Goal: Task Accomplishment & Management: Use online tool/utility

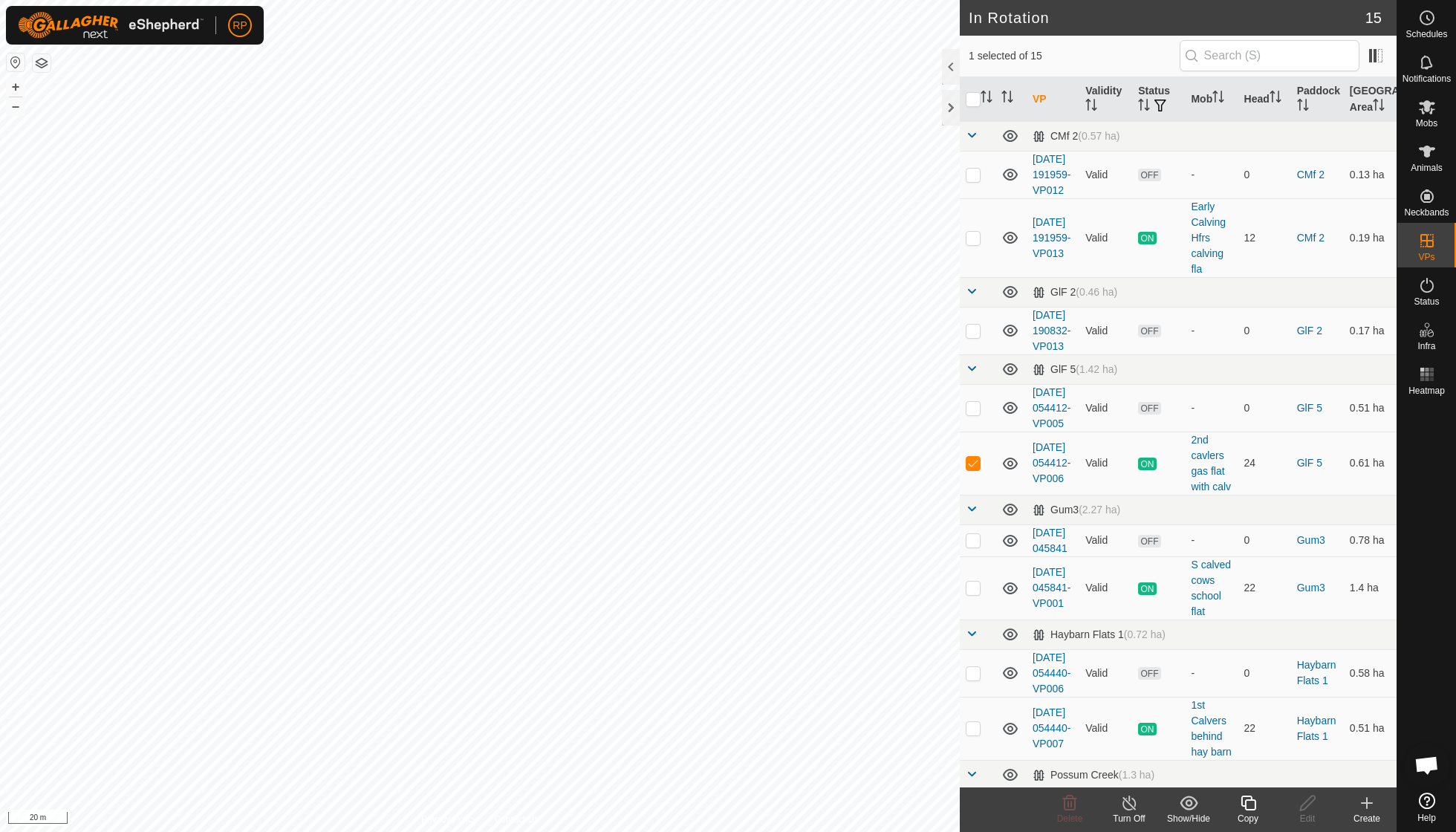
click at [698, 594] on icon at bounding box center [1248, 803] width 19 height 18
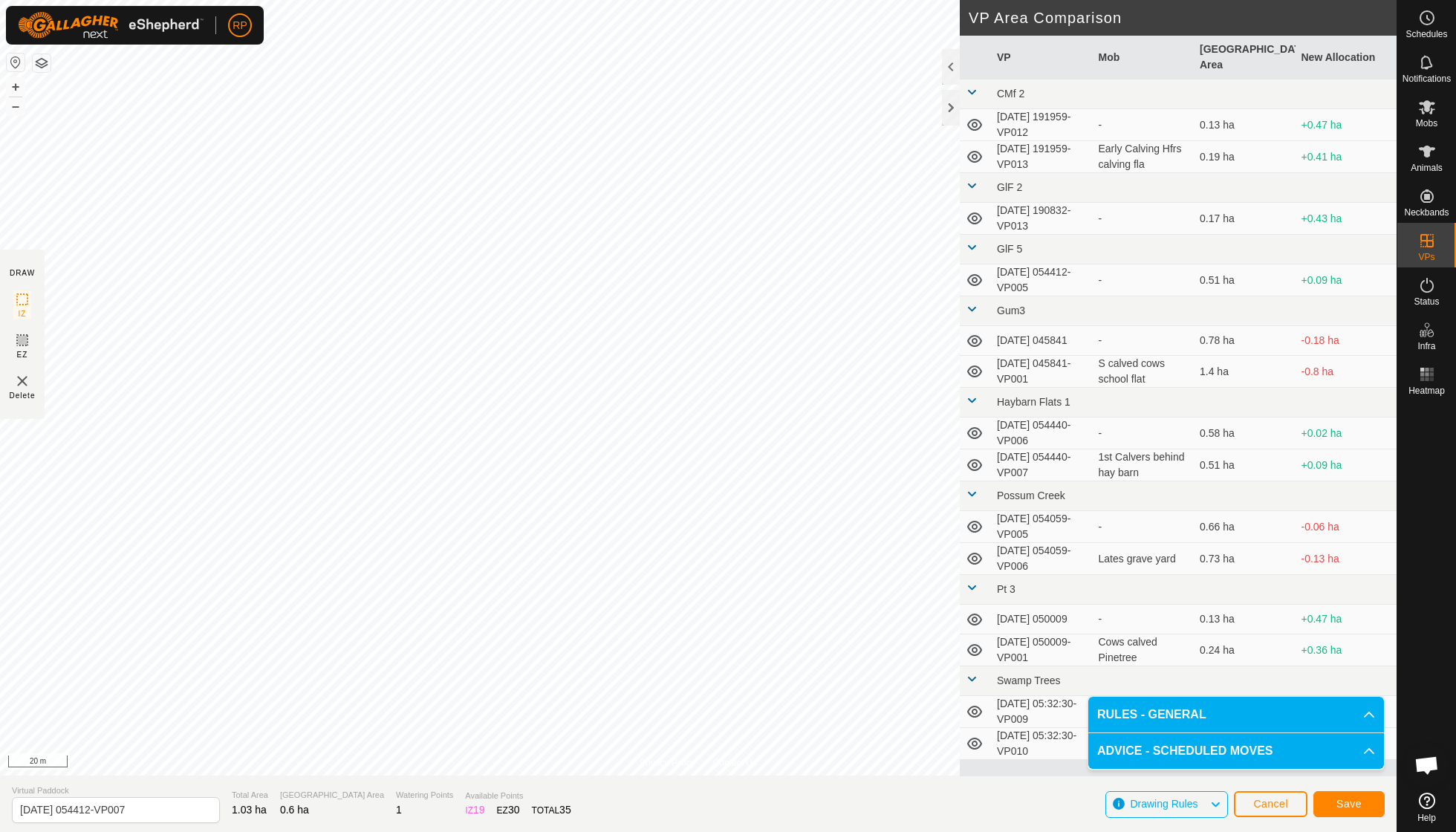
click at [698, 594] on span "Save" at bounding box center [1349, 804] width 25 height 12
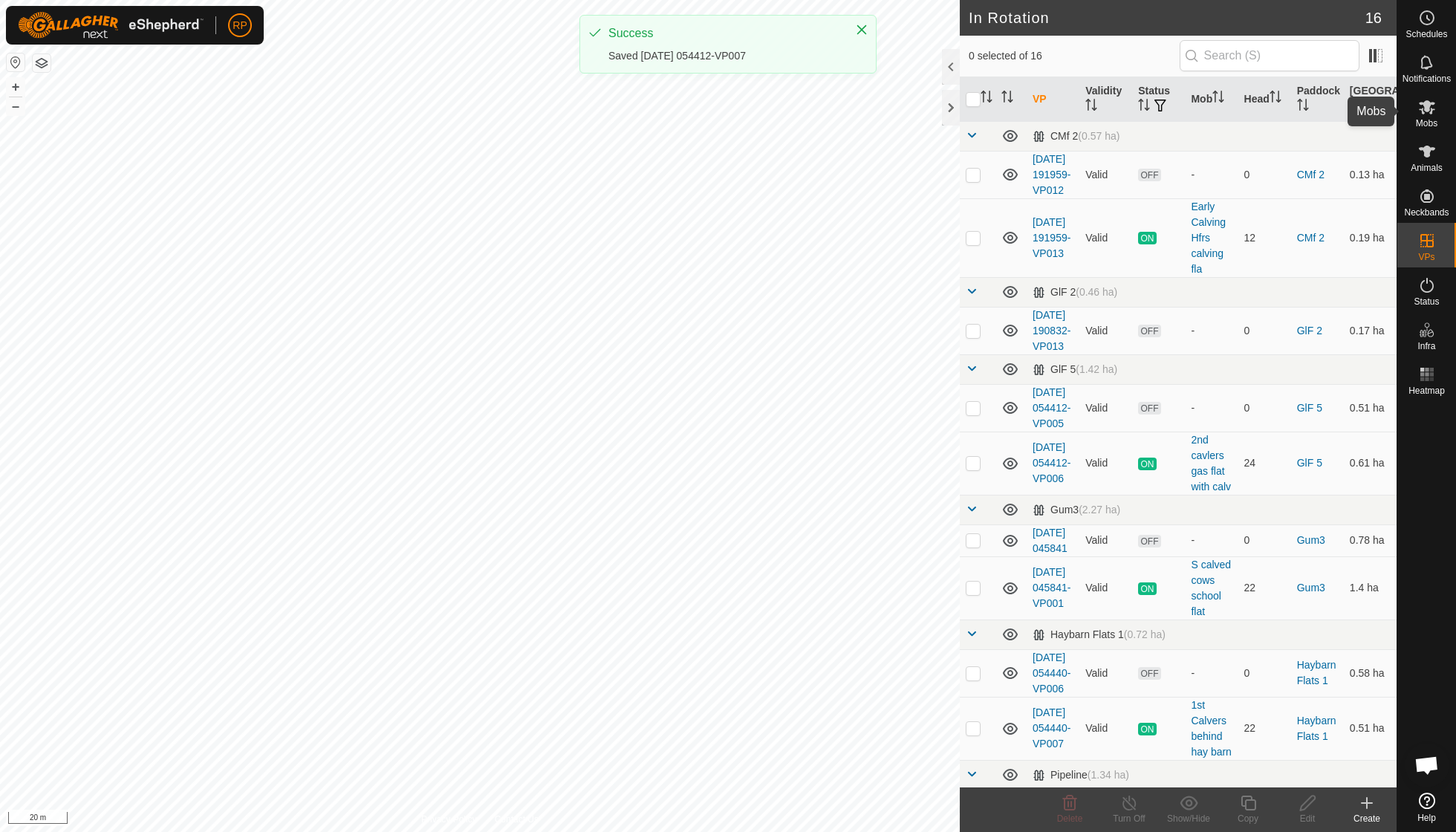
click at [698, 123] on span "Mobs" at bounding box center [1427, 123] width 22 height 9
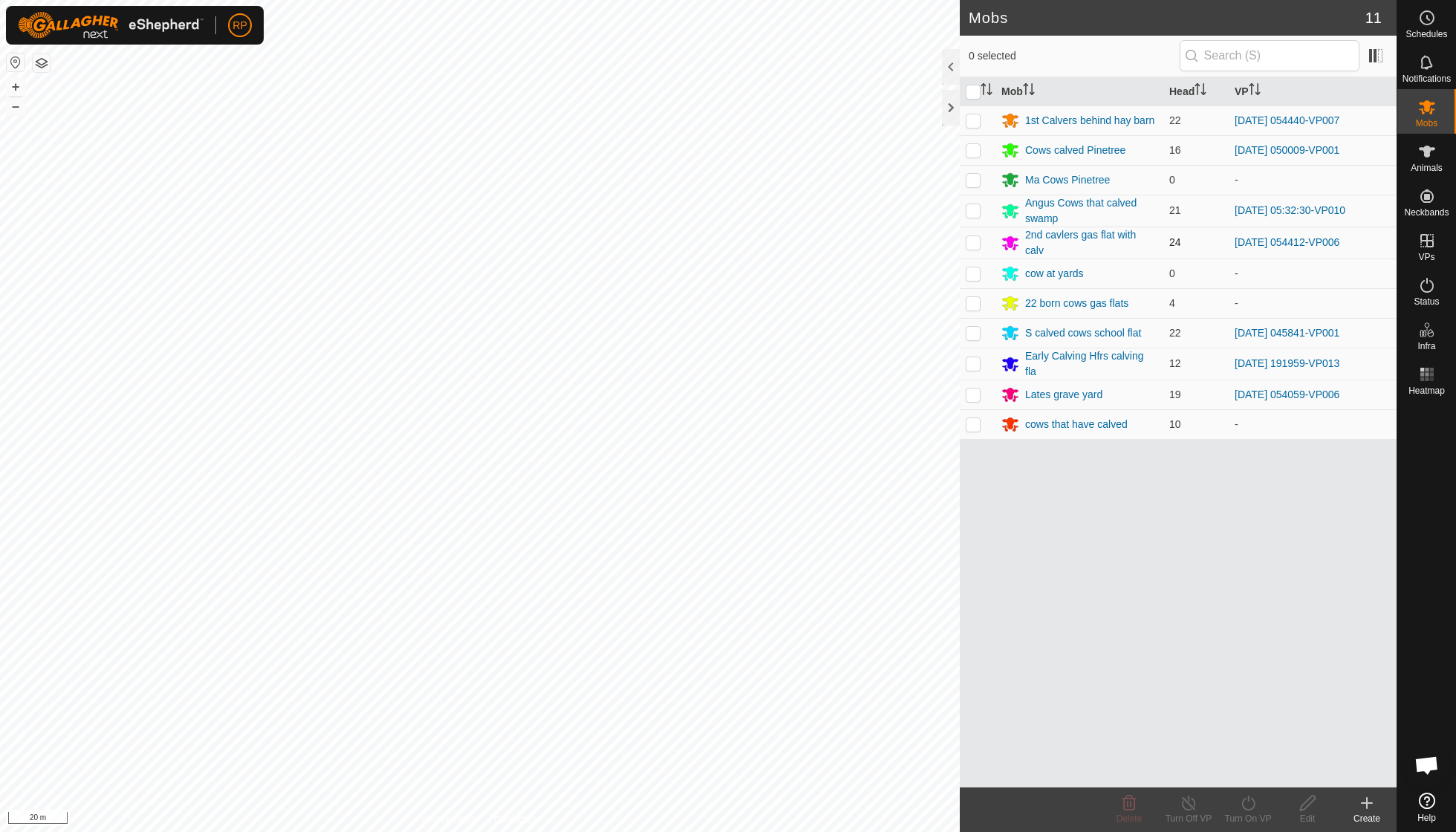
click at [698, 241] on p-checkbox at bounding box center [973, 242] width 15 height 12
checkbox input "true"
click at [698, 594] on icon at bounding box center [1248, 803] width 19 height 18
click at [698, 594] on link "Now" at bounding box center [1292, 769] width 147 height 30
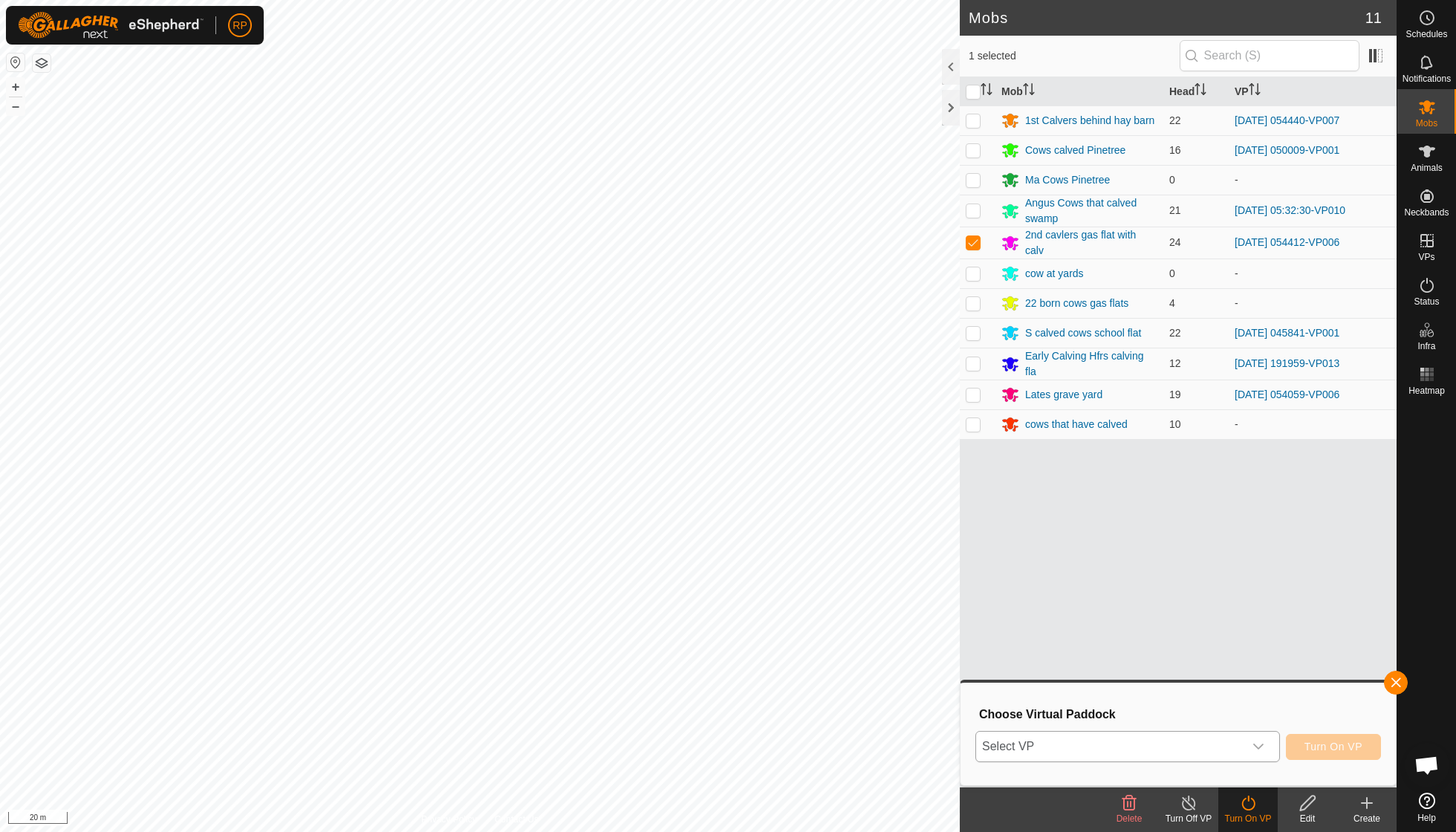
click at [698, 594] on icon "dropdown trigger" at bounding box center [1258, 746] width 12 height 12
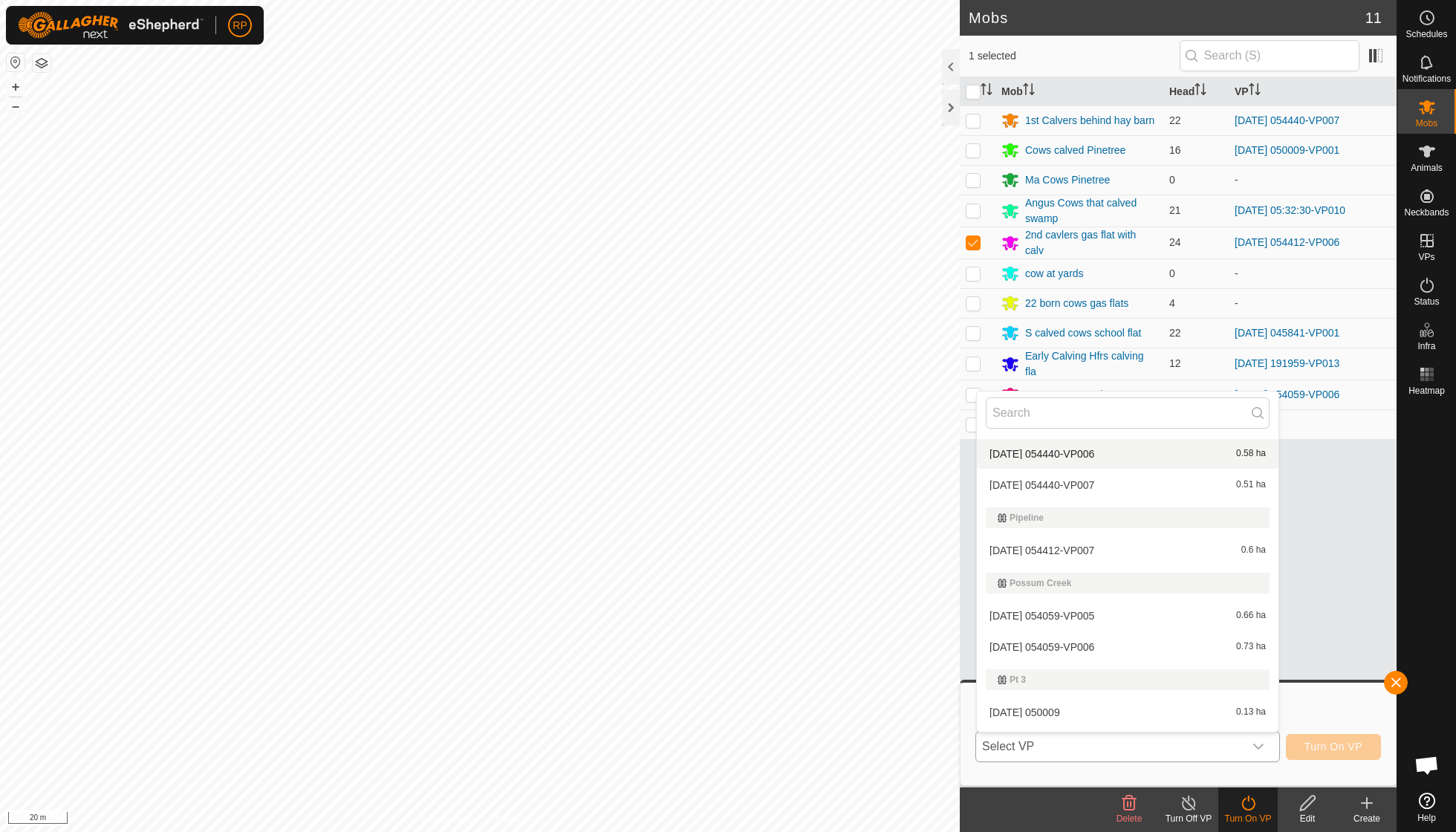
scroll to position [392, 0]
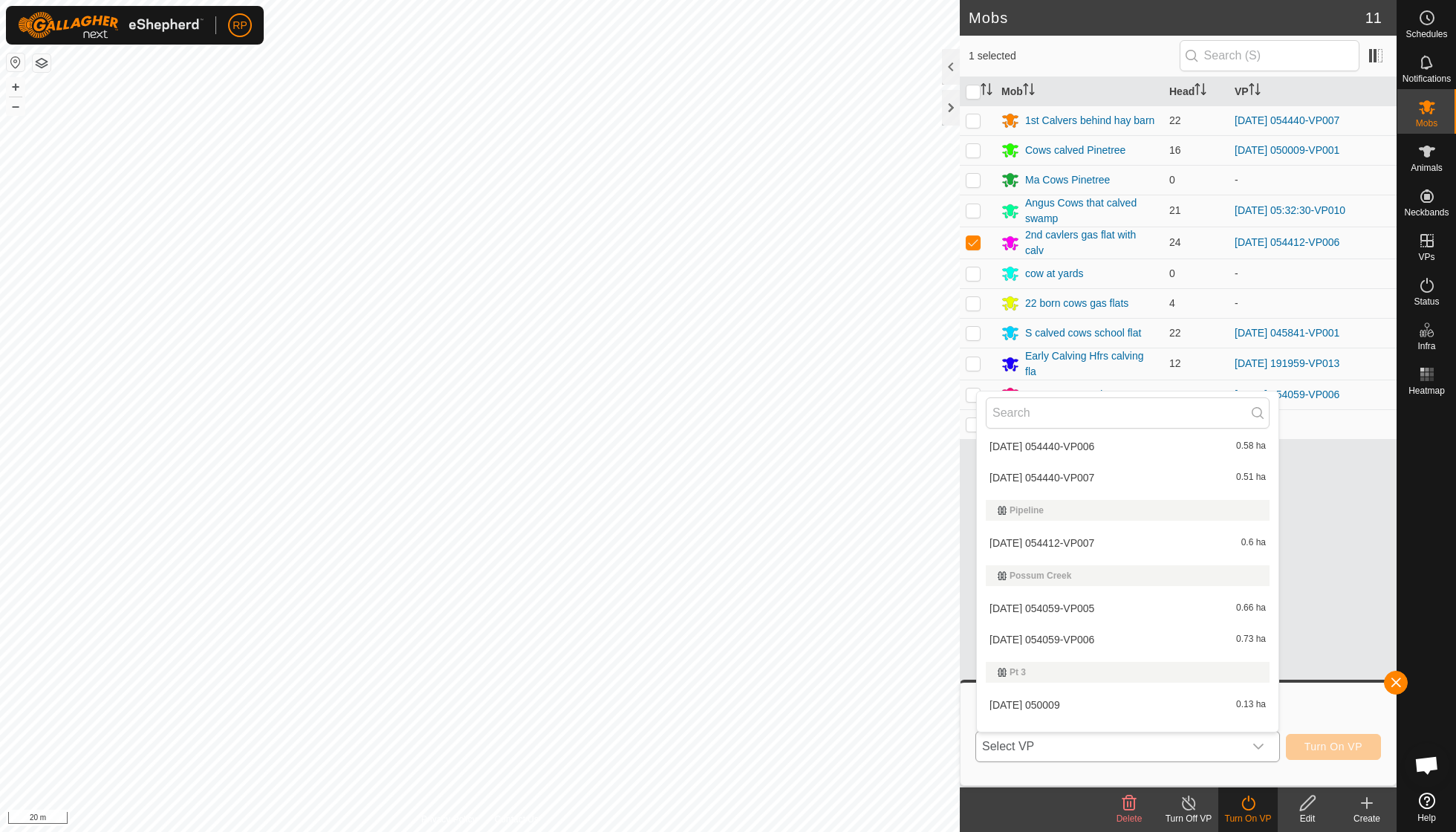
click at [698, 536] on li "[DATE] 054412-VP007 0.6 ha" at bounding box center [1127, 543] width 302 height 30
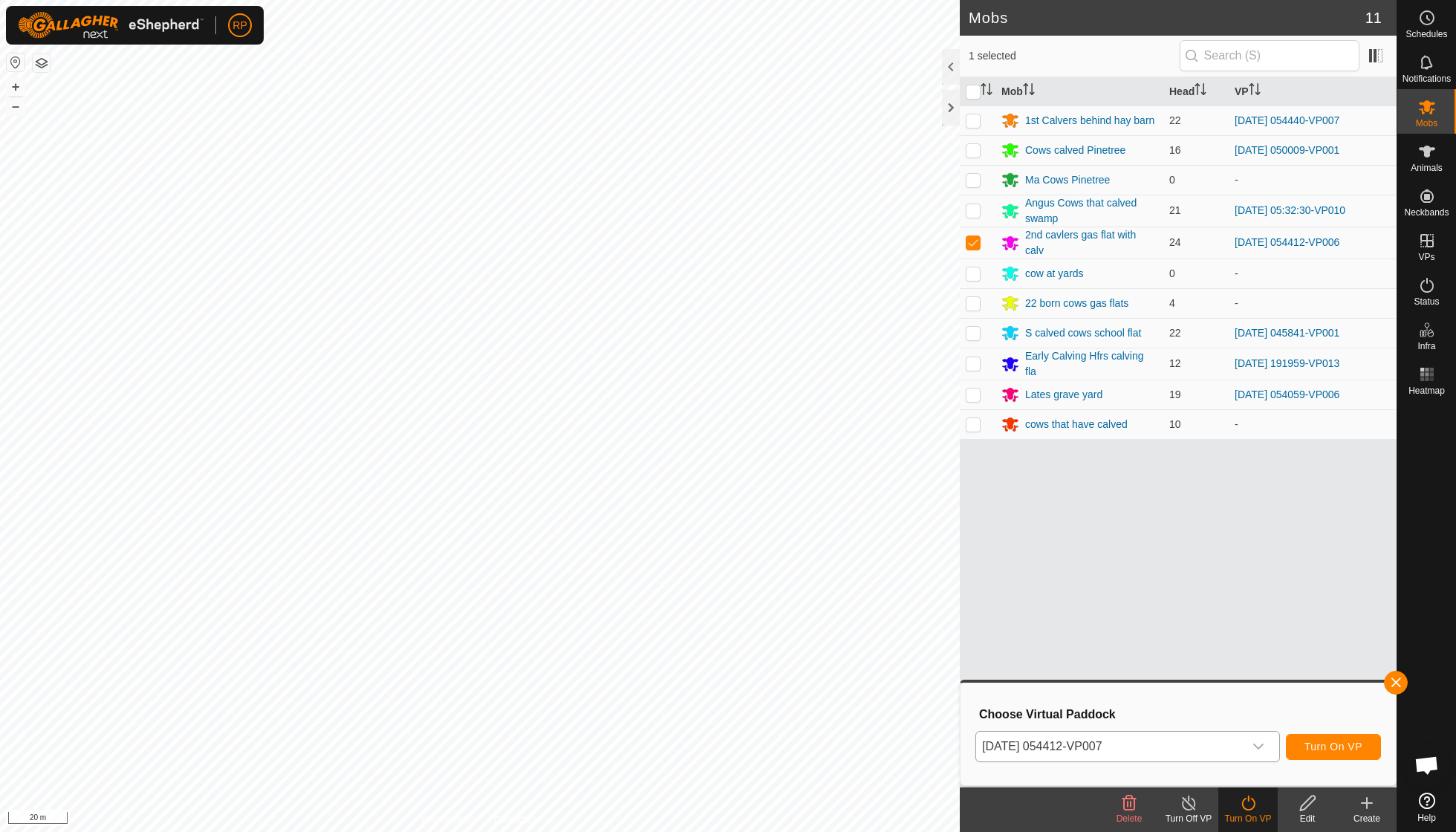
click at [698, 594] on span "Turn On VP" at bounding box center [1333, 746] width 58 height 12
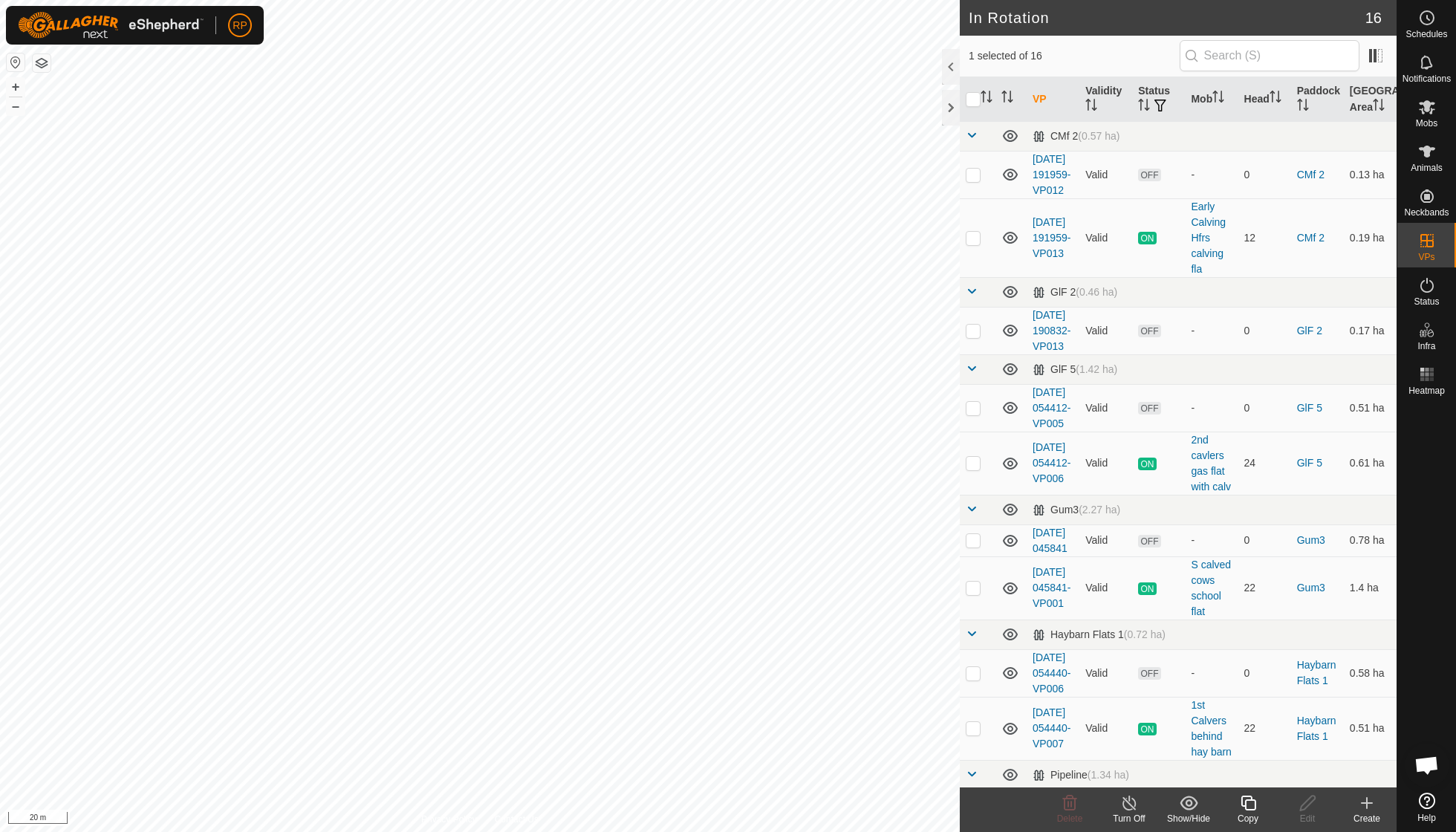
click at [698, 594] on icon at bounding box center [1248, 803] width 19 height 18
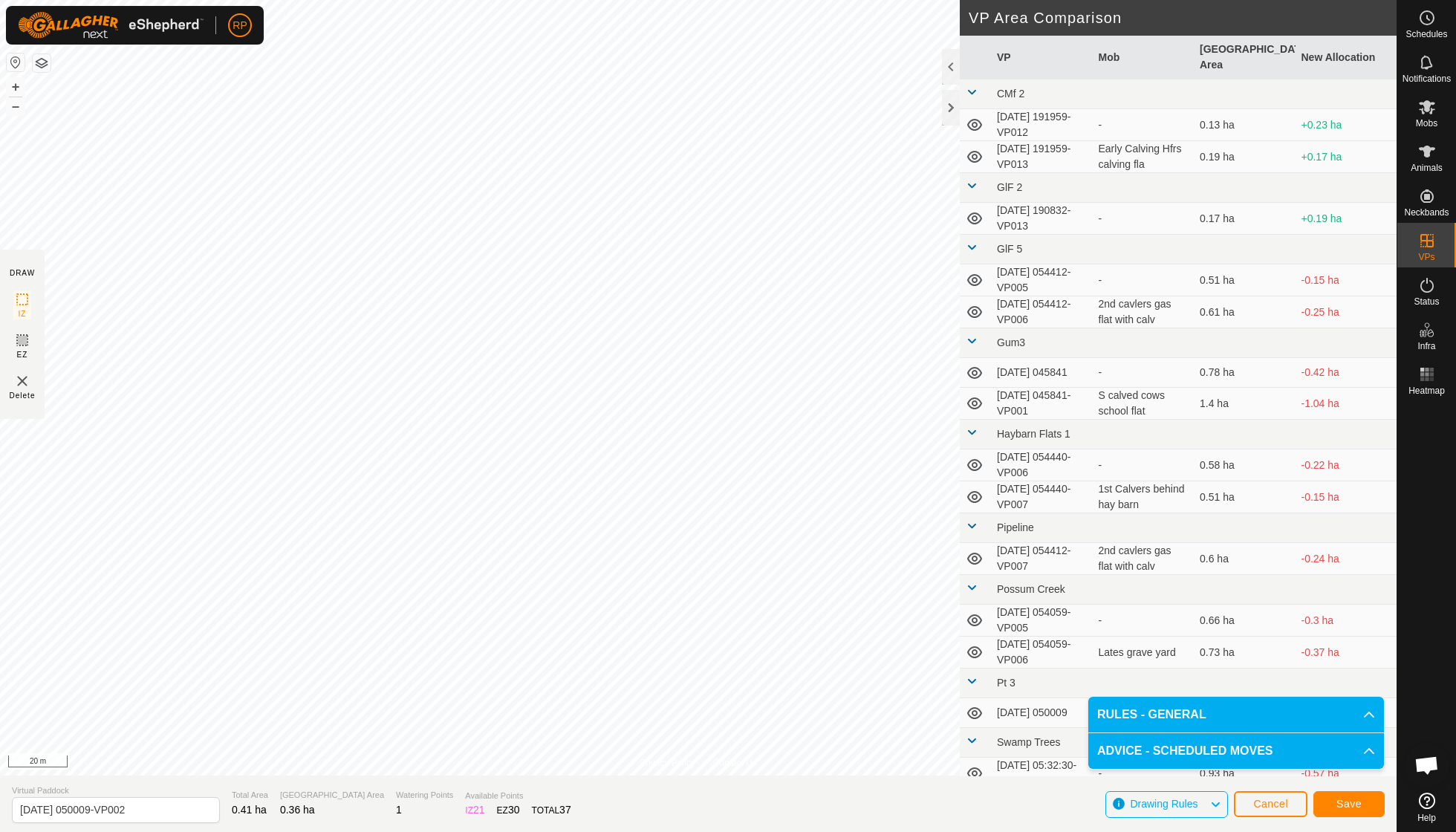
click at [698, 594] on span "Save" at bounding box center [1349, 804] width 25 height 12
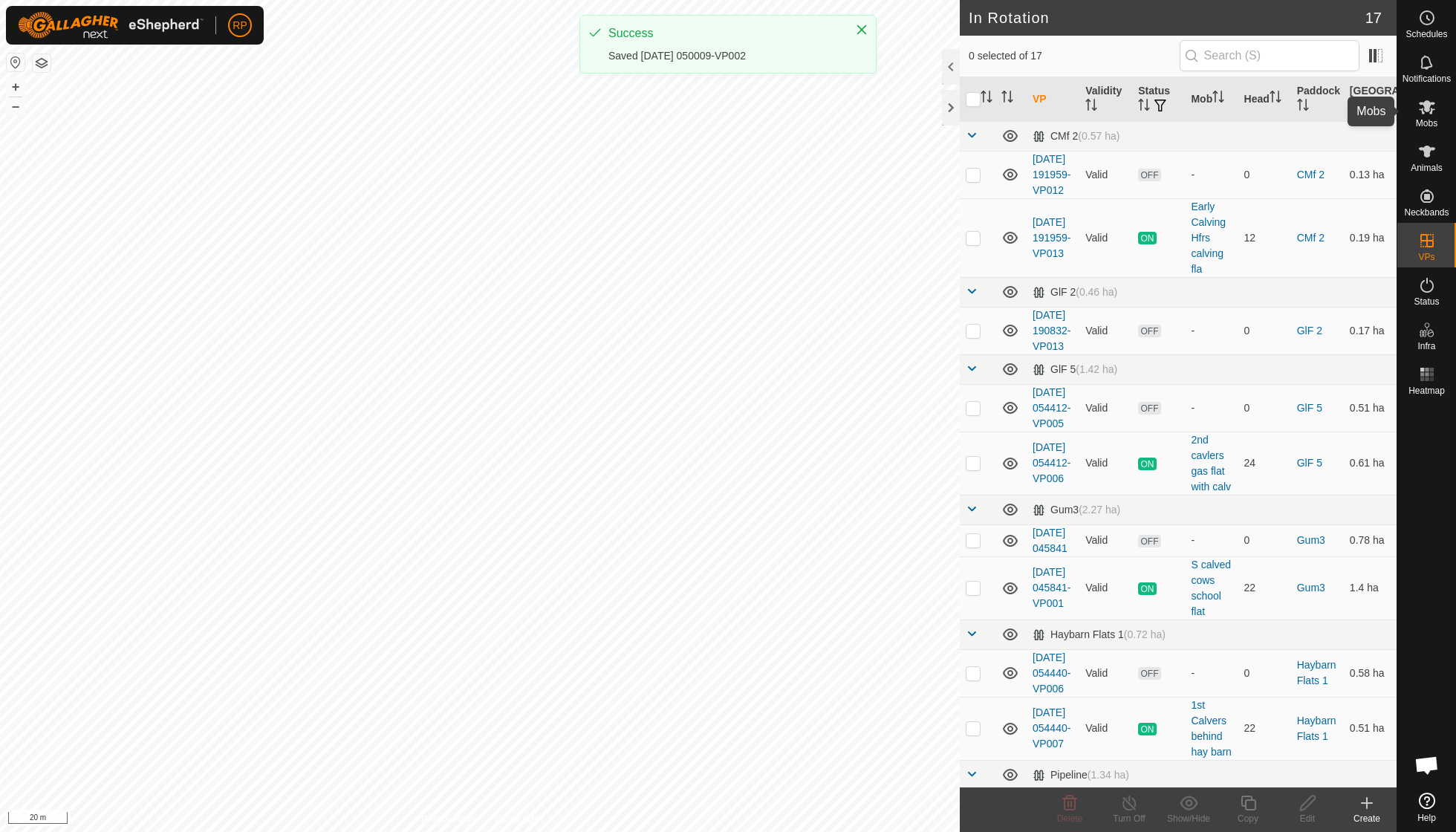
click at [698, 122] on span "Mobs" at bounding box center [1427, 123] width 22 height 9
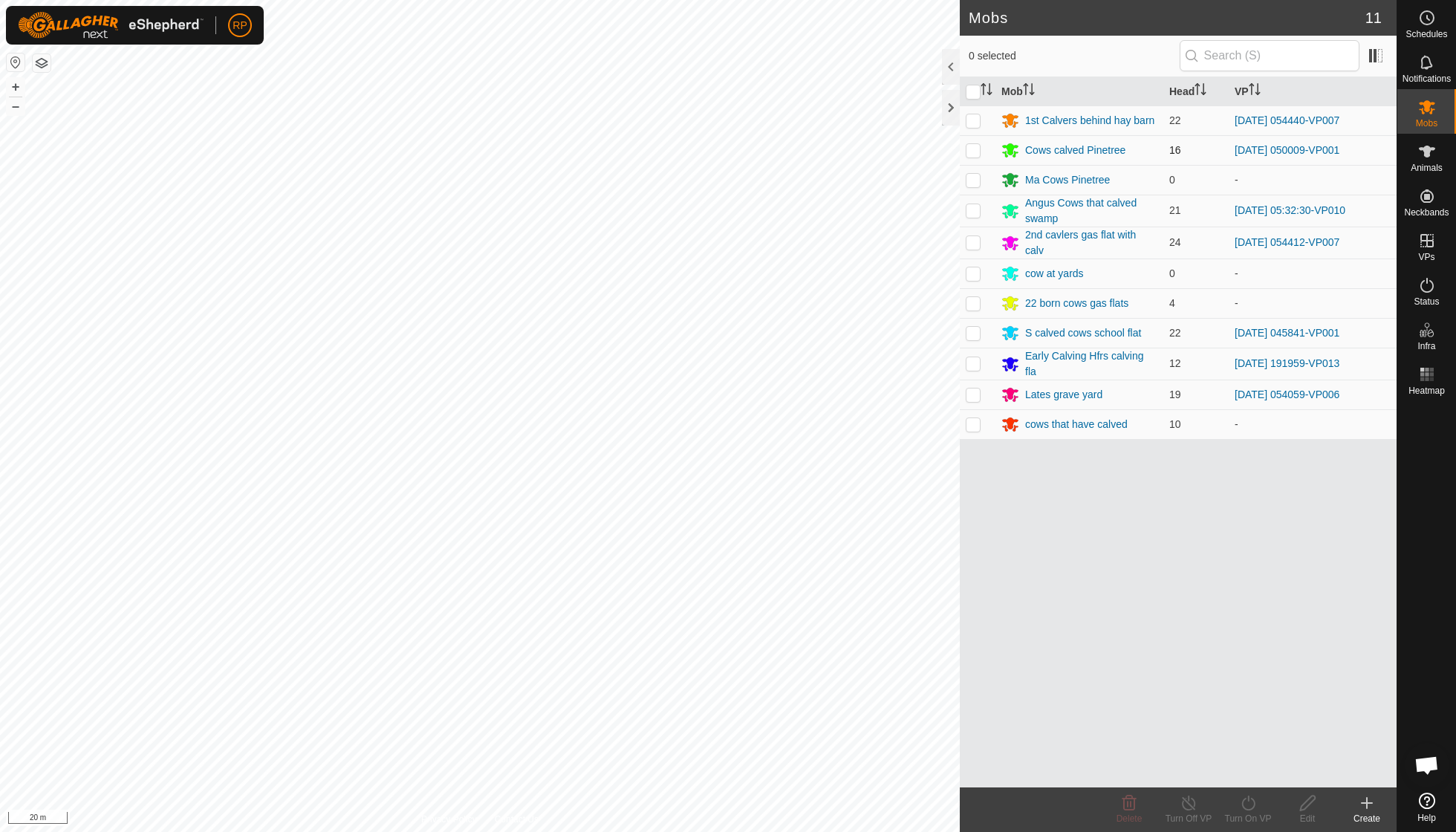
click at [698, 147] on p-checkbox at bounding box center [973, 150] width 15 height 12
checkbox input "true"
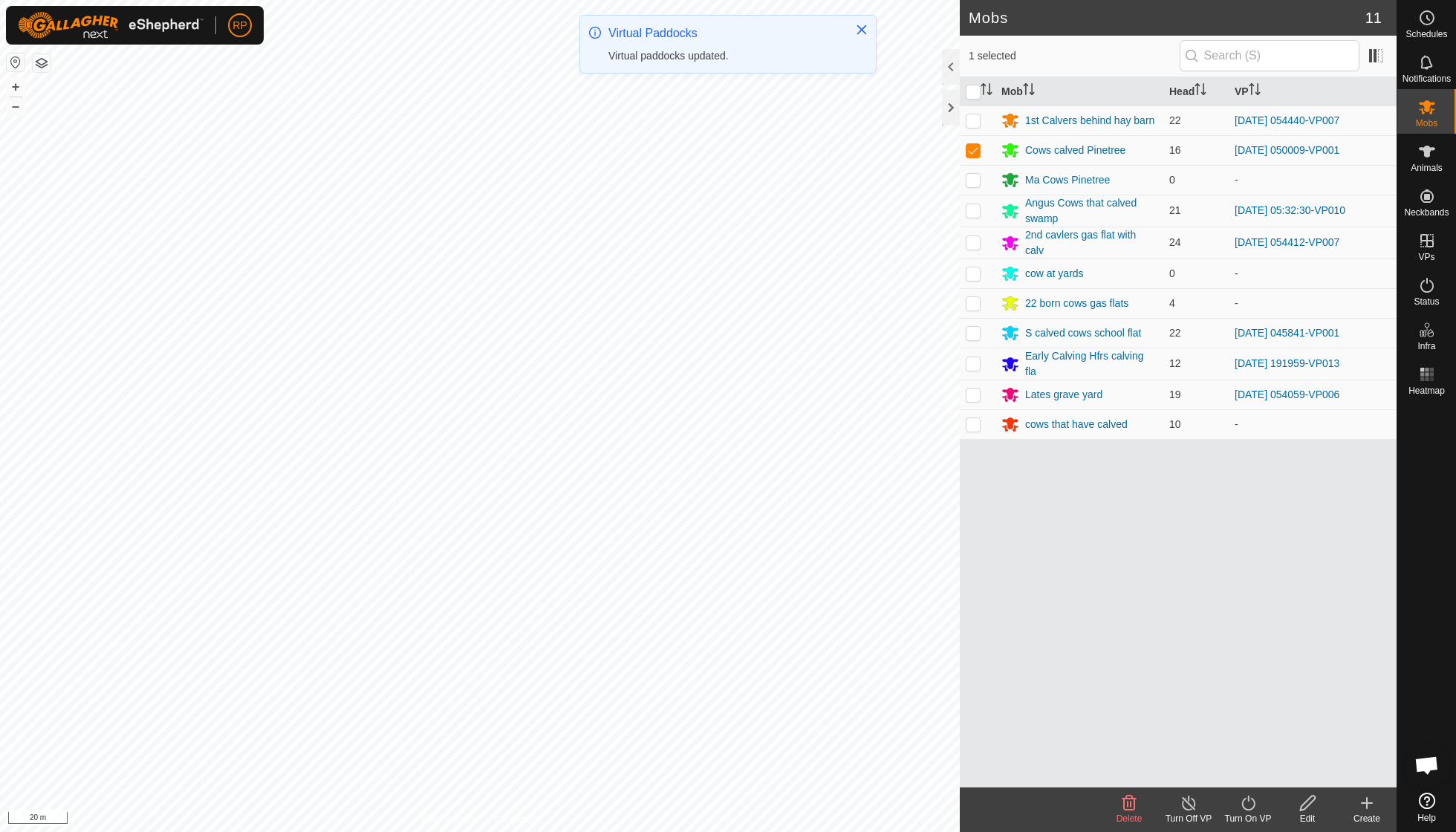
click at [698, 594] on icon at bounding box center [1248, 803] width 19 height 18
click at [698, 594] on link "Now" at bounding box center [1292, 769] width 147 height 30
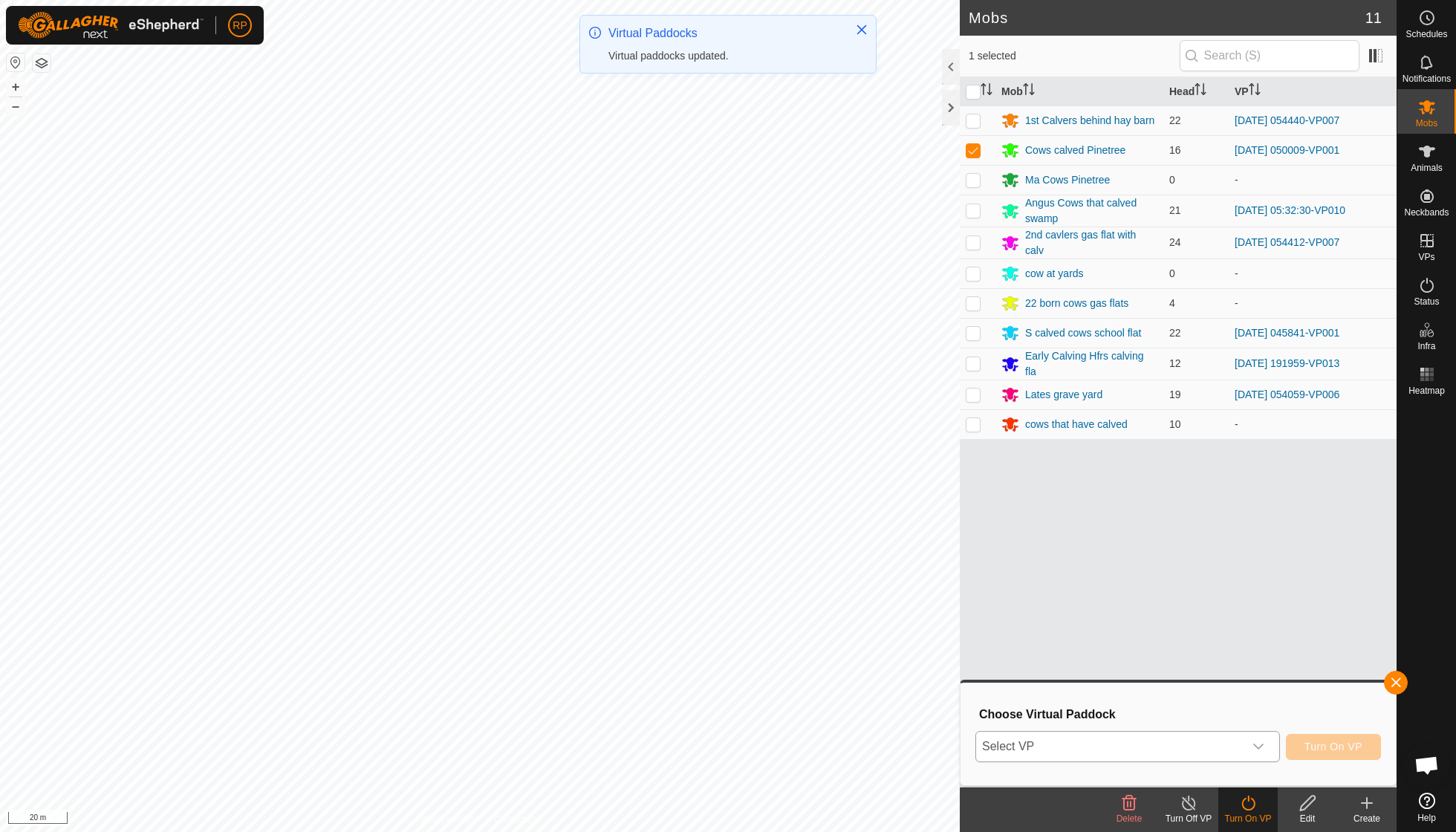
click at [698, 594] on icon "dropdown trigger" at bounding box center [1258, 746] width 12 height 12
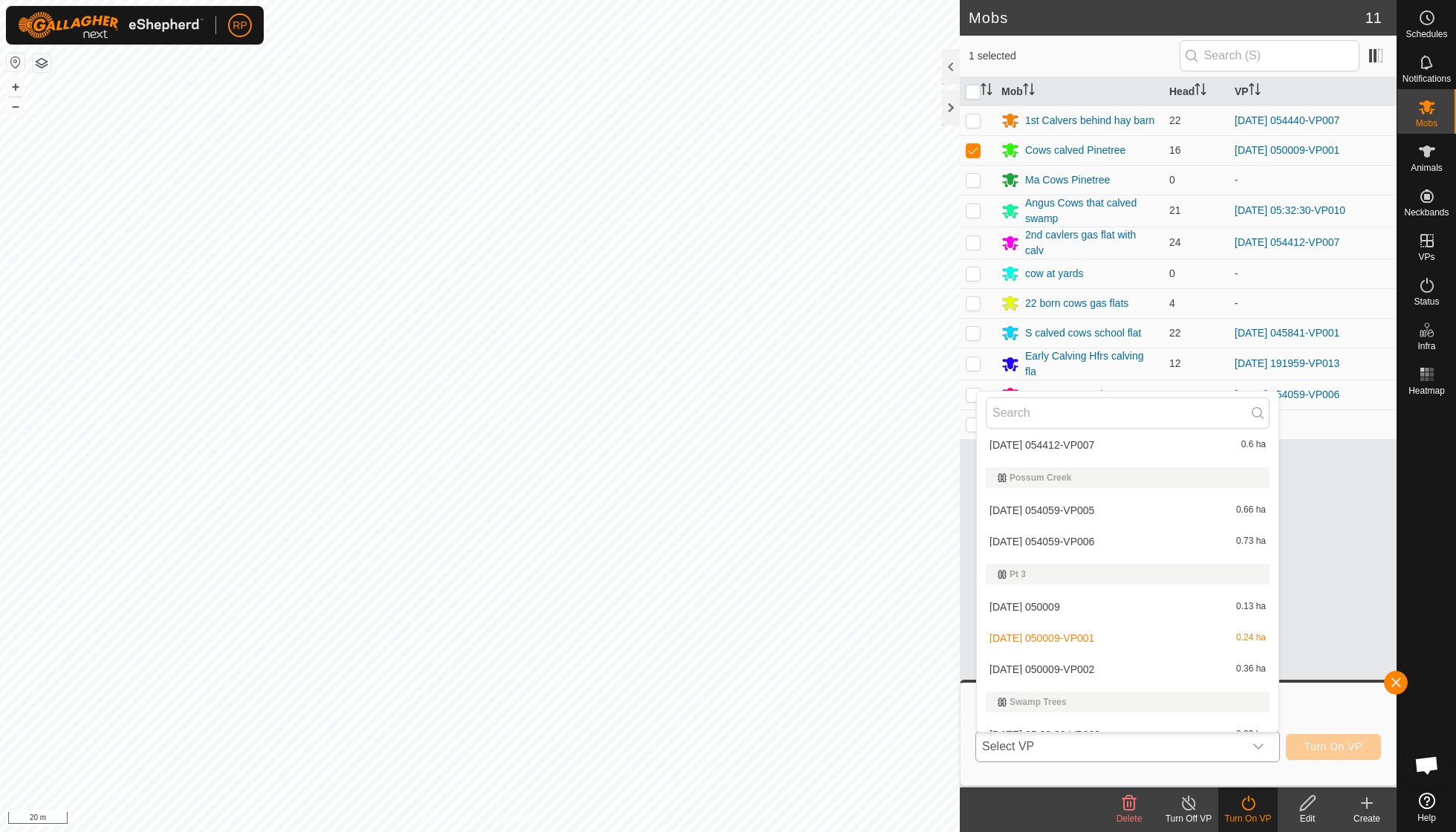
scroll to position [493, 0]
click at [698, 594] on li "[DATE] 050009-VP002 0.36 ha" at bounding box center [1127, 666] width 302 height 30
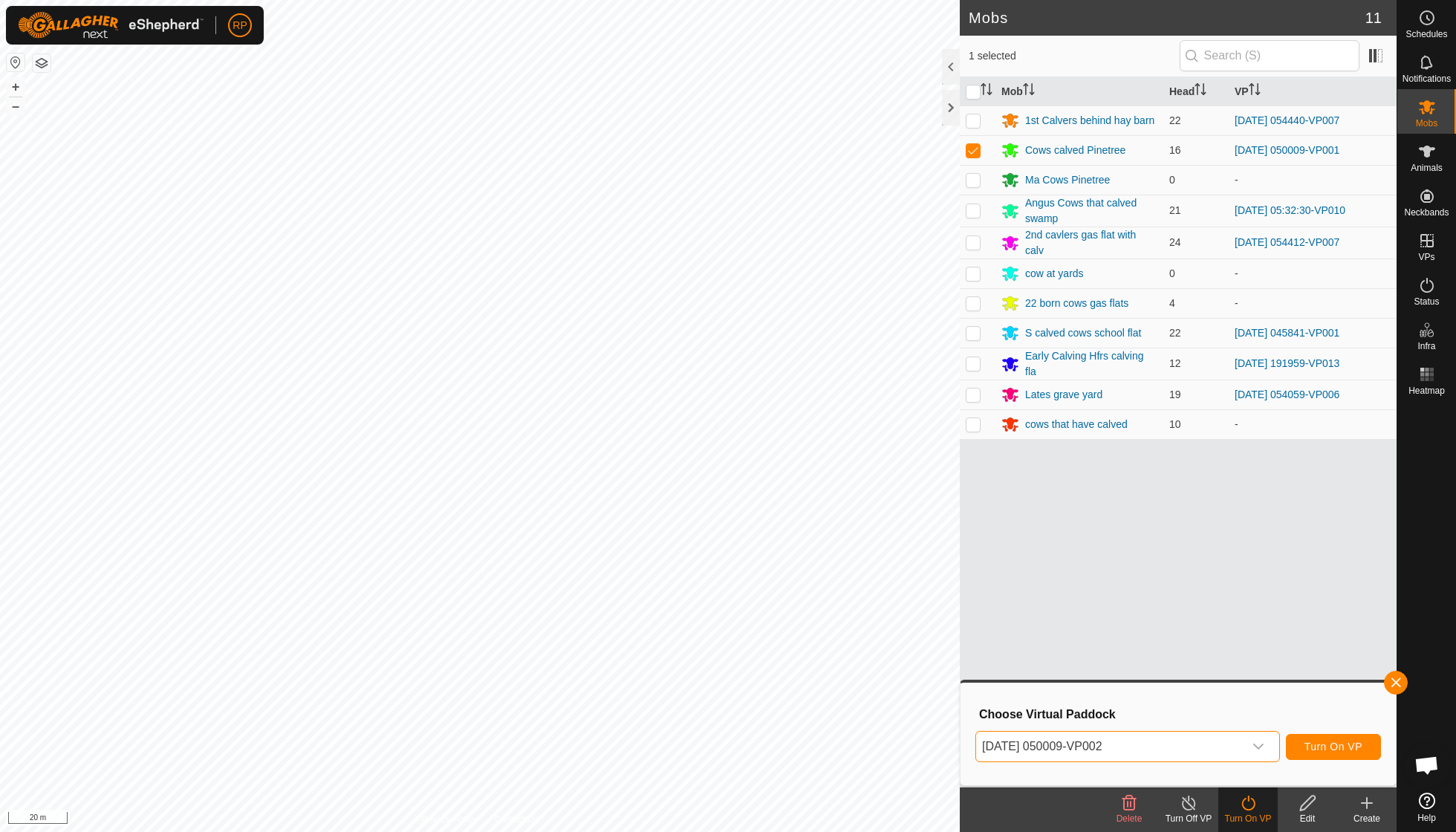
click at [698, 594] on span "Turn On VP" at bounding box center [1333, 746] width 58 height 12
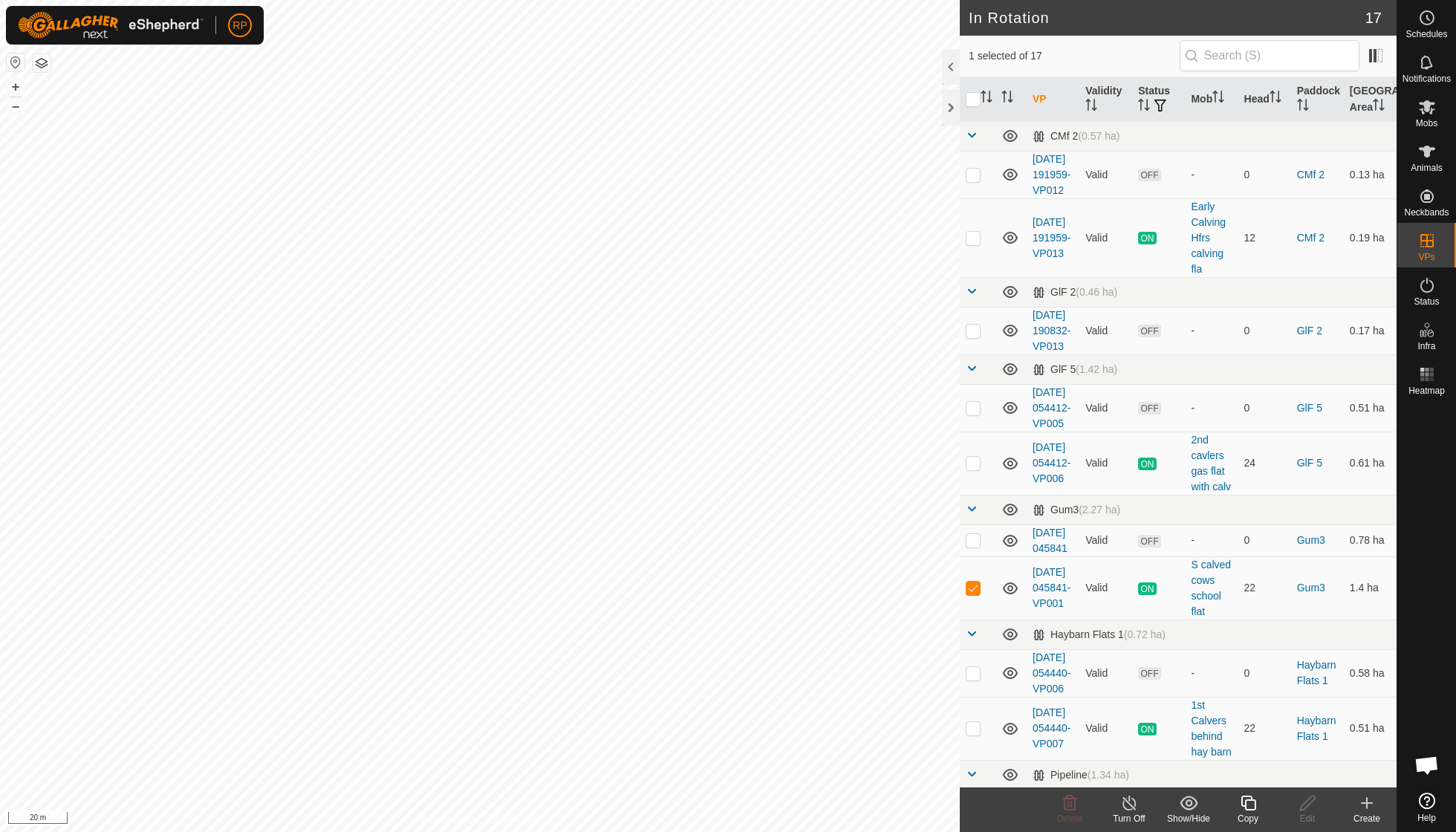
click at [698, 594] on copy-svg-icon at bounding box center [1248, 803] width 59 height 18
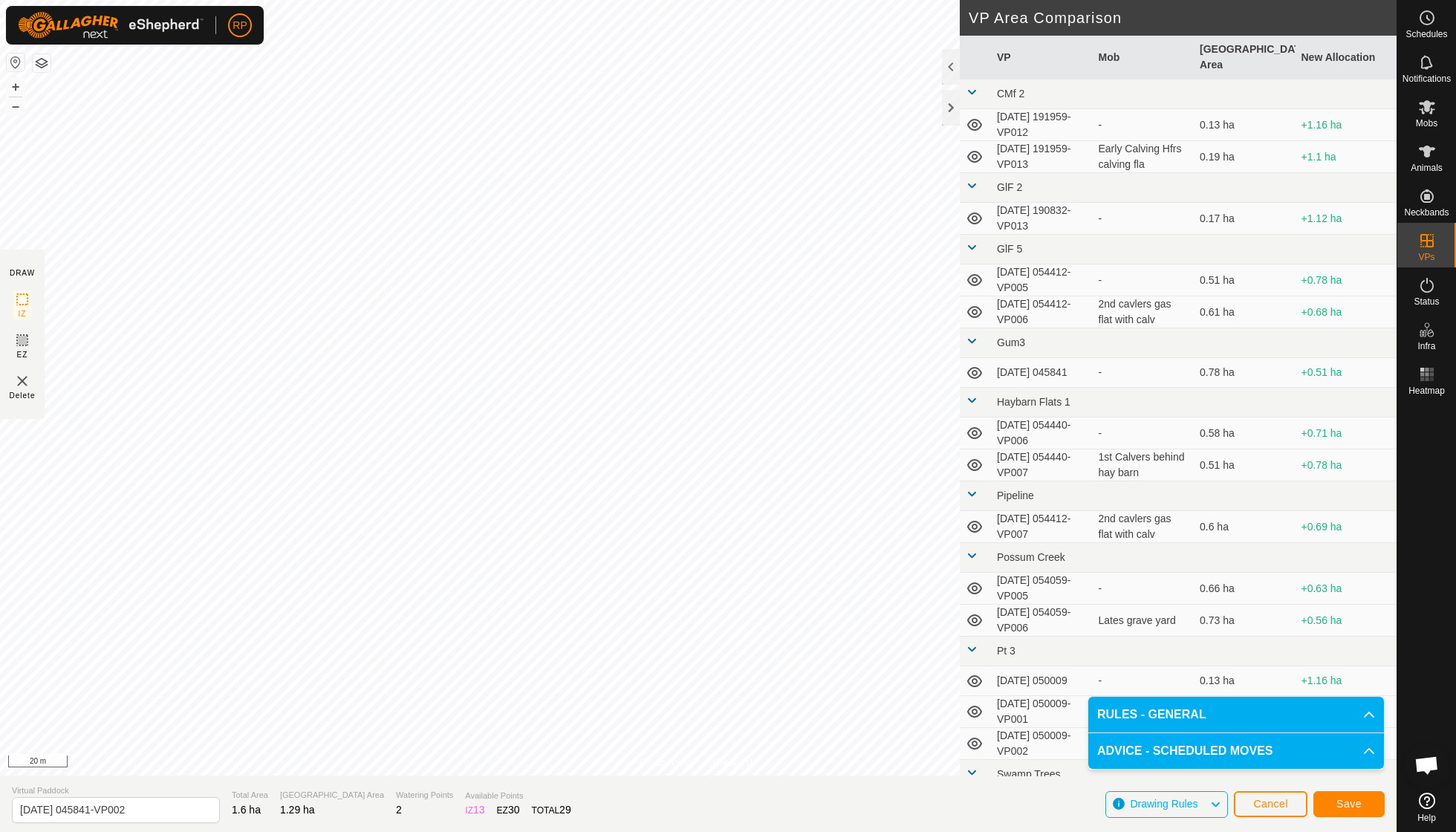
click at [698, 594] on span "Save" at bounding box center [1349, 804] width 25 height 12
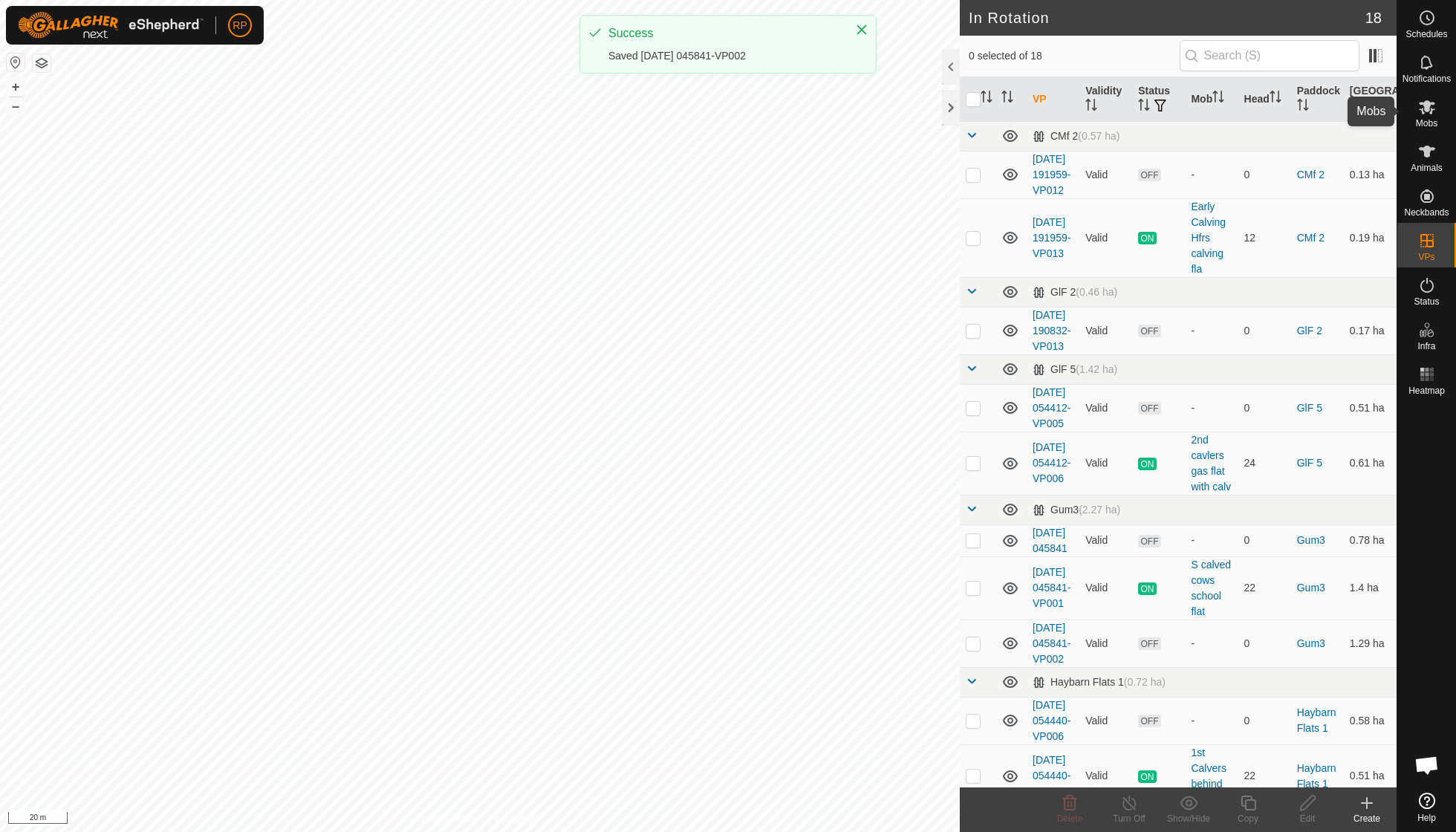
click at [698, 117] on es-mob-svg-icon at bounding box center [1427, 106] width 27 height 24
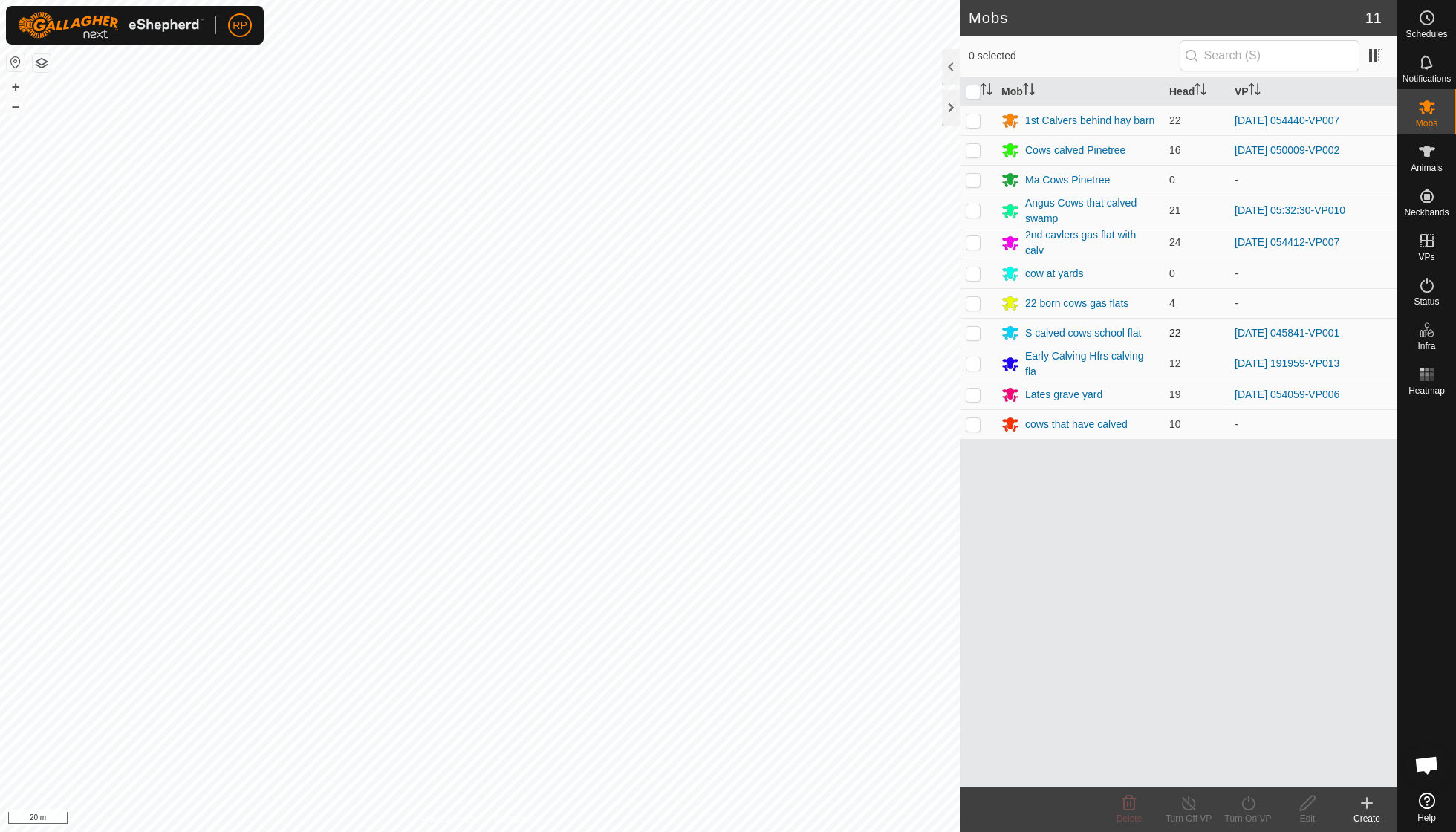
click at [698, 331] on p-checkbox at bounding box center [973, 332] width 15 height 12
checkbox input "true"
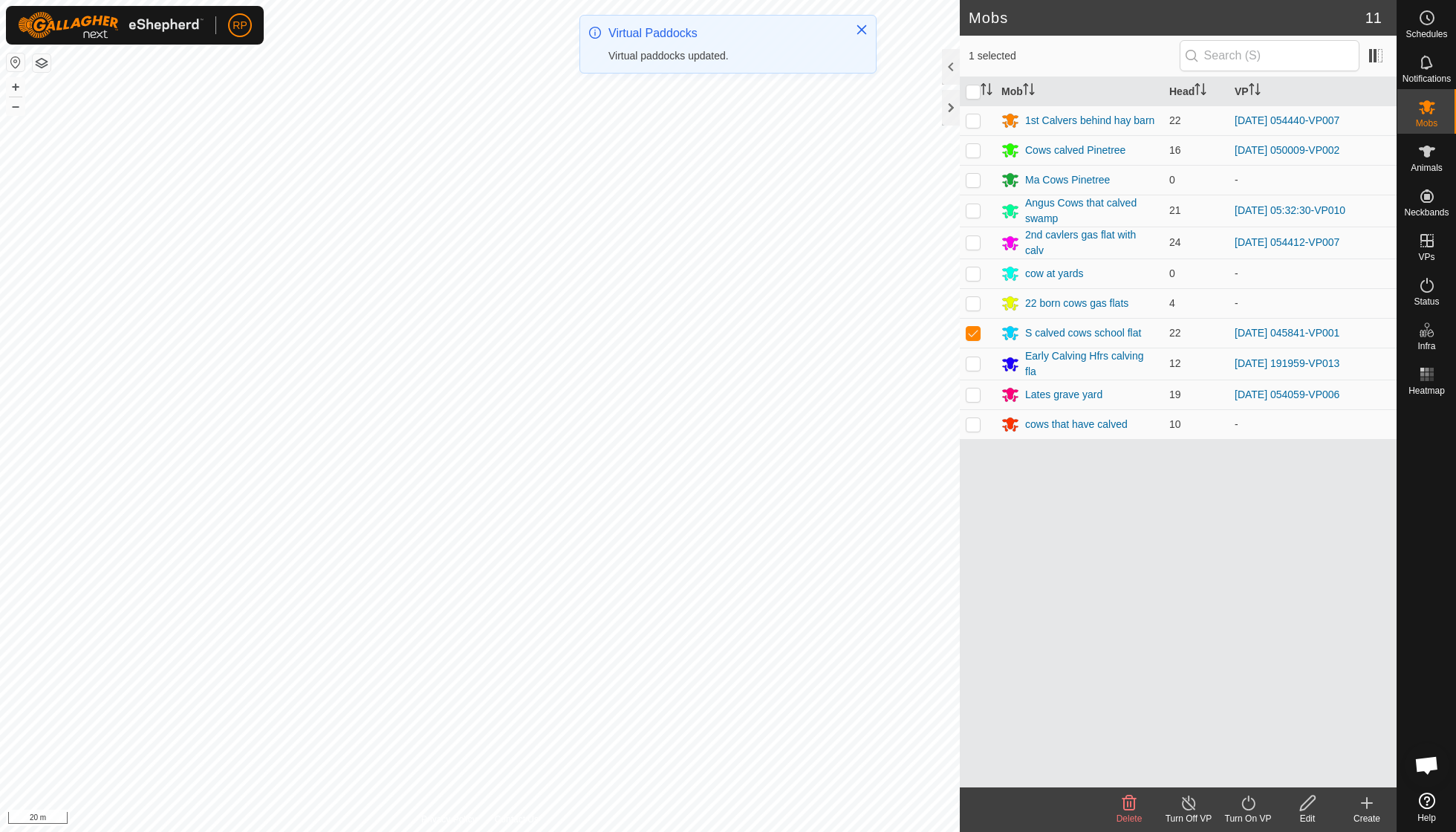
click at [698, 594] on icon at bounding box center [1248, 803] width 19 height 18
click at [698, 594] on link "Now" at bounding box center [1292, 769] width 147 height 30
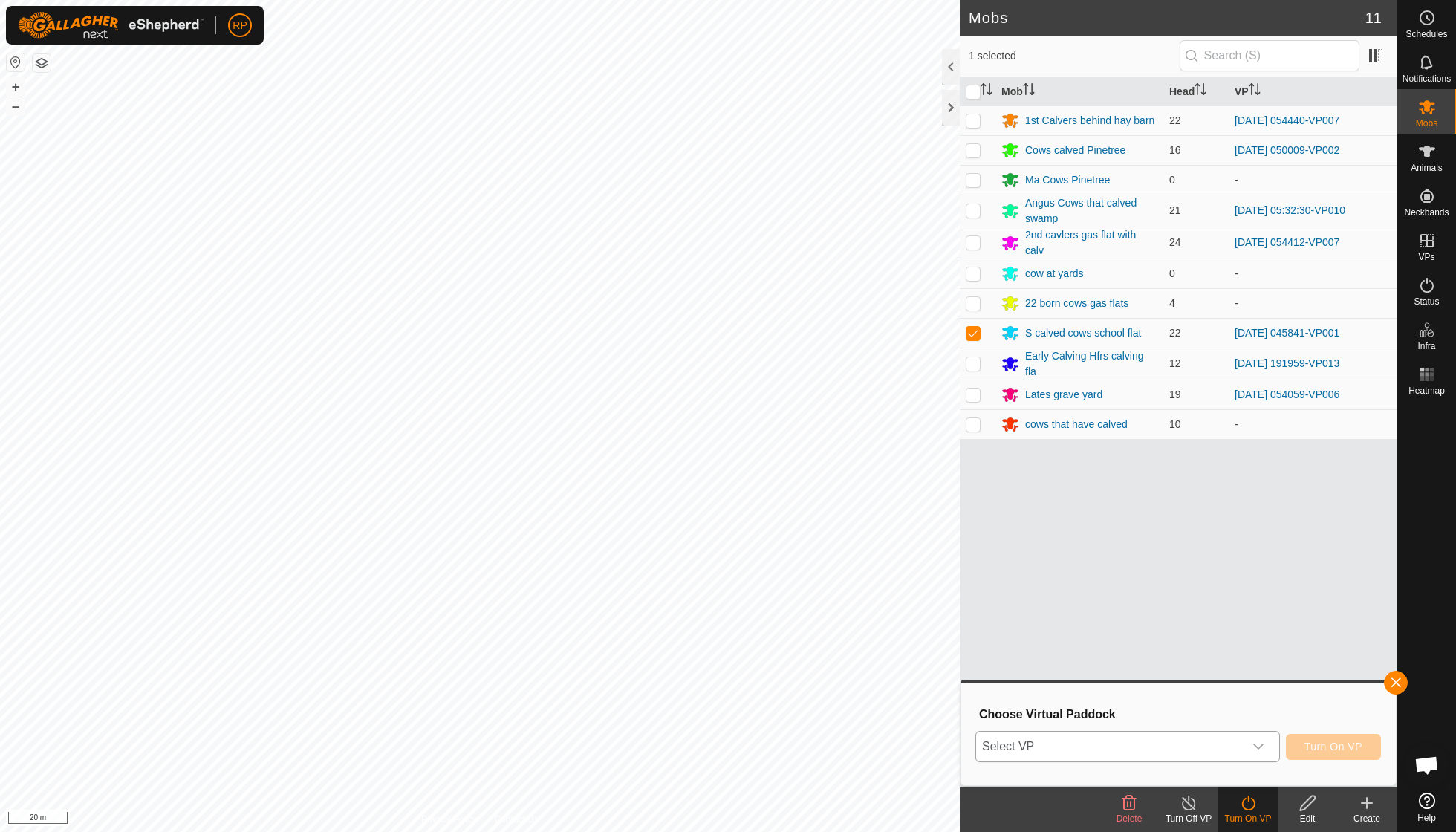
click at [698, 594] on icon "dropdown trigger" at bounding box center [1258, 746] width 12 height 12
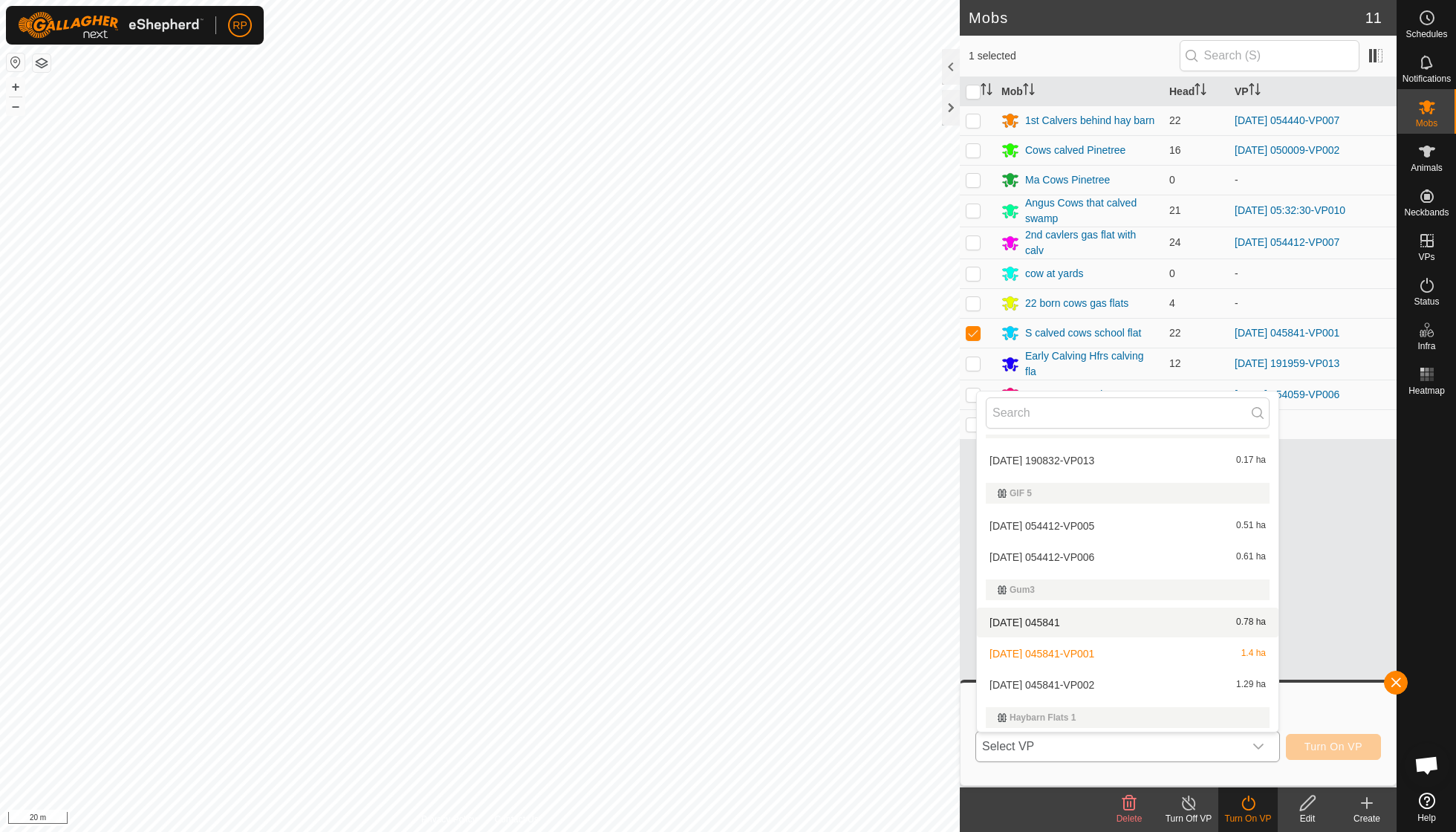
scroll to position [122, 0]
click at [698, 594] on li "[DATE] 045841-VP002 1.29 ha" at bounding box center [1127, 682] width 302 height 30
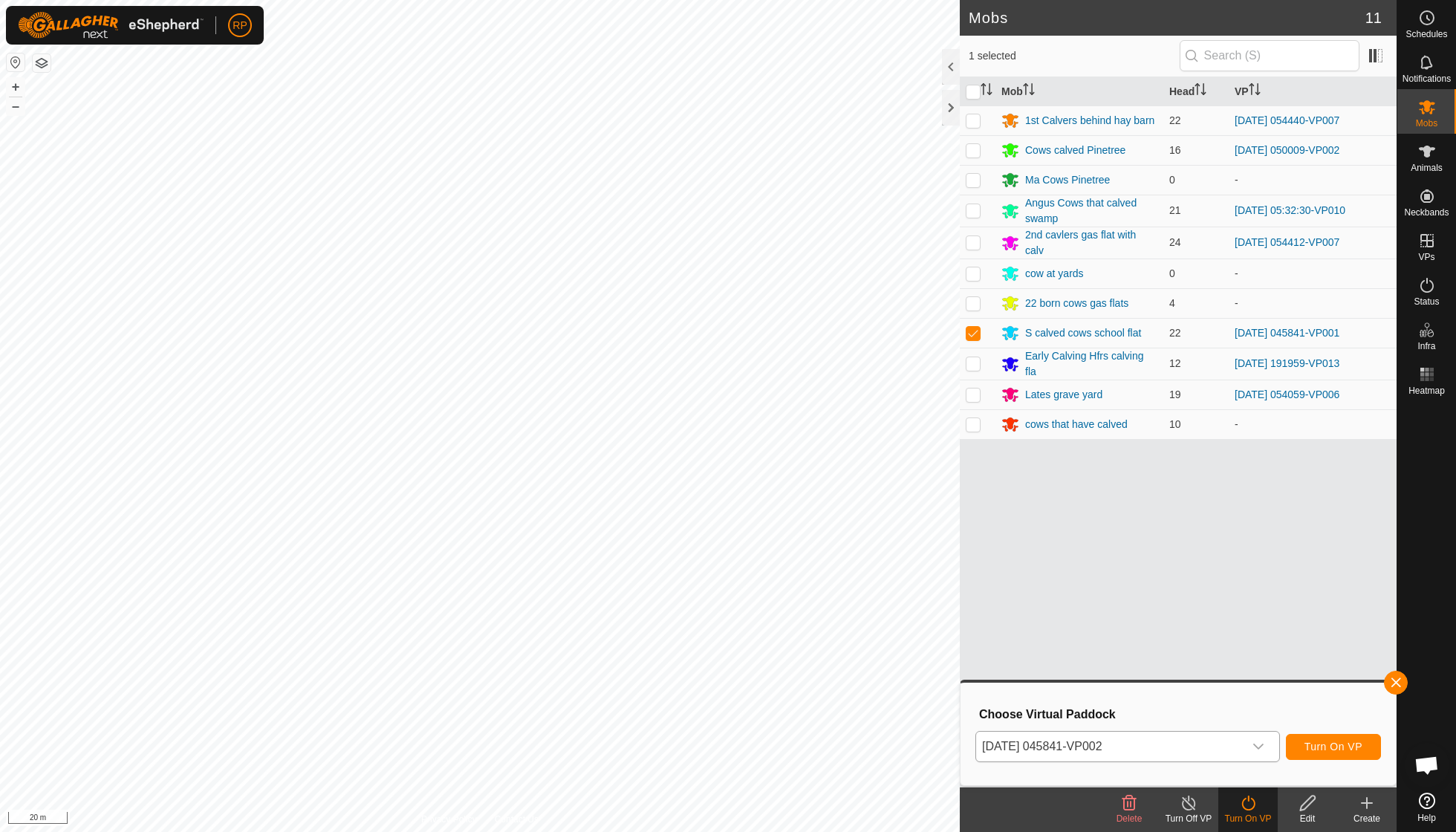
click at [698, 594] on span "Turn On VP" at bounding box center [1333, 746] width 58 height 12
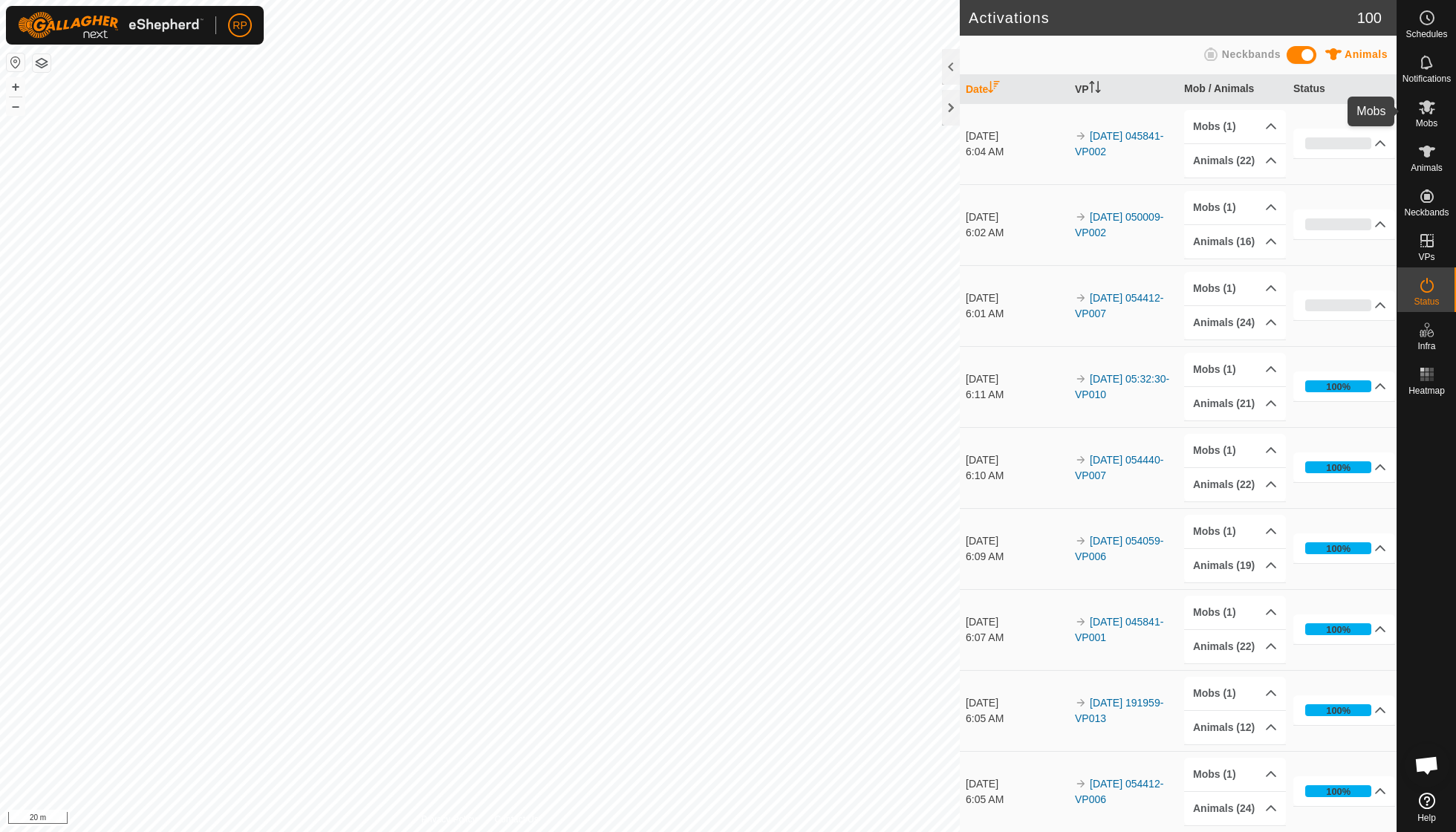
click at [698, 117] on es-mob-svg-icon at bounding box center [1427, 106] width 27 height 24
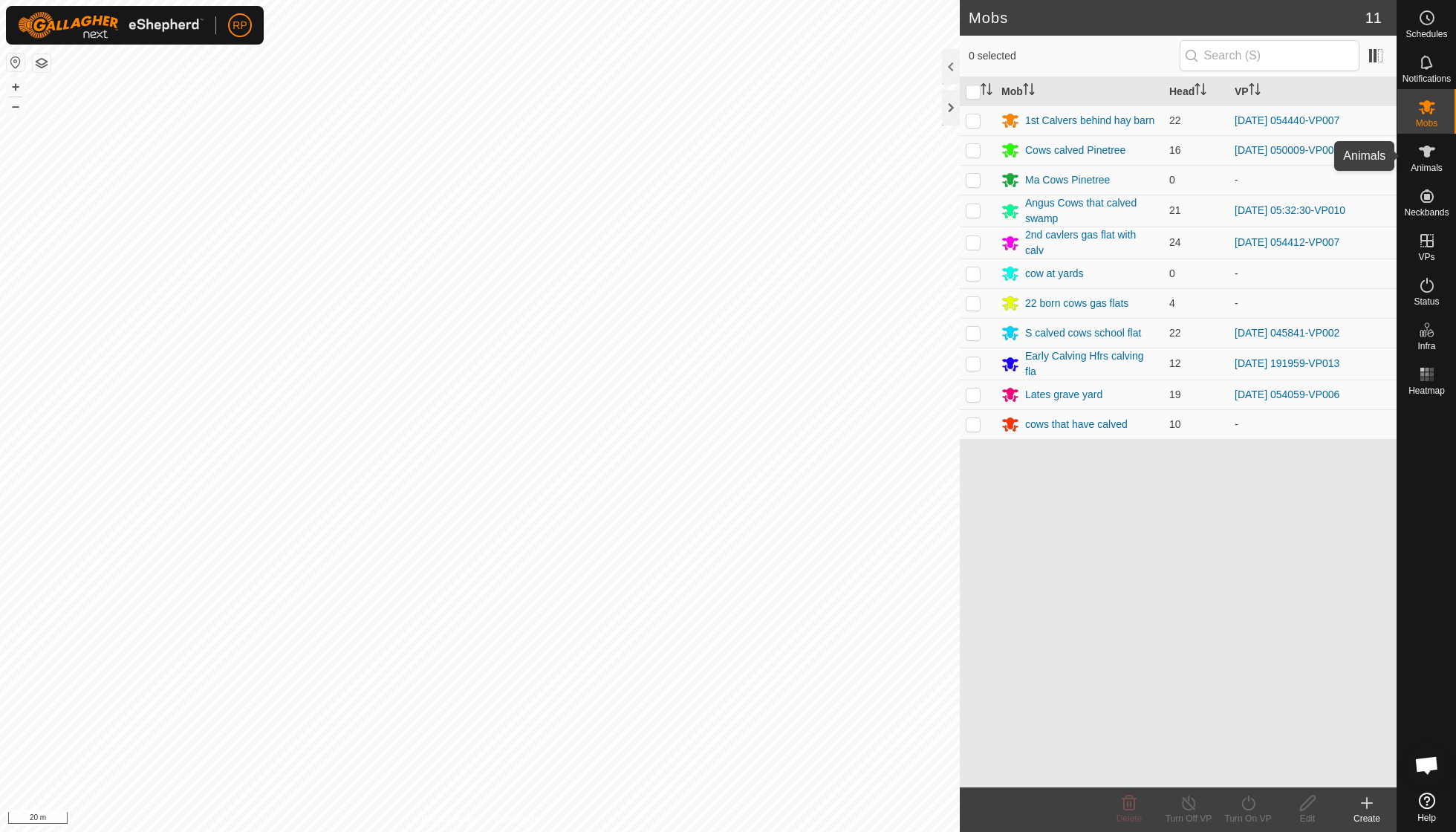
click at [698, 150] on icon at bounding box center [1427, 152] width 16 height 12
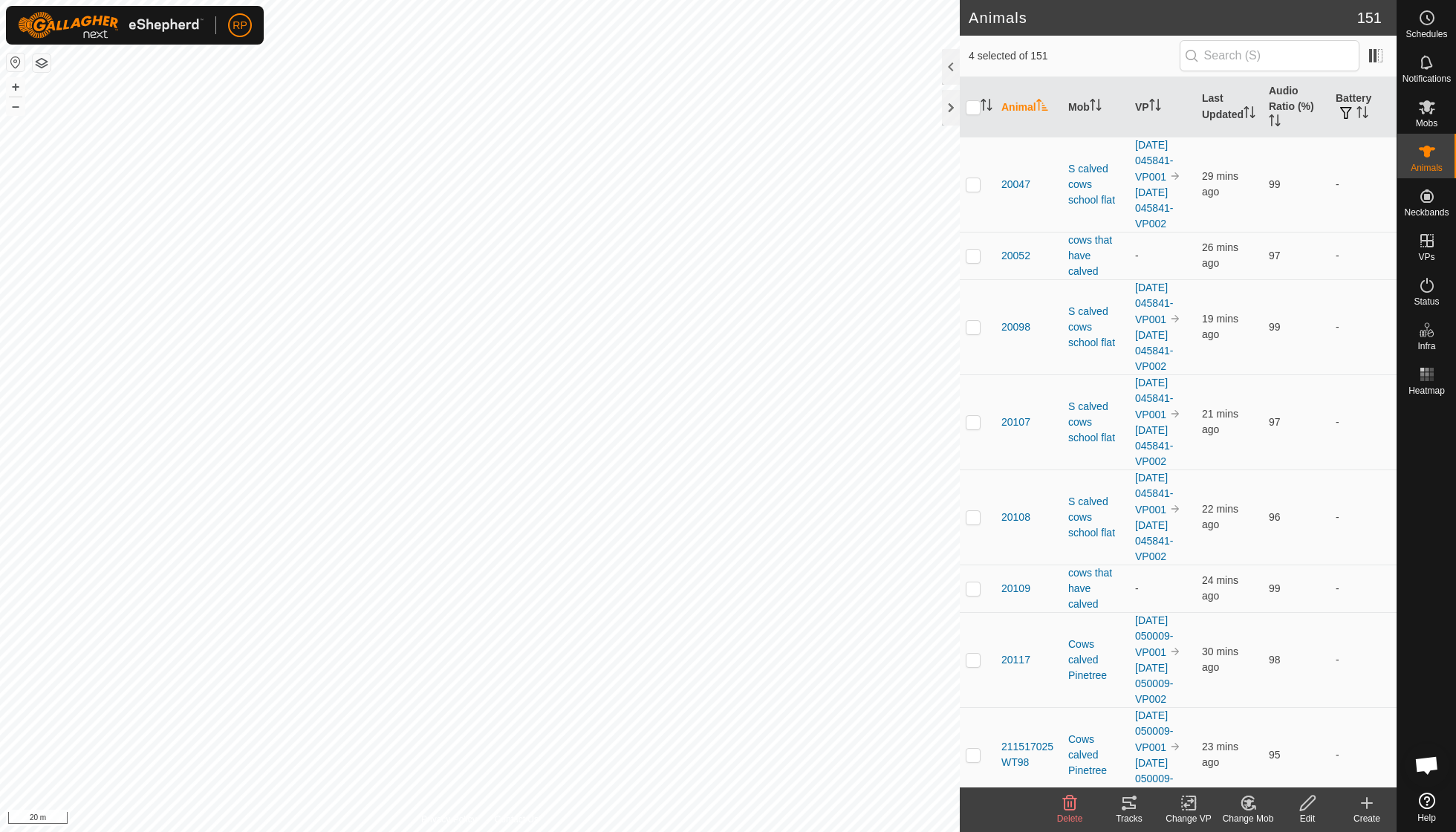
click at [698, 594] on icon at bounding box center [1248, 803] width 19 height 18
click at [698, 594] on link "Choose Mob..." at bounding box center [1292, 738] width 147 height 30
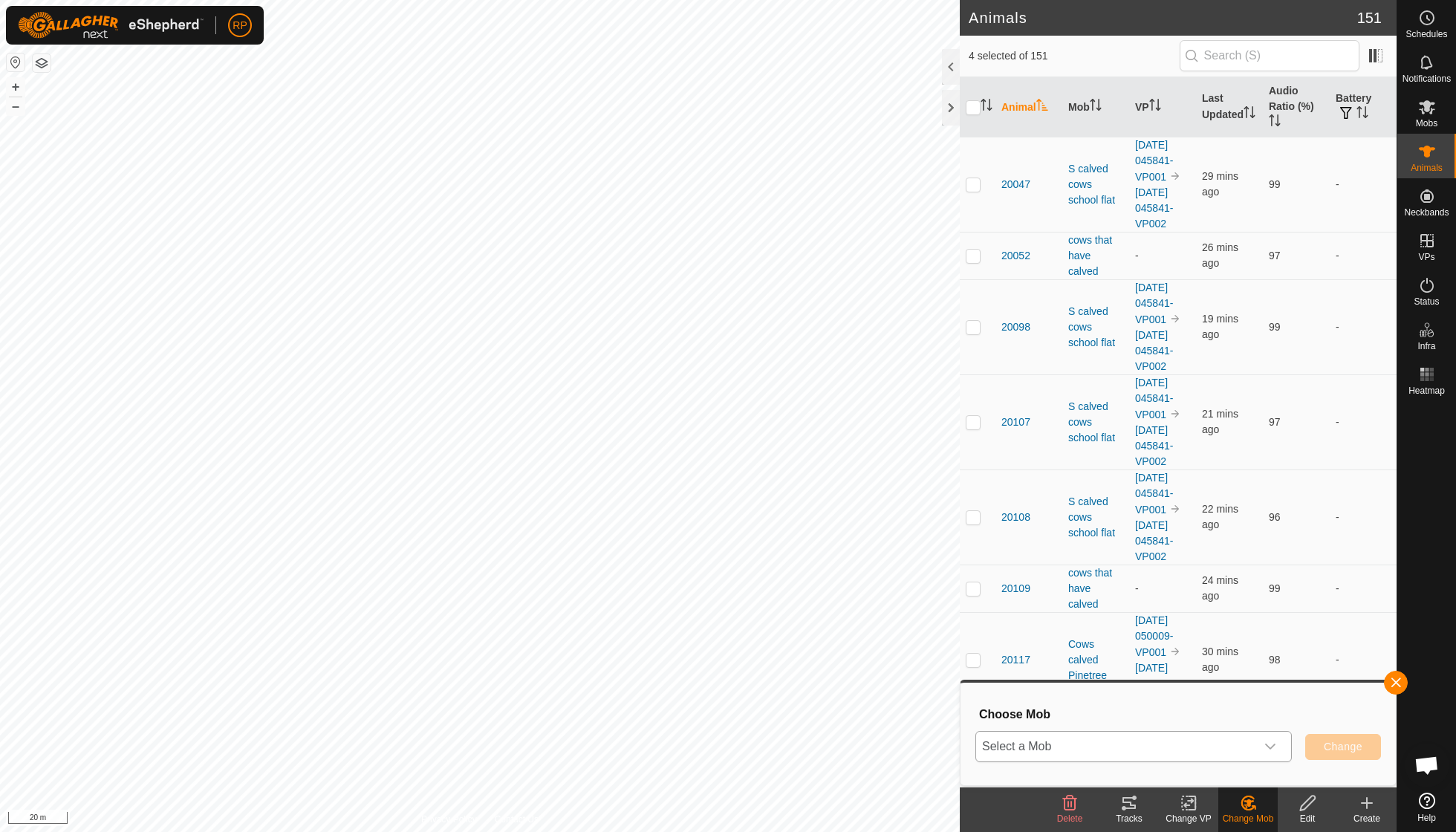
click at [698, 594] on icon "dropdown trigger" at bounding box center [1270, 746] width 12 height 12
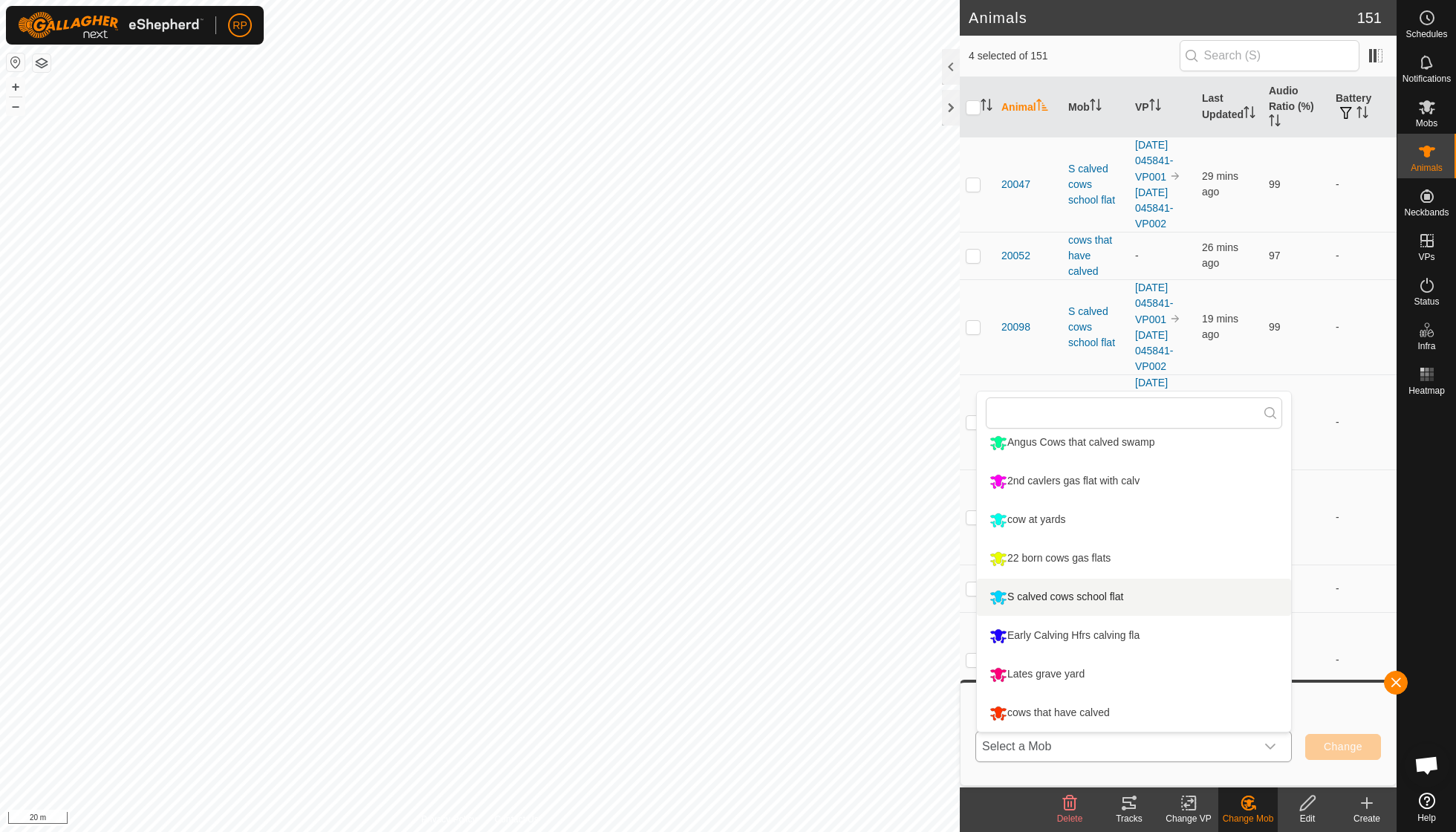
scroll to position [127, 0]
click at [698, 594] on li "Early Calving Hfrs calving fla" at bounding box center [1133, 636] width 314 height 37
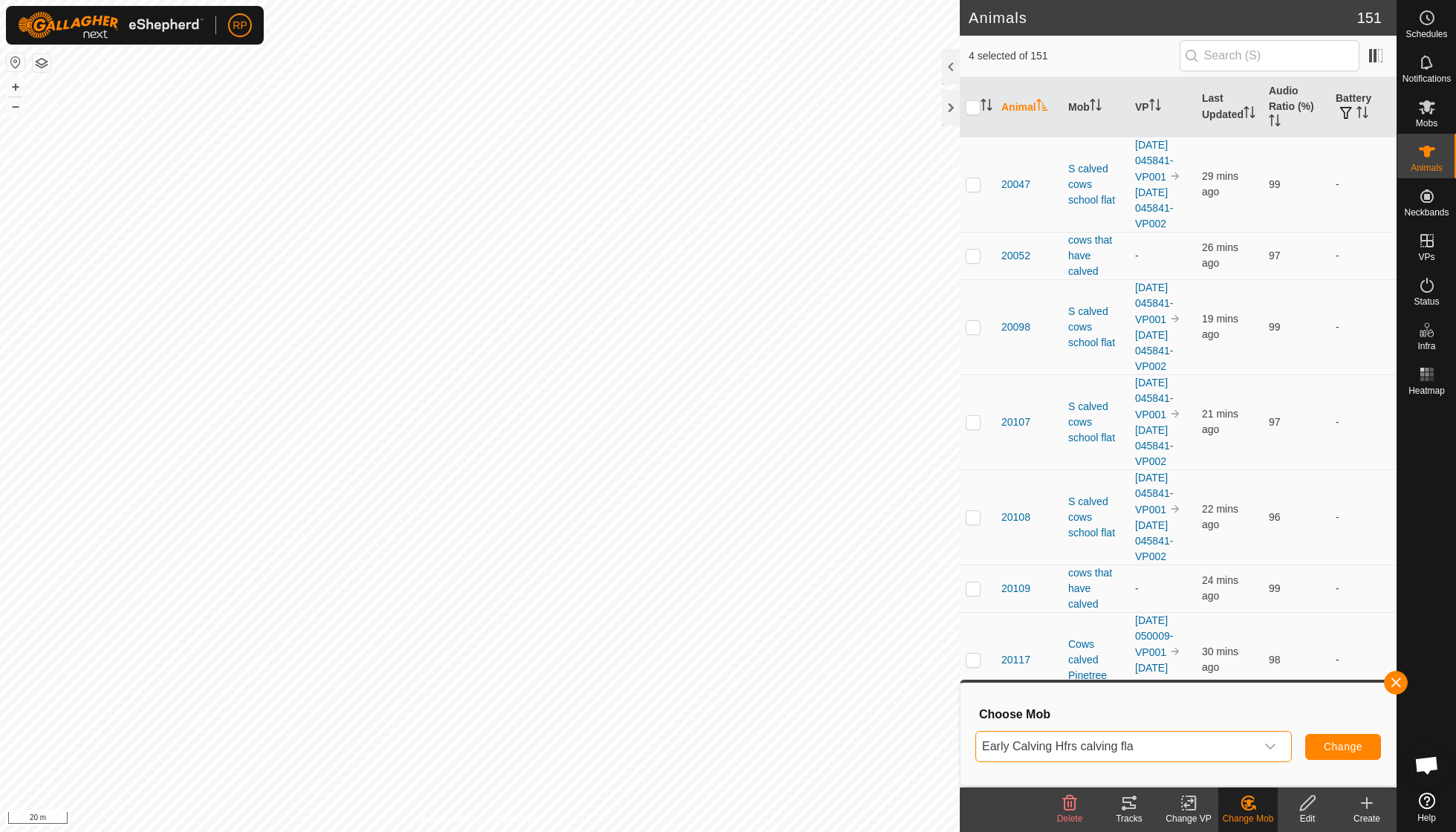
click at [698, 594] on span "Change" at bounding box center [1343, 746] width 39 height 12
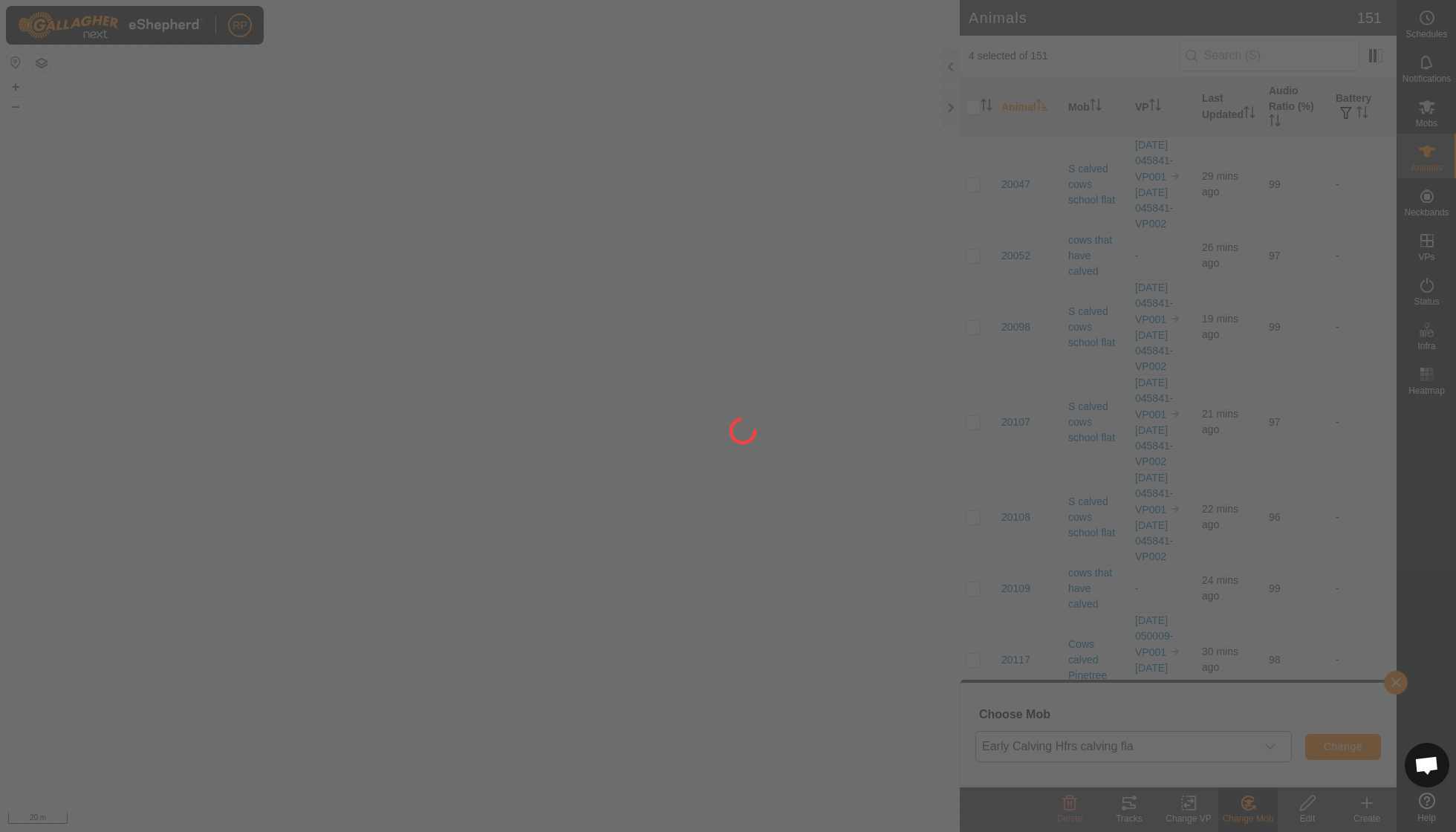
checkbox input "false"
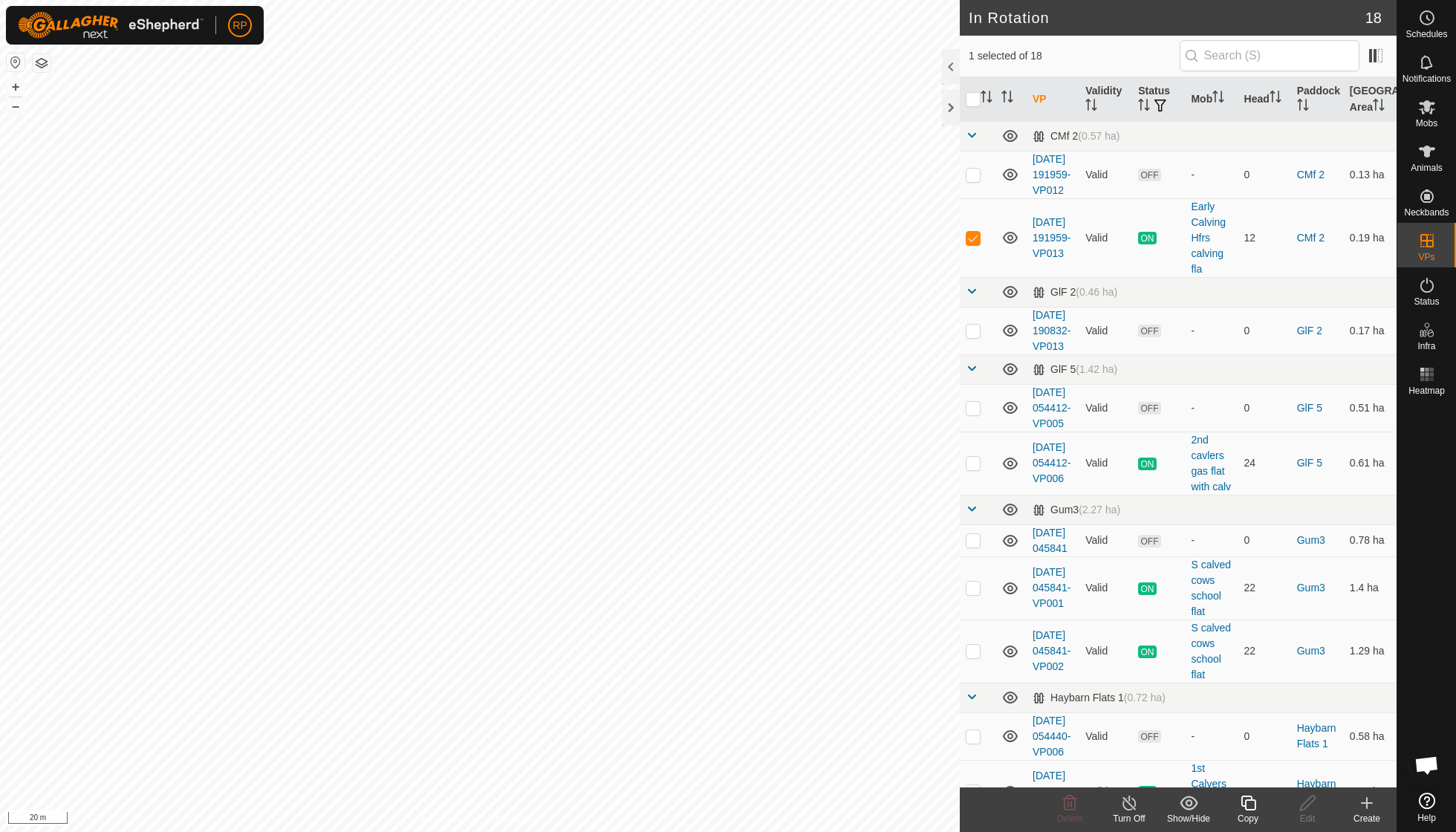
click at [698, 594] on icon at bounding box center [1248, 803] width 19 height 18
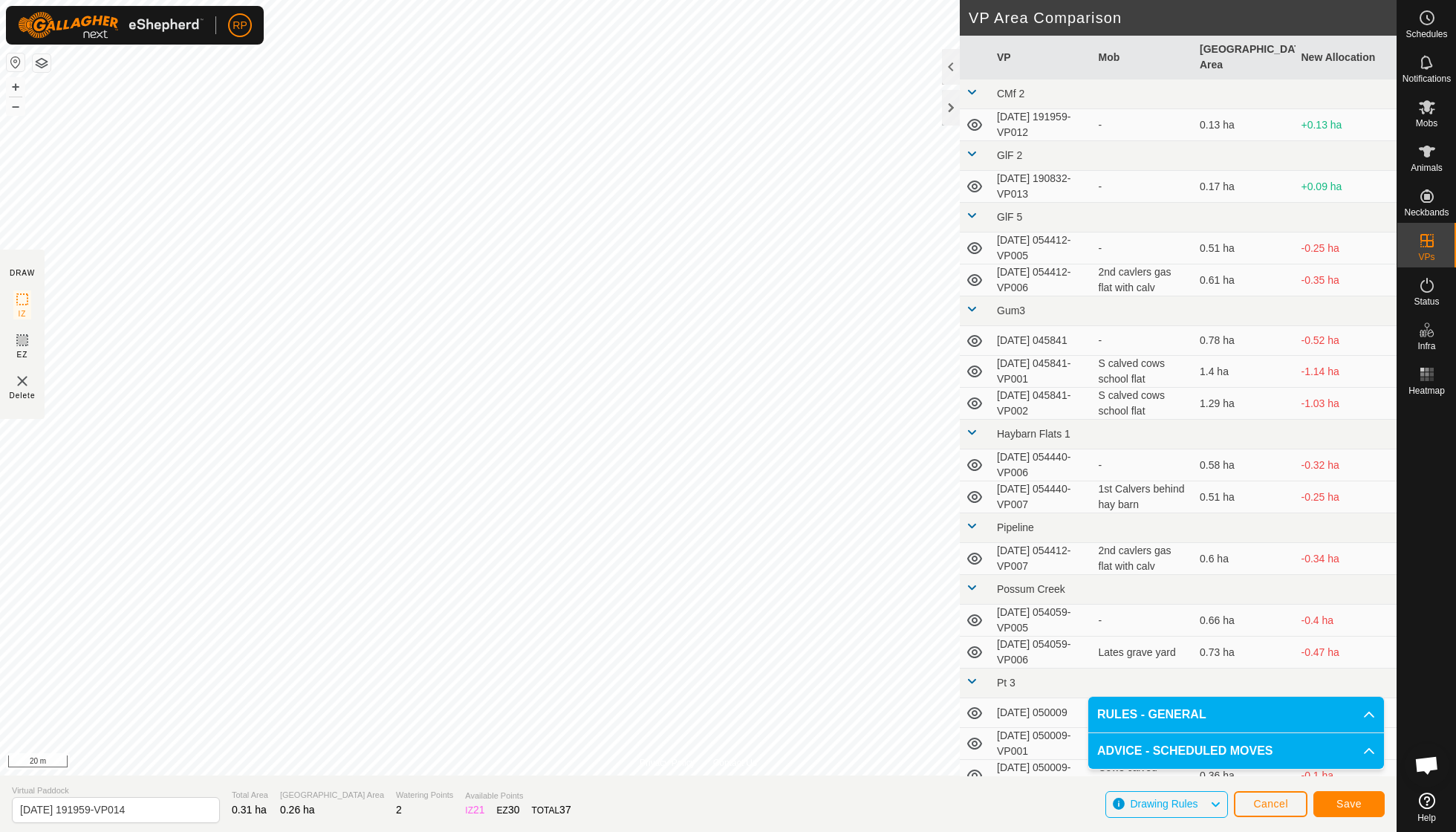
click at [698, 594] on button "Save" at bounding box center [1349, 804] width 71 height 26
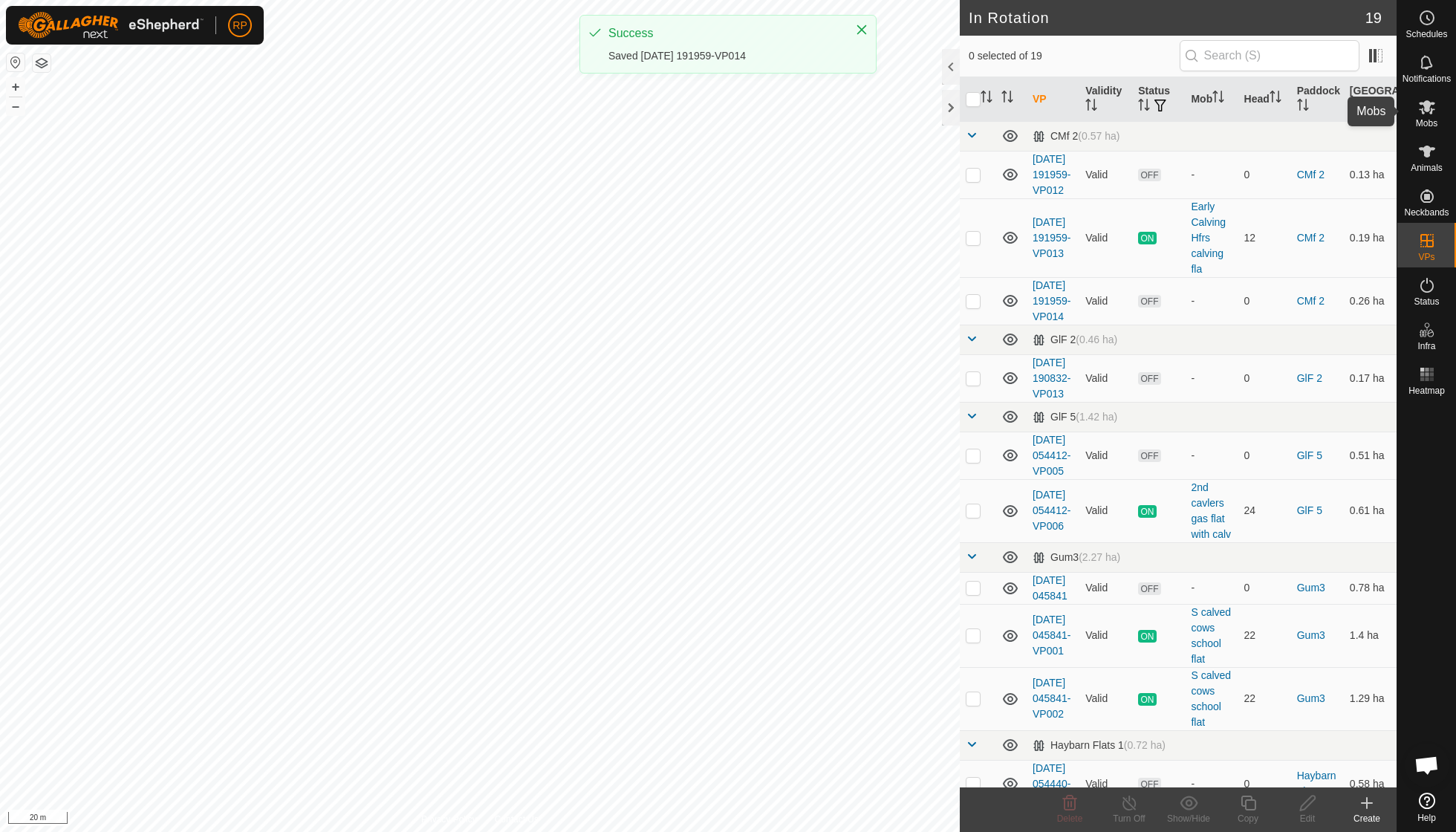
click at [698, 119] on span "Mobs" at bounding box center [1427, 123] width 22 height 9
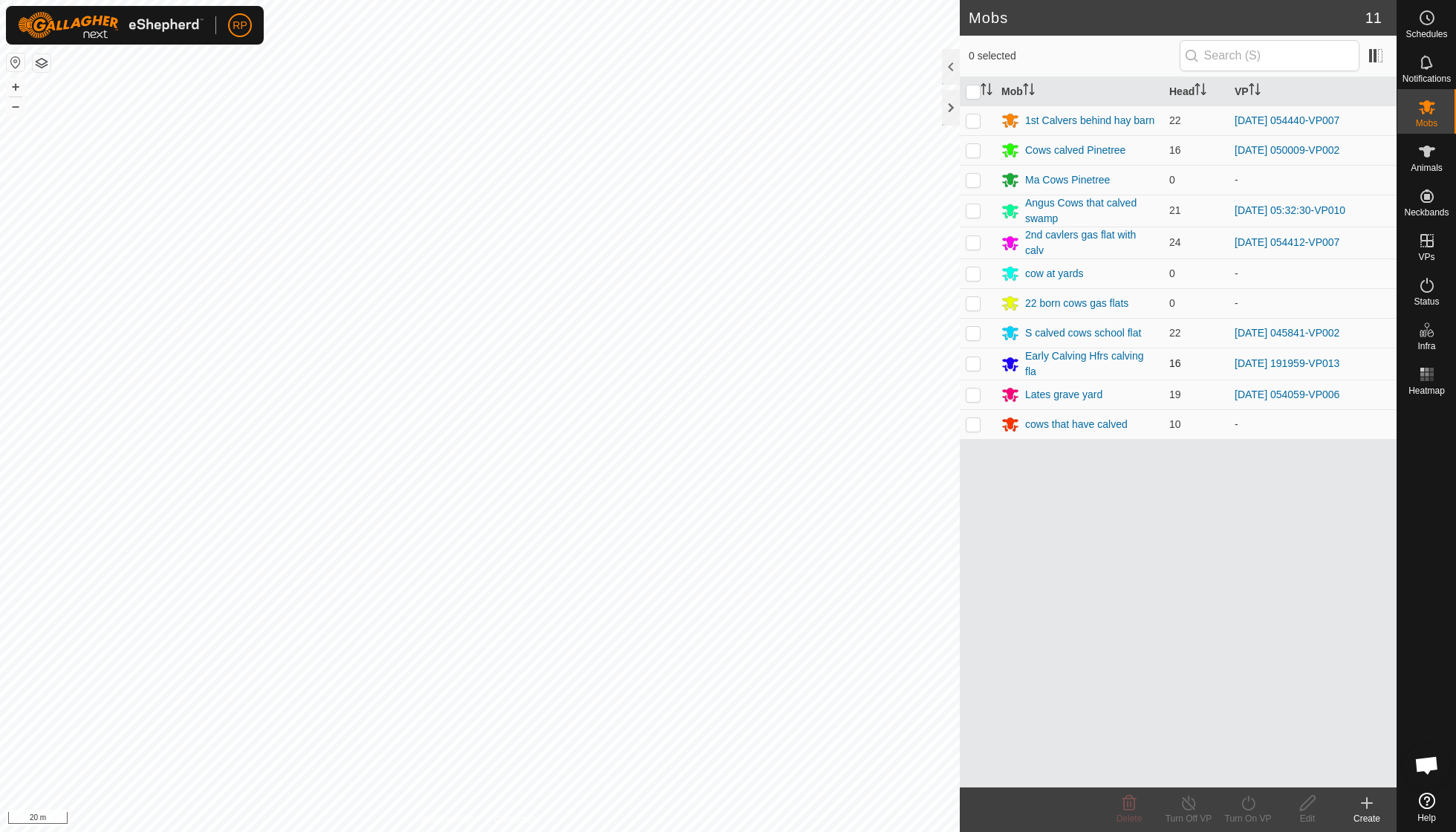
click at [698, 362] on p-checkbox at bounding box center [973, 363] width 15 height 12
checkbox input "true"
click at [698, 594] on icon at bounding box center [1248, 803] width 19 height 18
click at [698, 594] on link "Now" at bounding box center [1292, 769] width 147 height 30
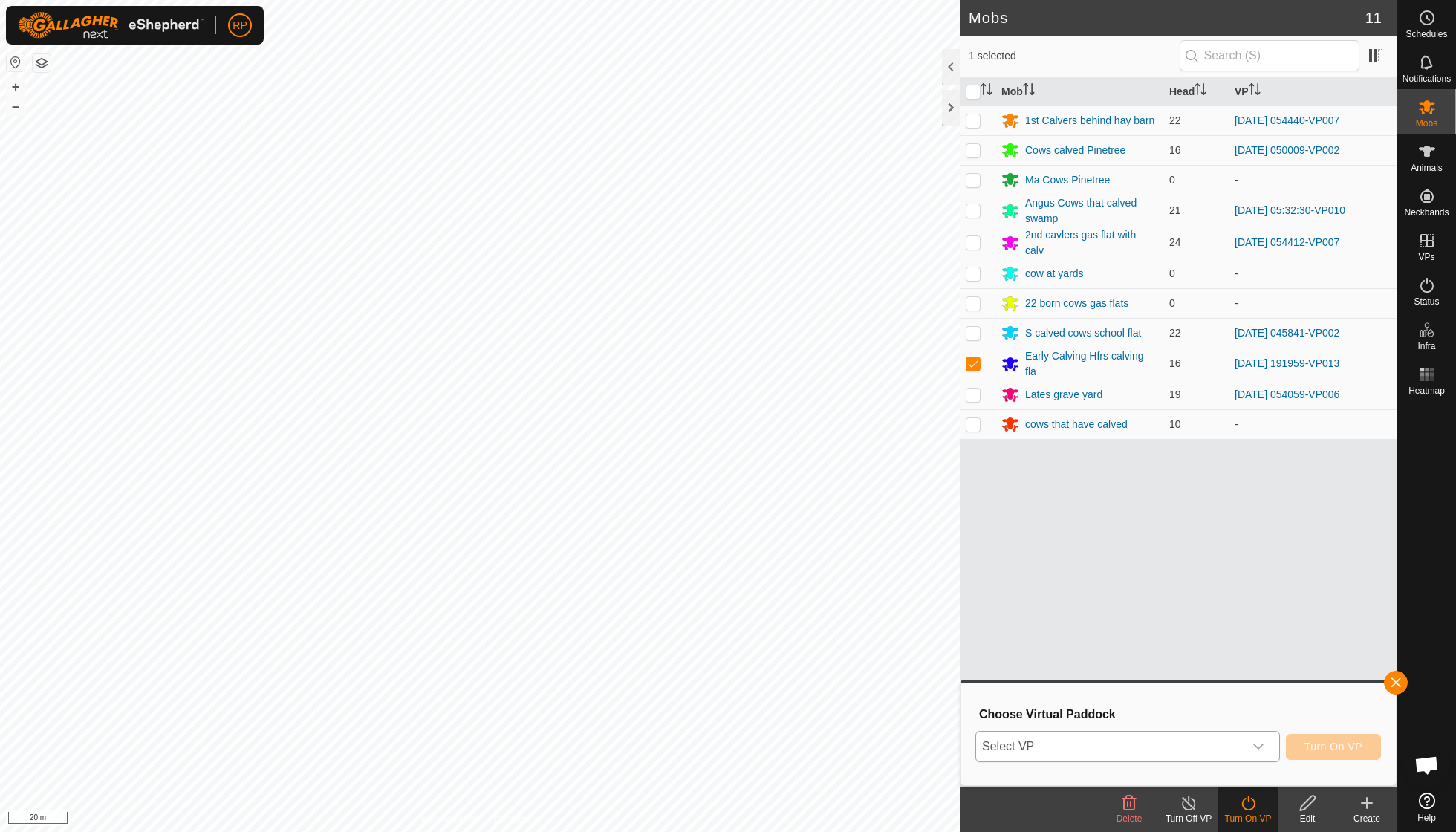
click at [698, 594] on icon "dropdown trigger" at bounding box center [1258, 746] width 12 height 12
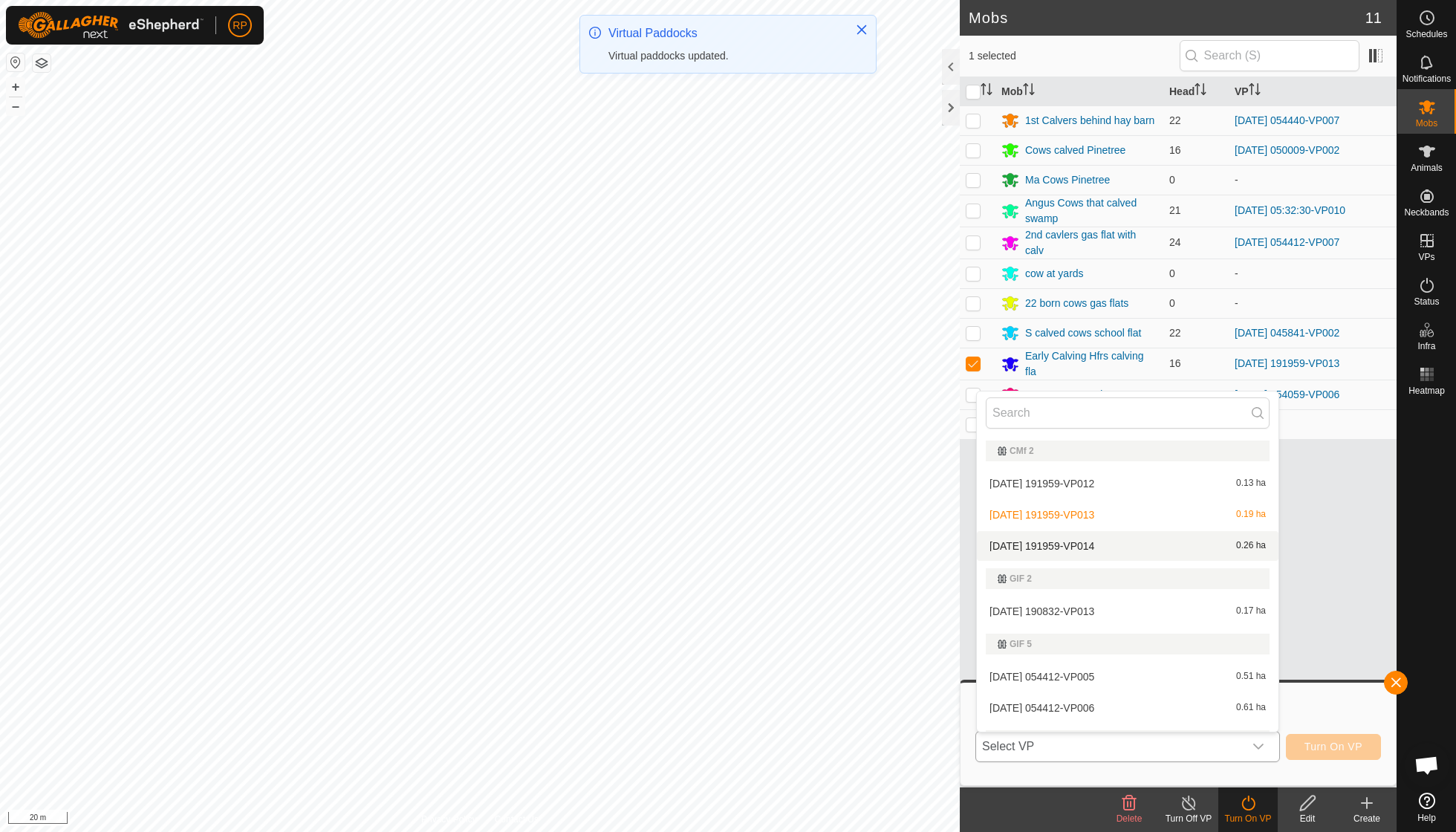
click at [698, 547] on li "[DATE] 191959-VP014 0.26 ha" at bounding box center [1127, 546] width 302 height 30
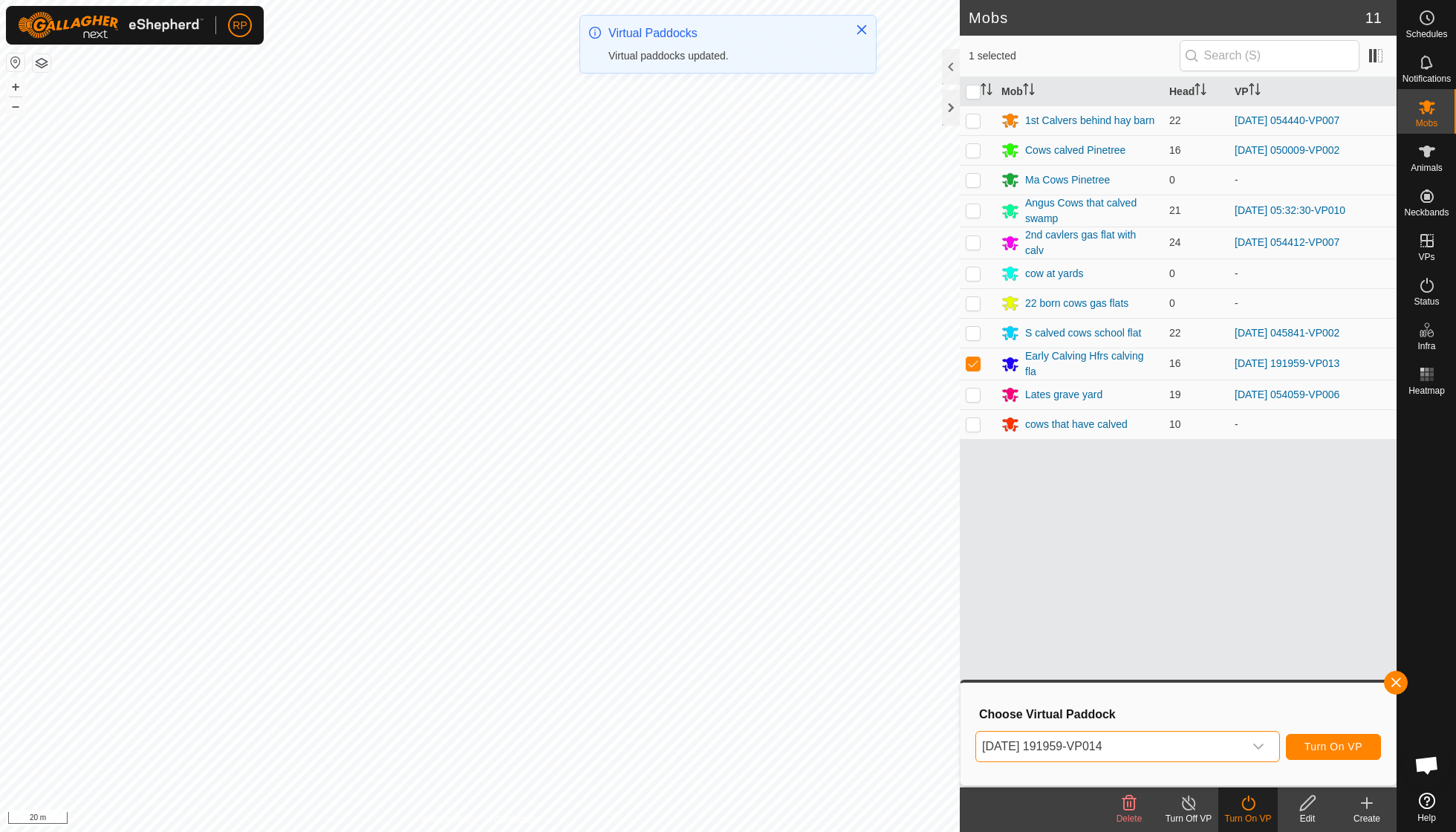
click at [698, 594] on span "Turn On VP" at bounding box center [1333, 746] width 58 height 12
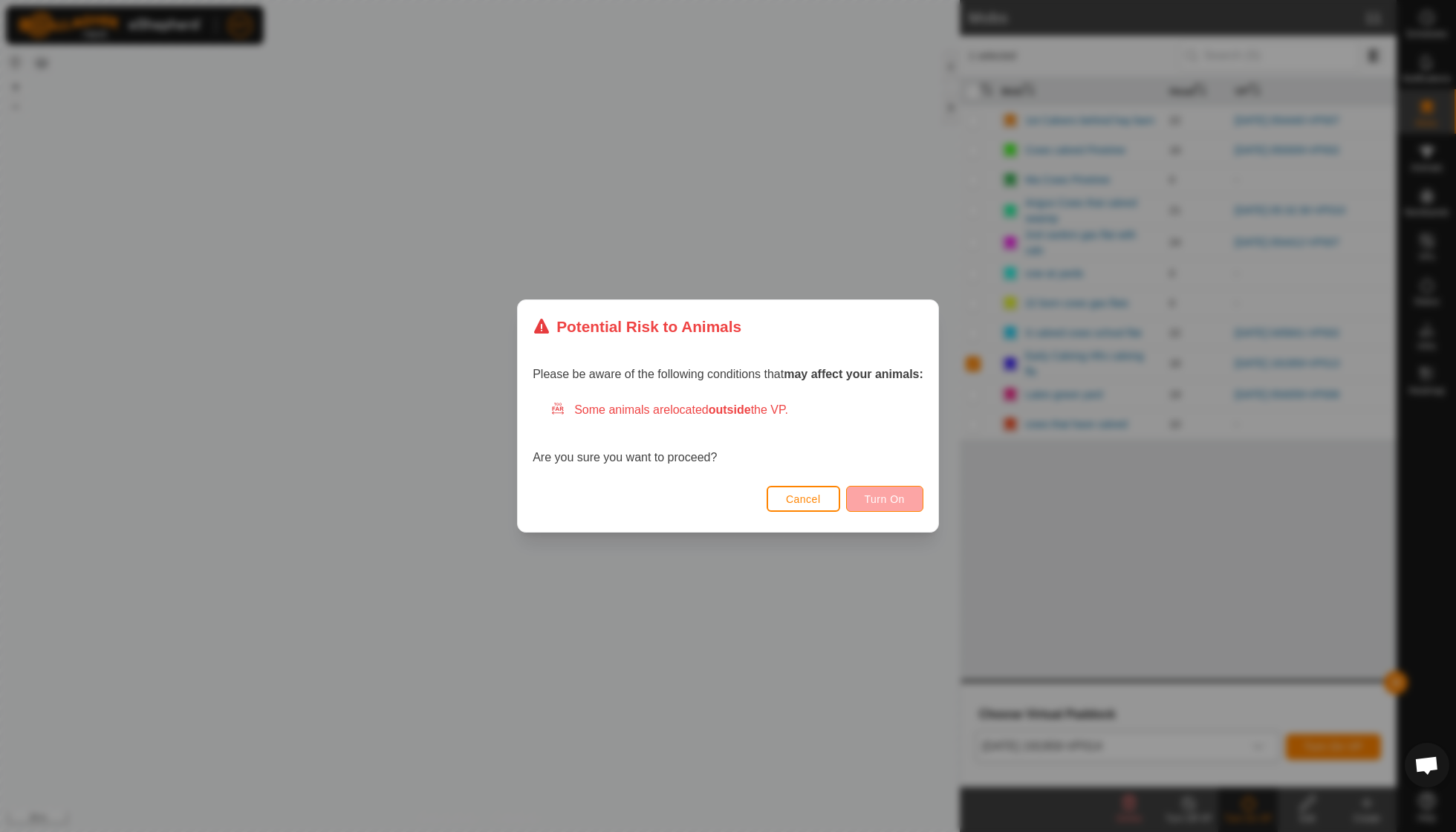
click at [698, 489] on button "Turn On" at bounding box center [884, 499] width 77 height 26
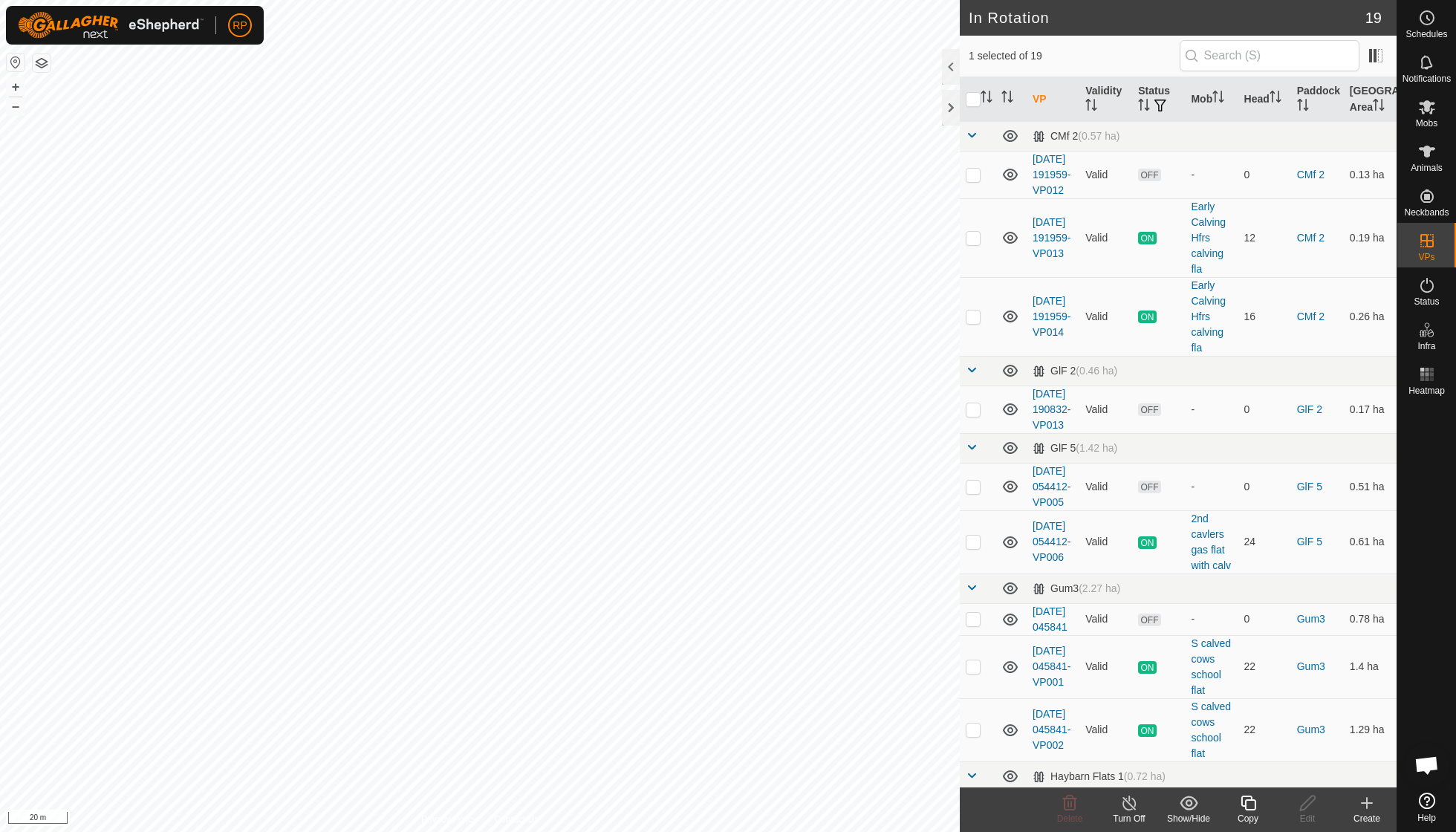
click at [698, 594] on icon at bounding box center [1248, 803] width 19 height 18
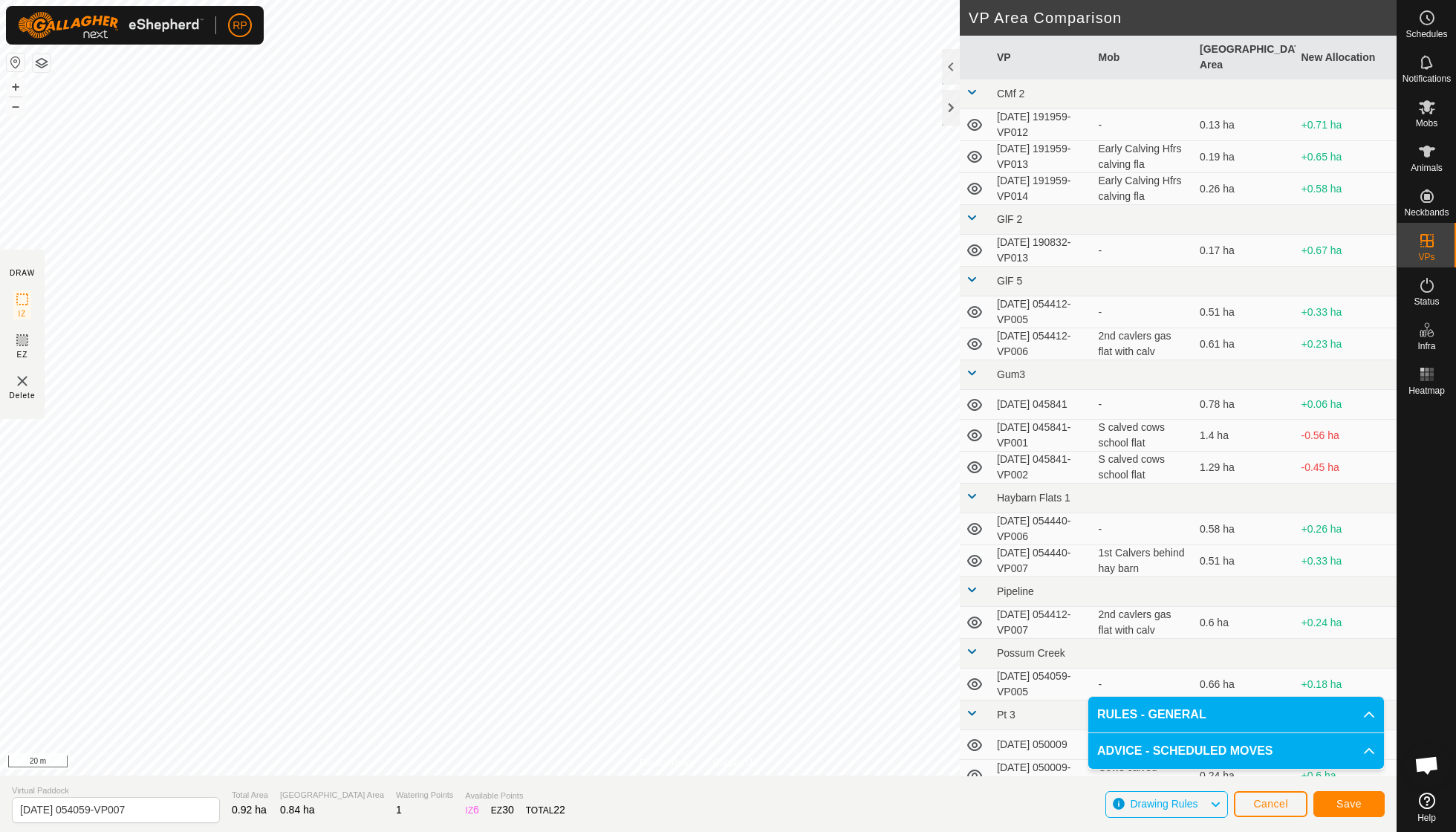
click at [698, 594] on span "Save" at bounding box center [1349, 804] width 25 height 12
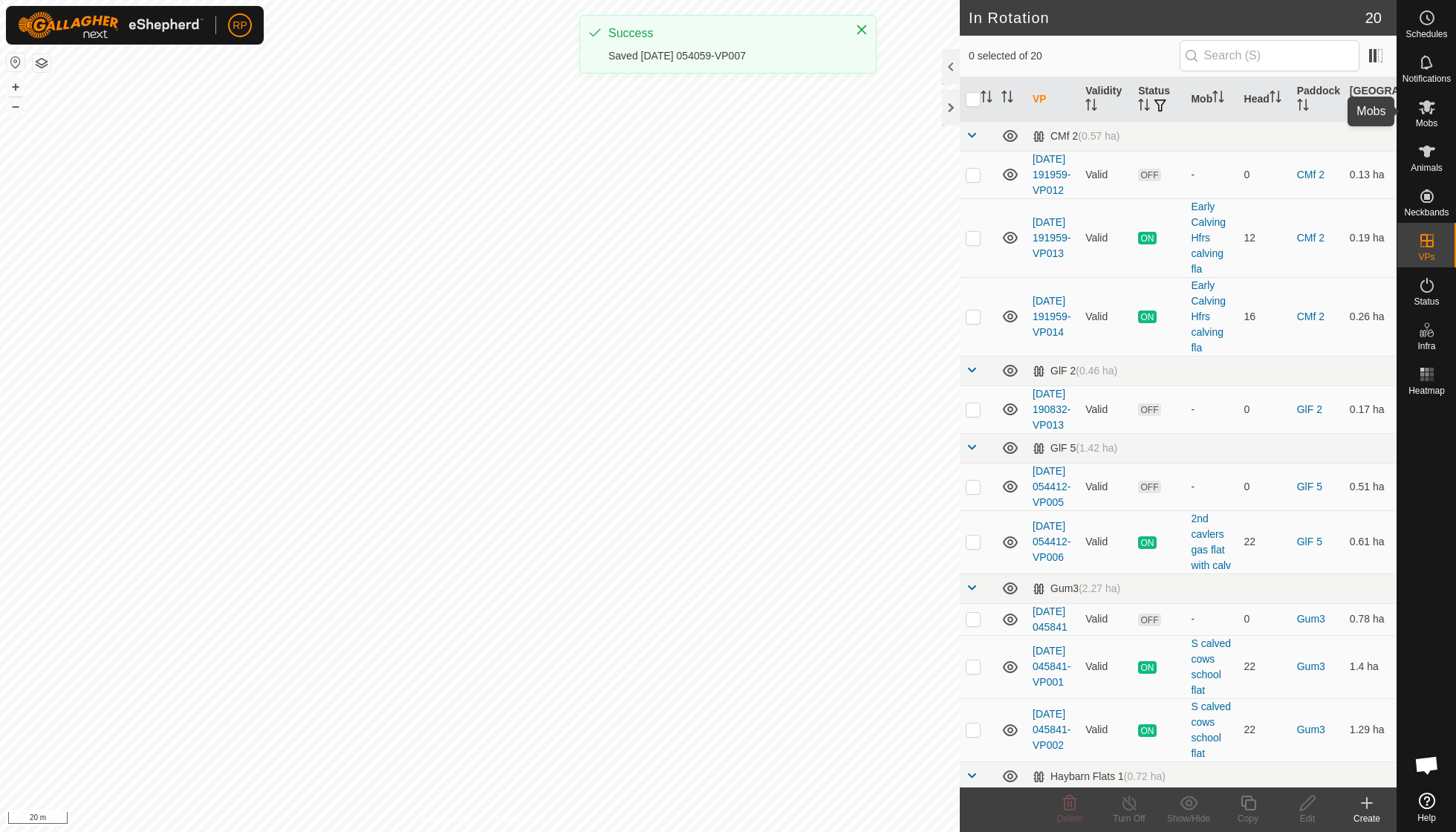
click at [698, 110] on icon at bounding box center [1427, 107] width 18 height 18
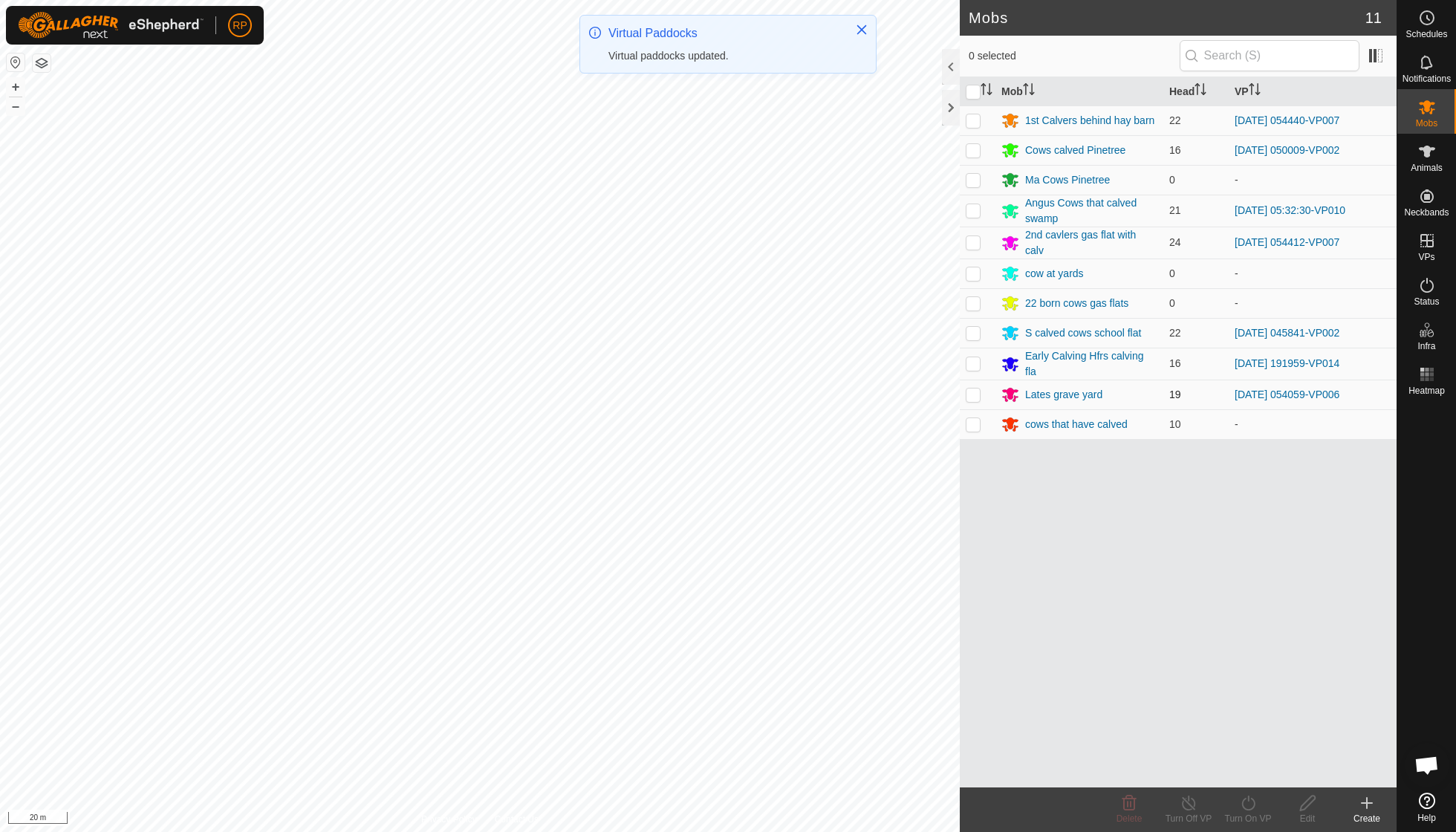
click at [698, 392] on p-checkbox at bounding box center [973, 394] width 15 height 12
checkbox input "true"
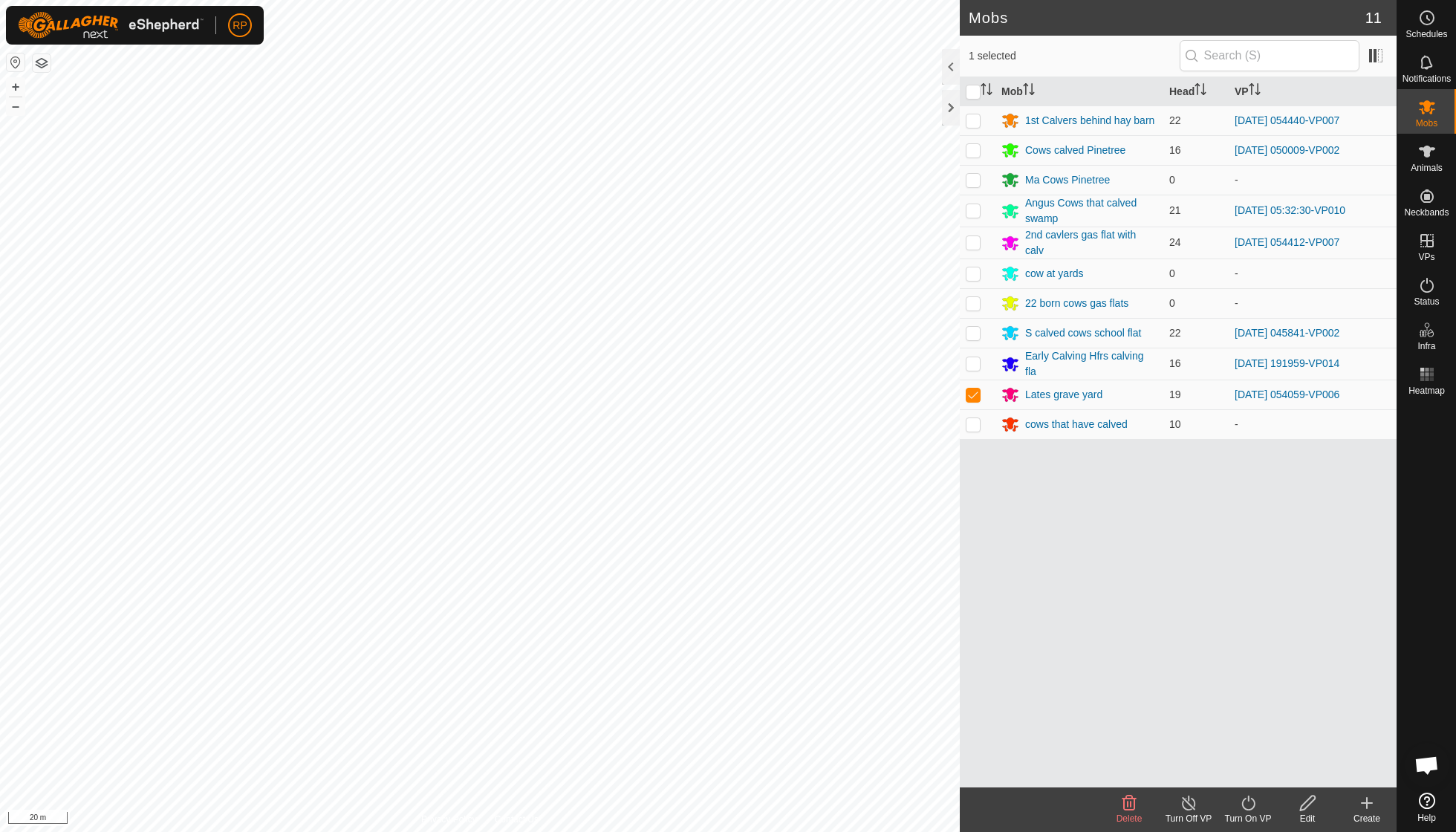
click at [698, 594] on div "Turn On VP" at bounding box center [1248, 818] width 59 height 13
click at [698, 594] on link "Now" at bounding box center [1292, 769] width 147 height 30
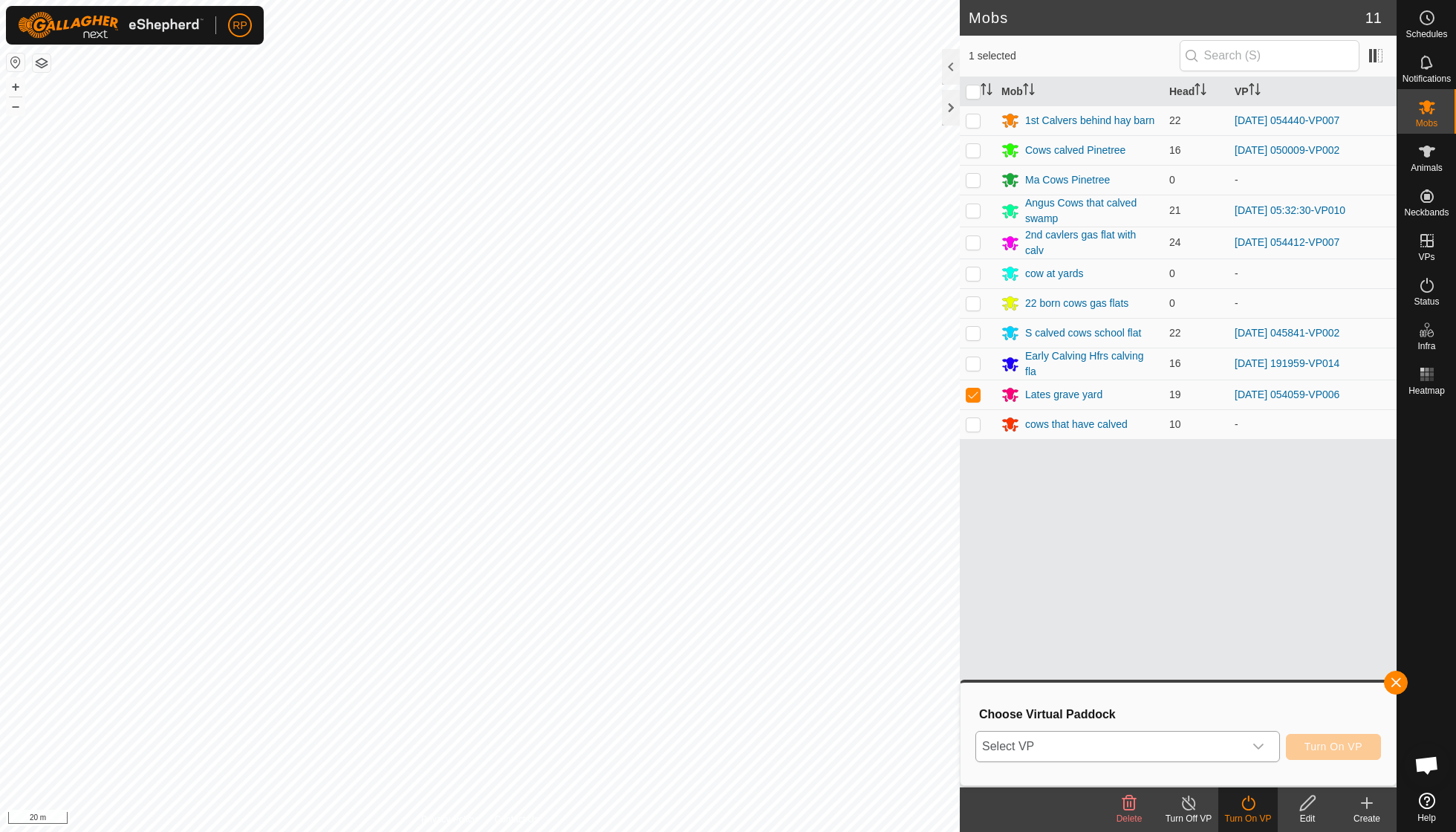
click at [698, 594] on icon "dropdown trigger" at bounding box center [1258, 746] width 12 height 12
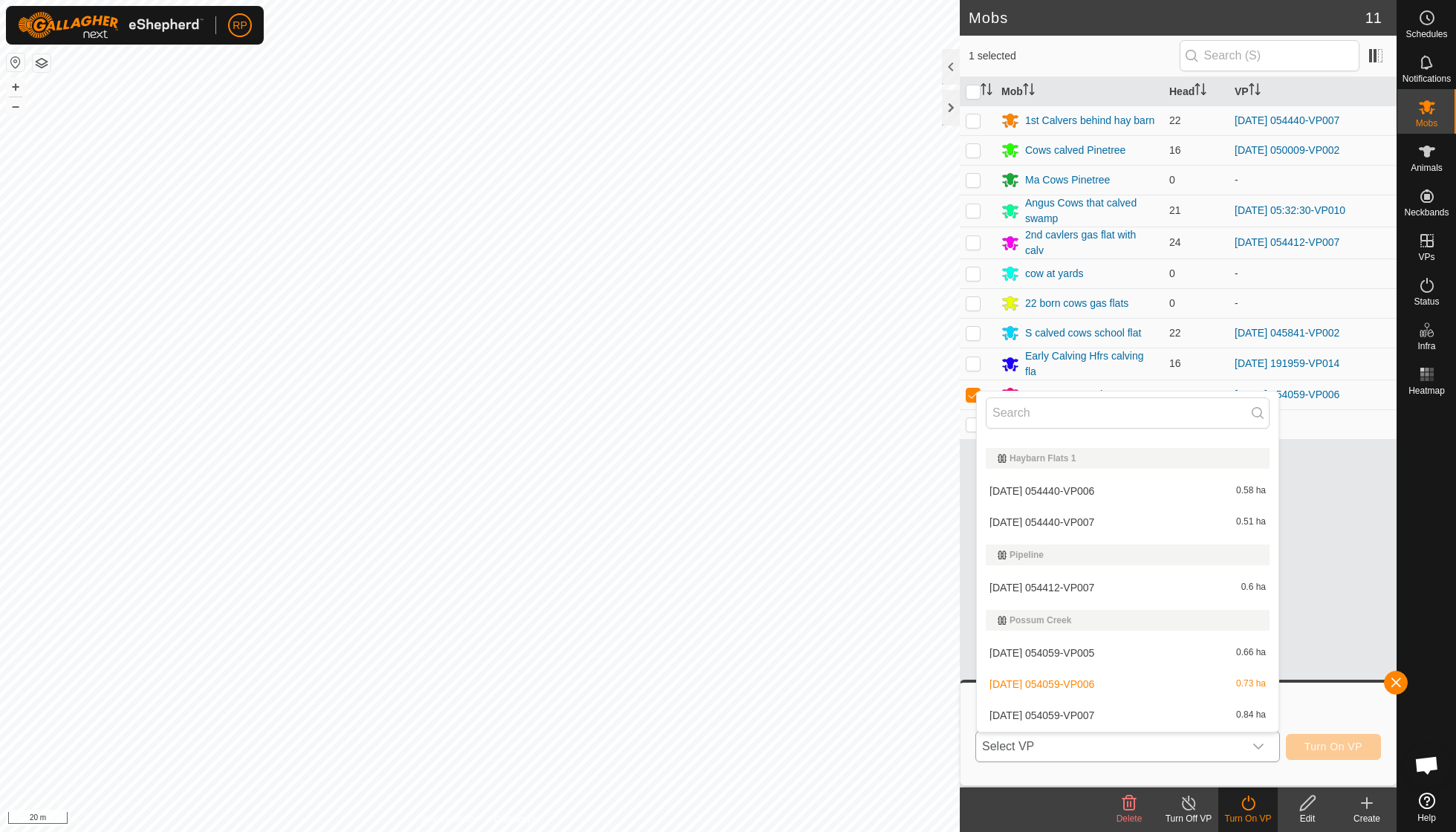
scroll to position [411, 0]
click at [698, 594] on li "[DATE] 054059-VP007 0.84 ha" at bounding box center [1127, 714] width 302 height 30
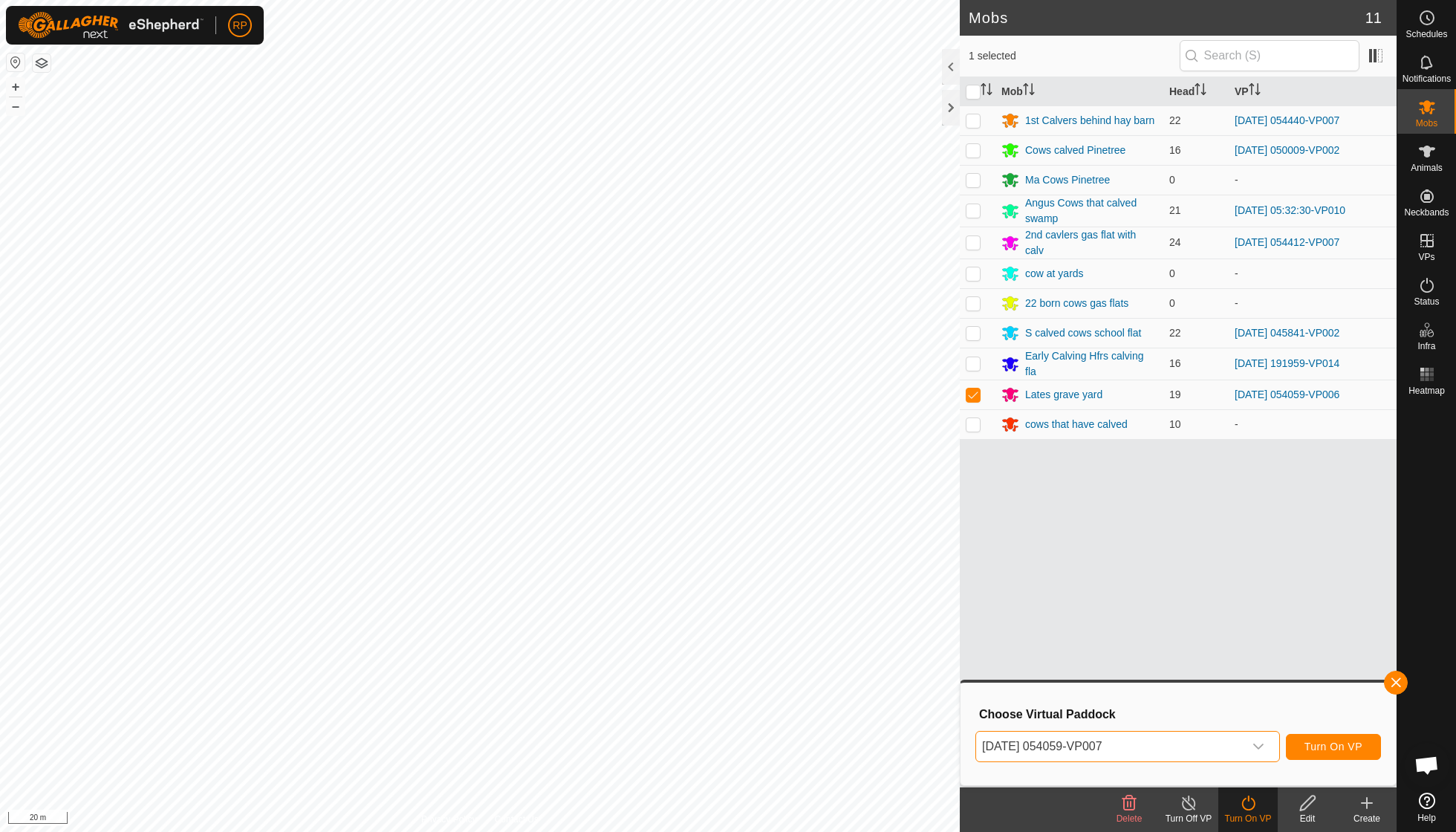
click at [698, 594] on span "Turn On VP" at bounding box center [1333, 746] width 58 height 12
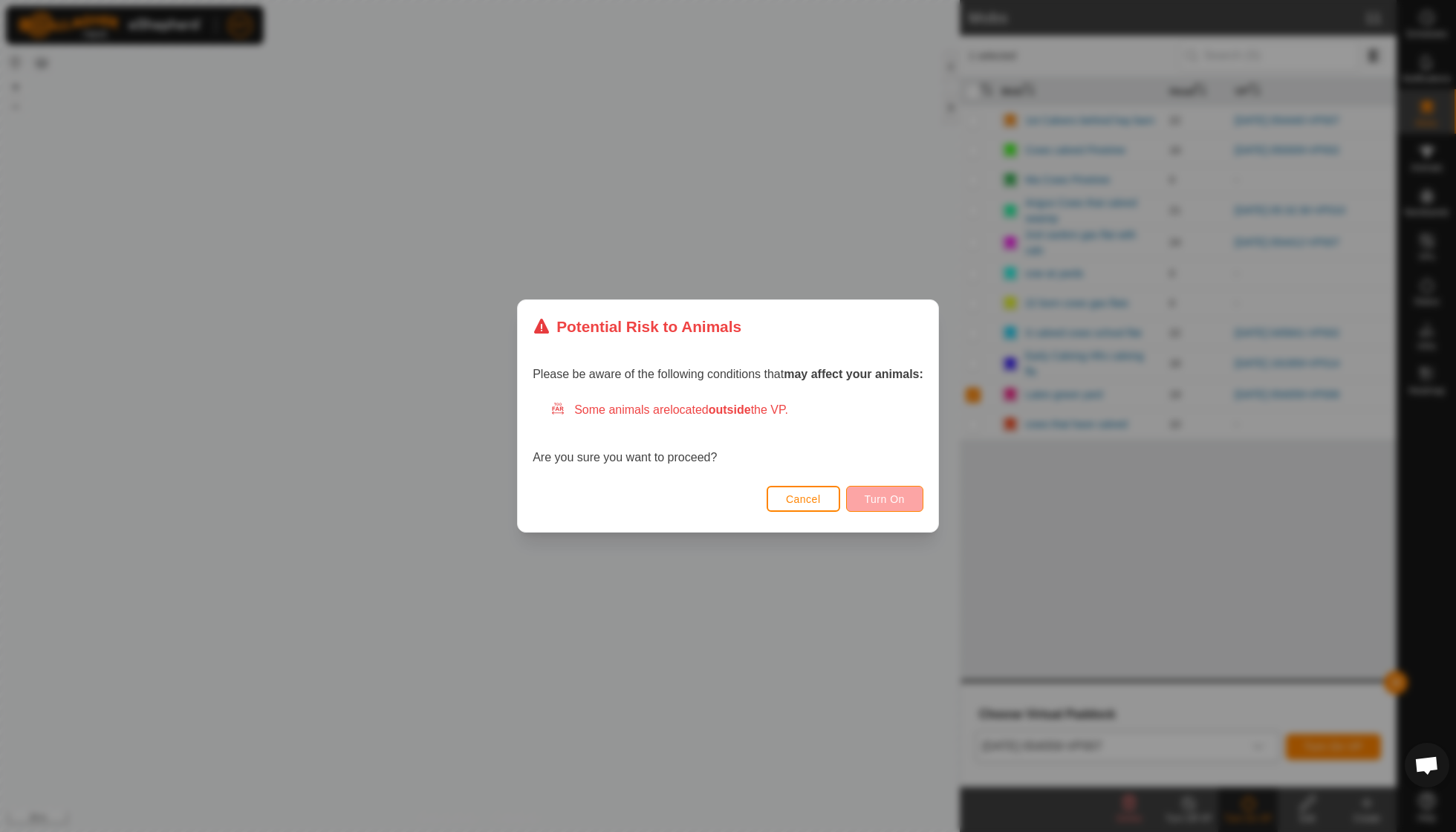
click at [698, 495] on span "Turn On" at bounding box center [884, 499] width 40 height 12
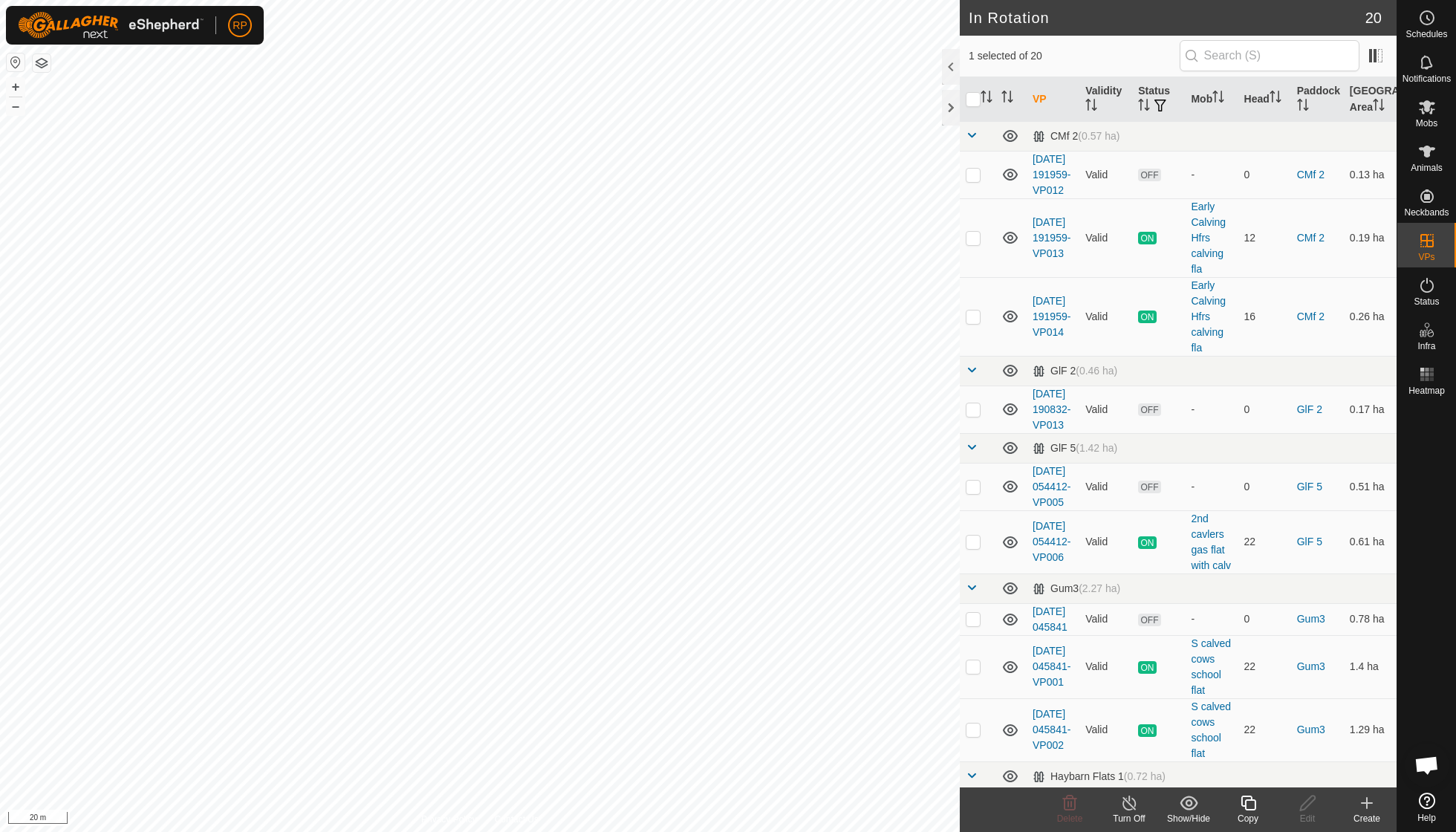
click at [698, 594] on icon at bounding box center [1248, 803] width 19 height 18
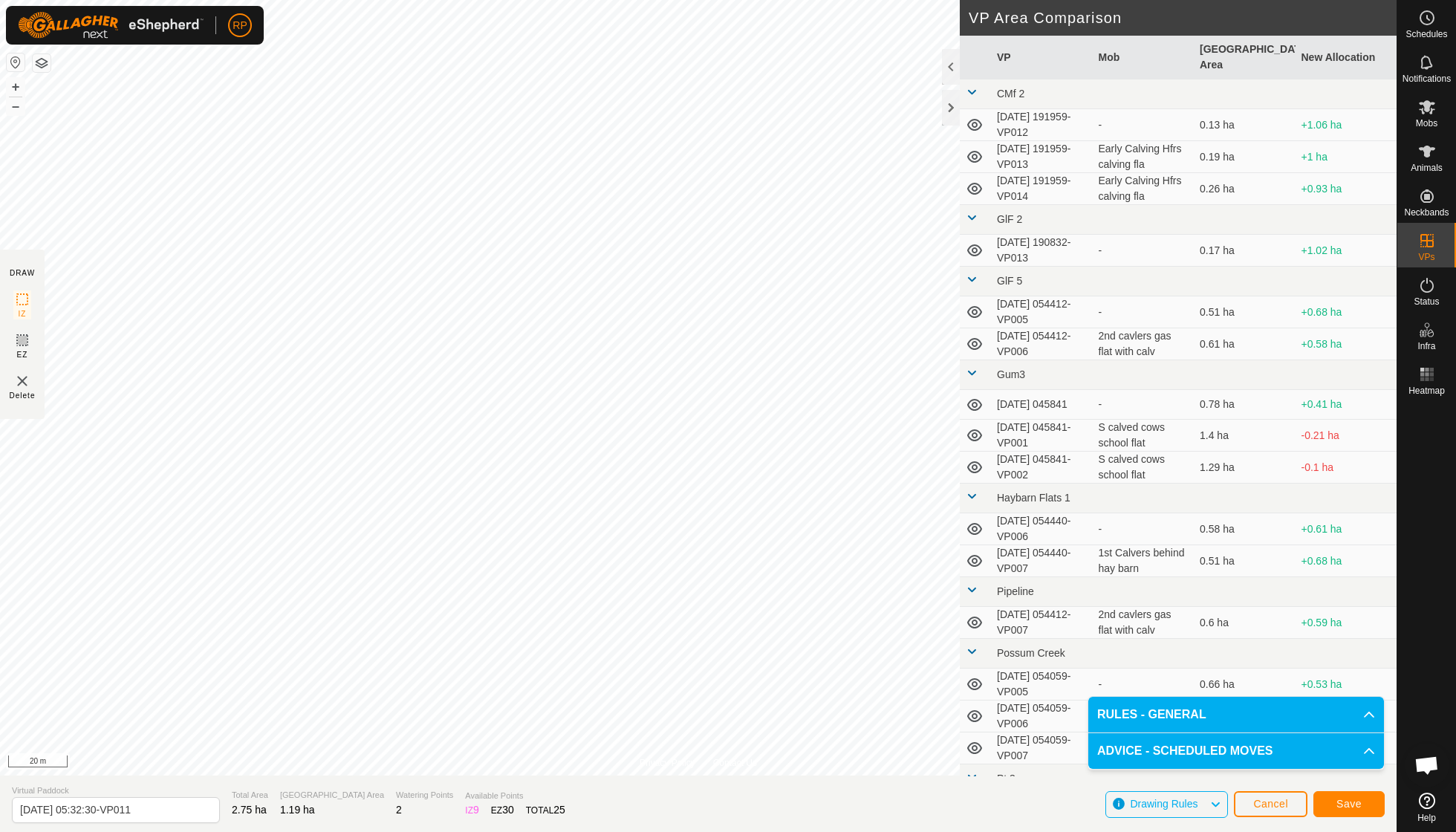
click at [698, 594] on span "Save" at bounding box center [1349, 804] width 25 height 12
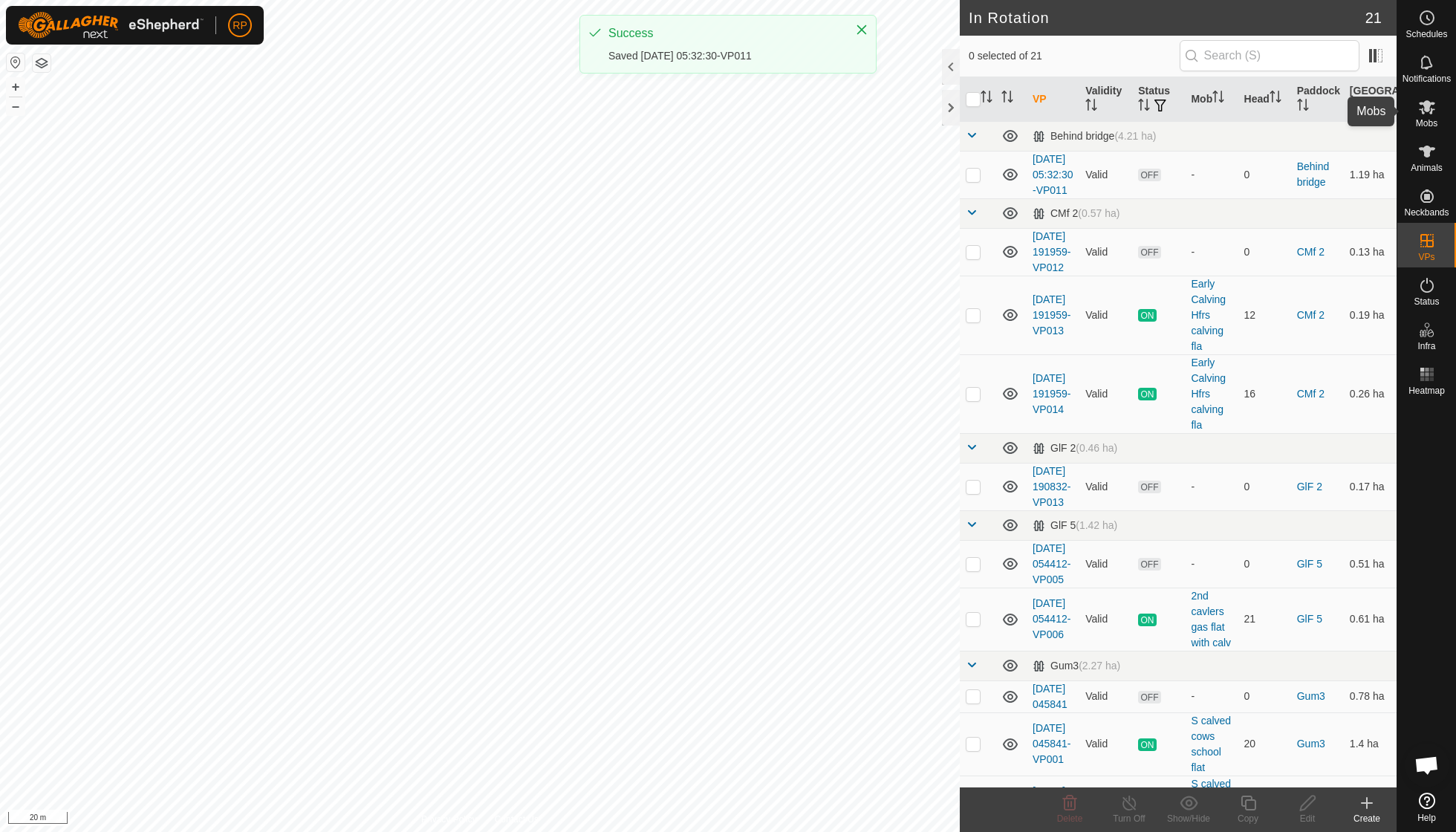
click at [698, 120] on span "Mobs" at bounding box center [1427, 123] width 22 height 9
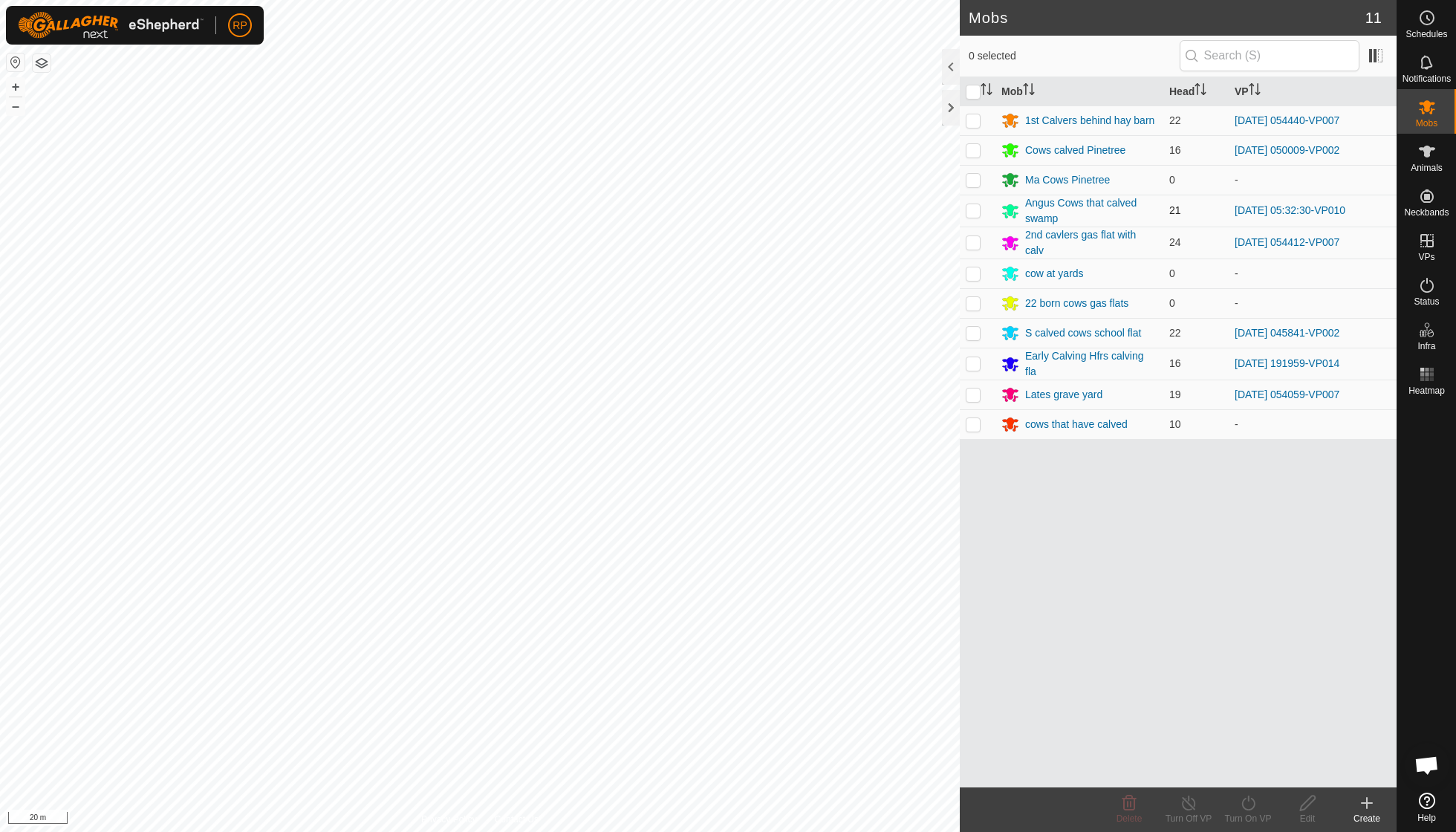
click at [698, 211] on p-checkbox at bounding box center [973, 210] width 15 height 12
checkbox input "true"
click at [698, 594] on icon at bounding box center [1248, 803] width 19 height 18
click at [698, 594] on link "Now" at bounding box center [1292, 769] width 147 height 30
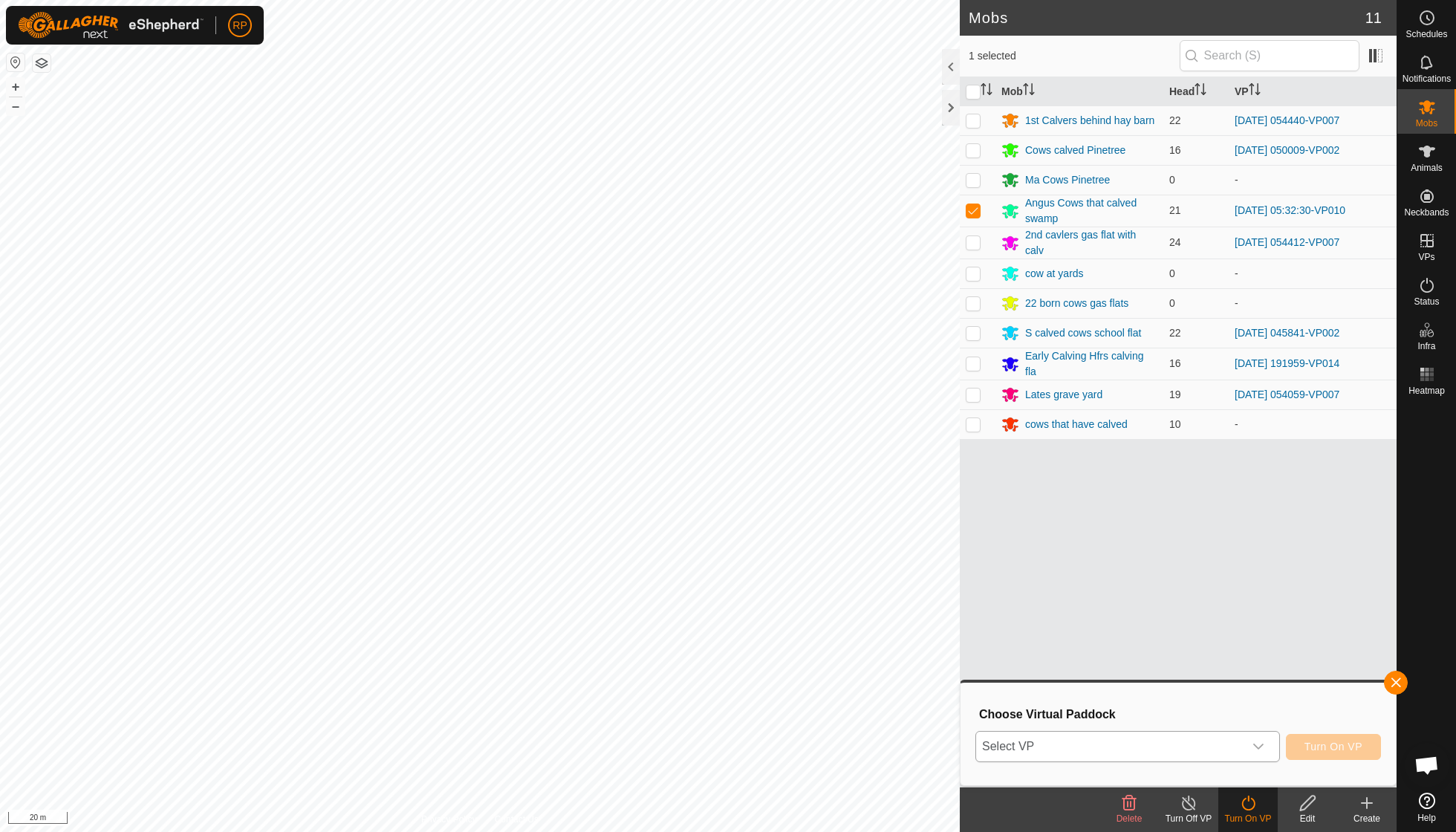
click at [698, 594] on icon "dropdown trigger" at bounding box center [1258, 746] width 12 height 12
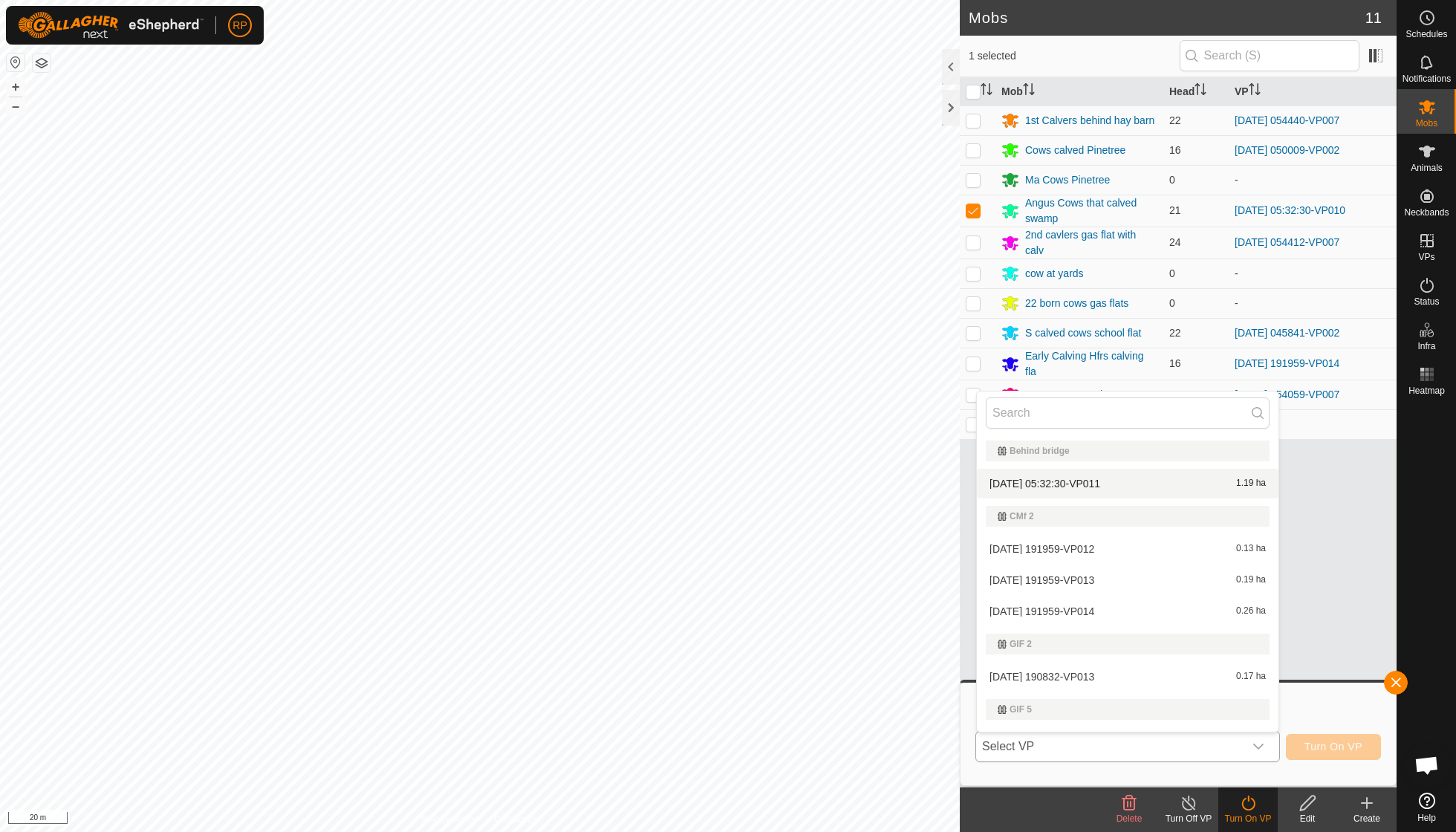
click at [698, 486] on li "[DATE] 05:32:30-VP011 1.19 ha" at bounding box center [1127, 483] width 302 height 30
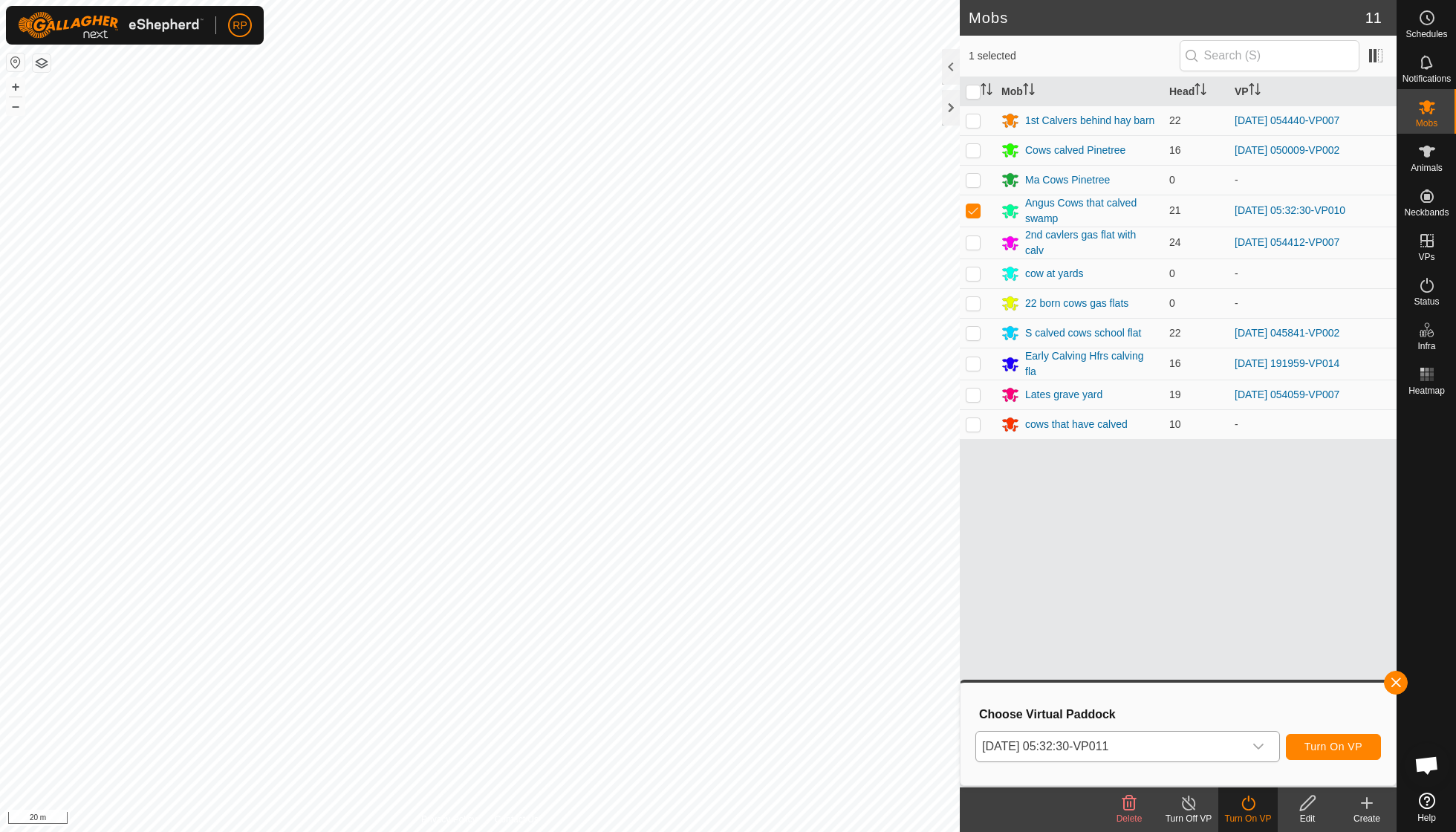
click at [698, 594] on span "Turn On VP" at bounding box center [1333, 746] width 58 height 12
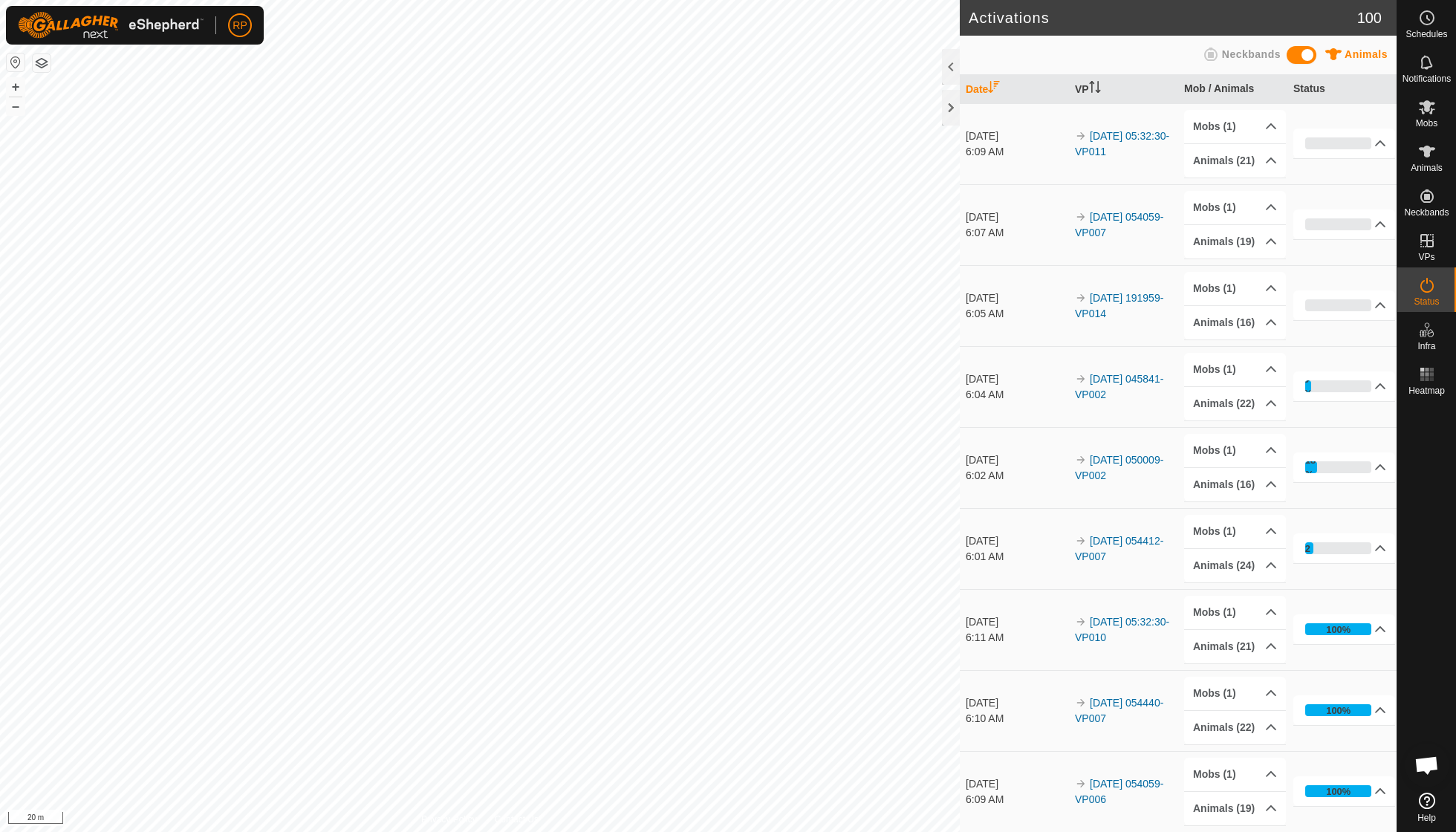
click at [698, 163] on span "Animals" at bounding box center [1426, 167] width 32 height 9
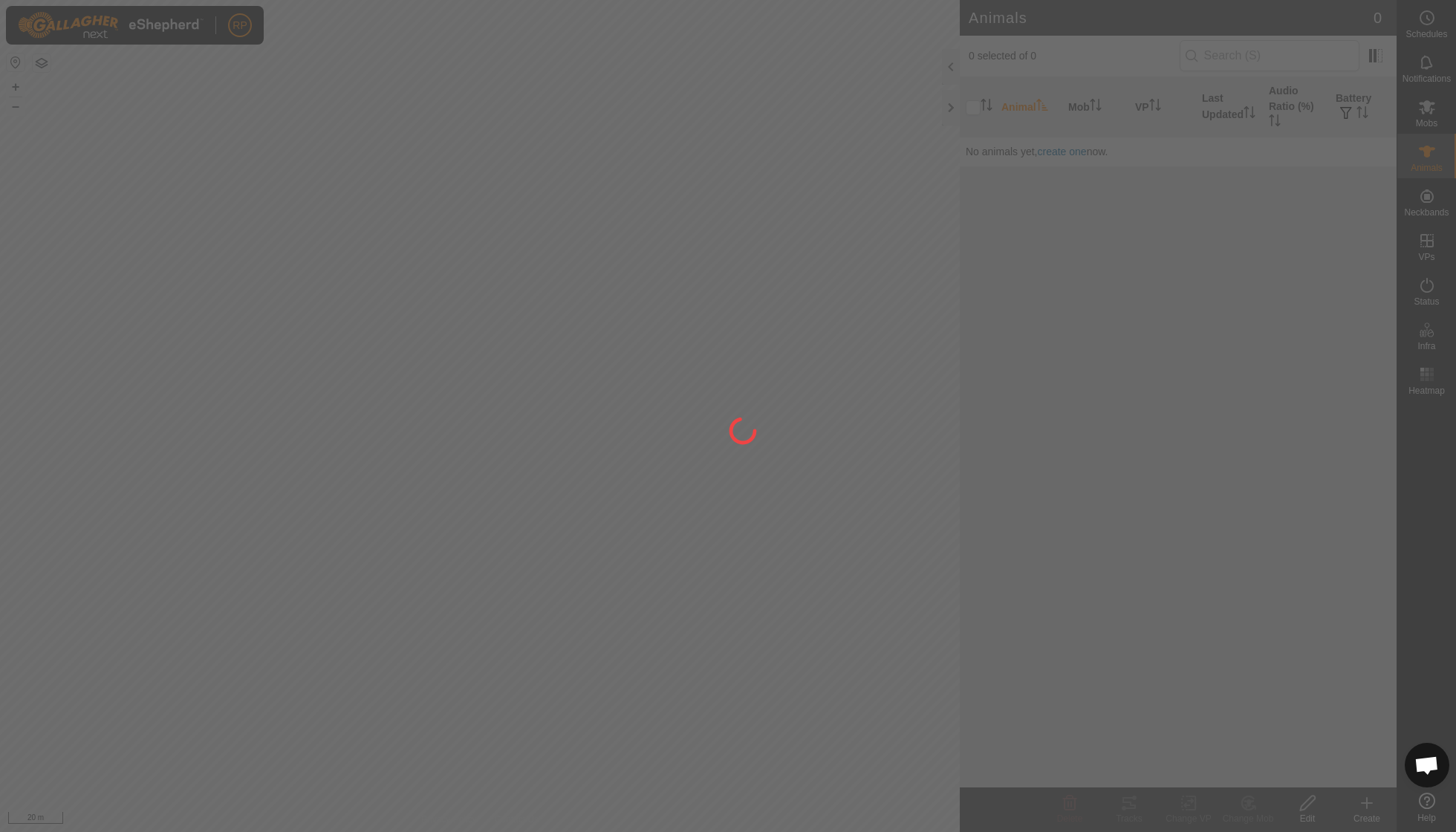
click at [698, 162] on div at bounding box center [728, 416] width 1456 height 832
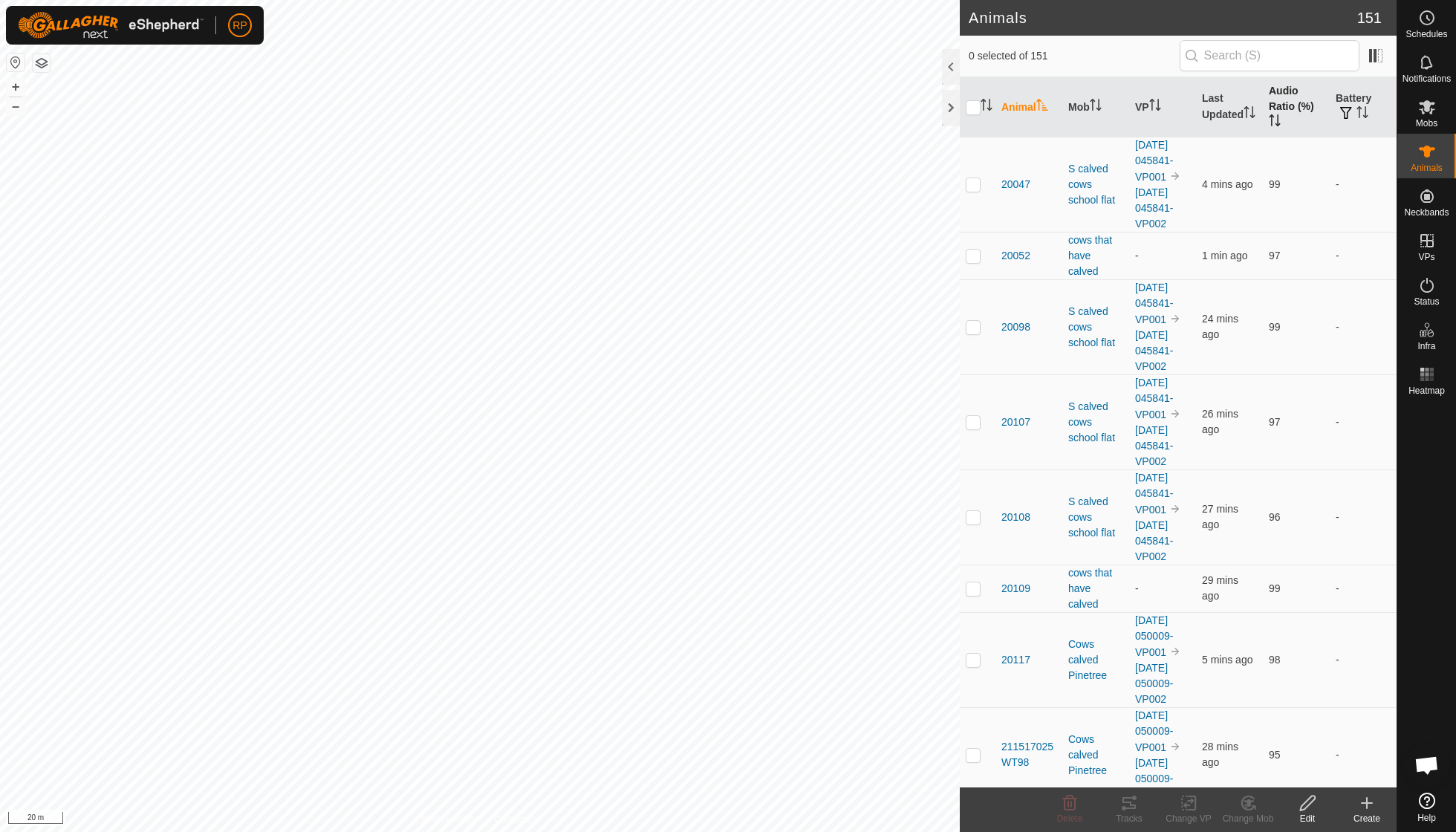
click at [698, 114] on th "Audio Ratio (%)" at bounding box center [1296, 107] width 67 height 60
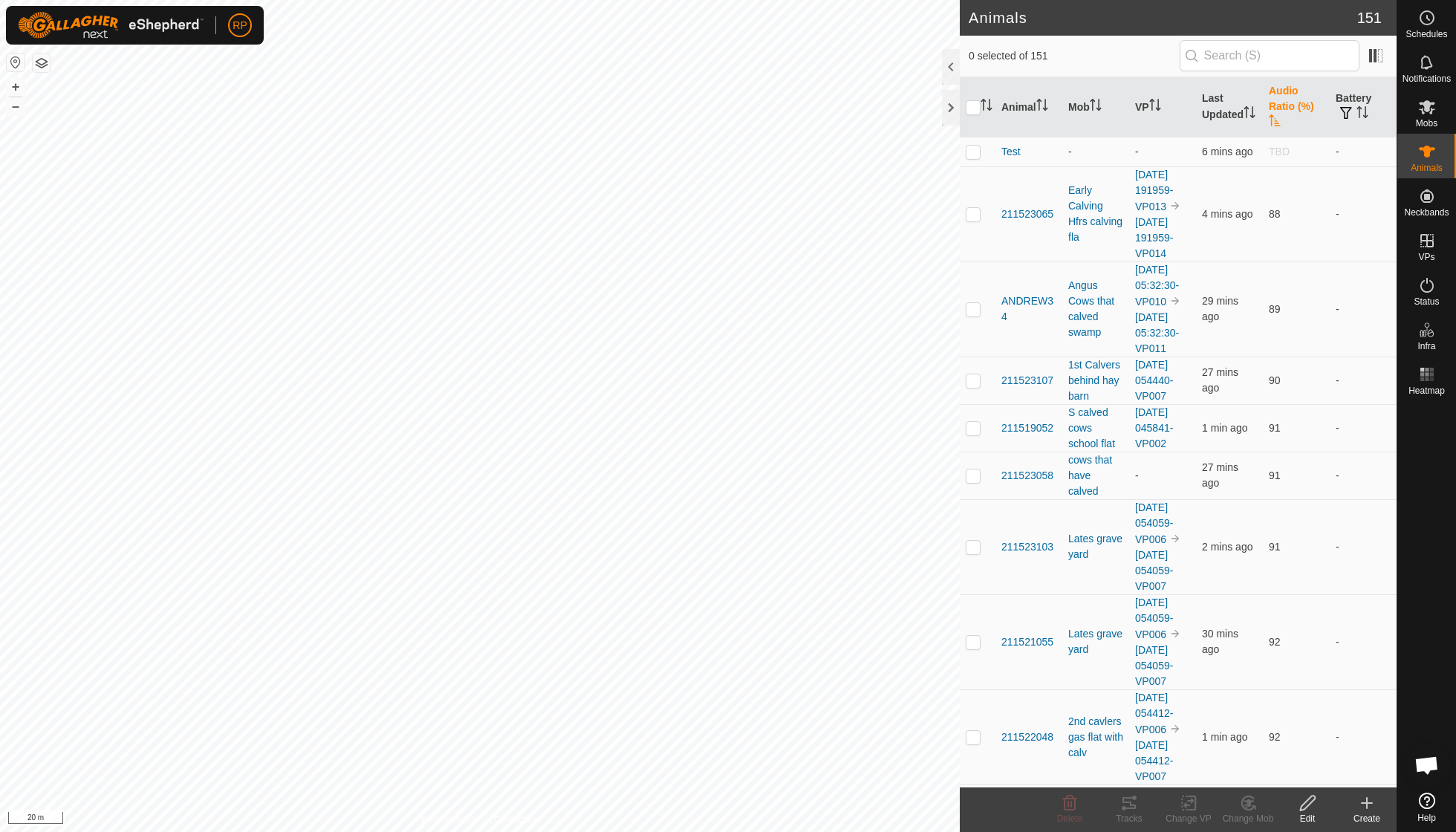
click at [698, 114] on th "Audio Ratio (%)" at bounding box center [1296, 107] width 67 height 60
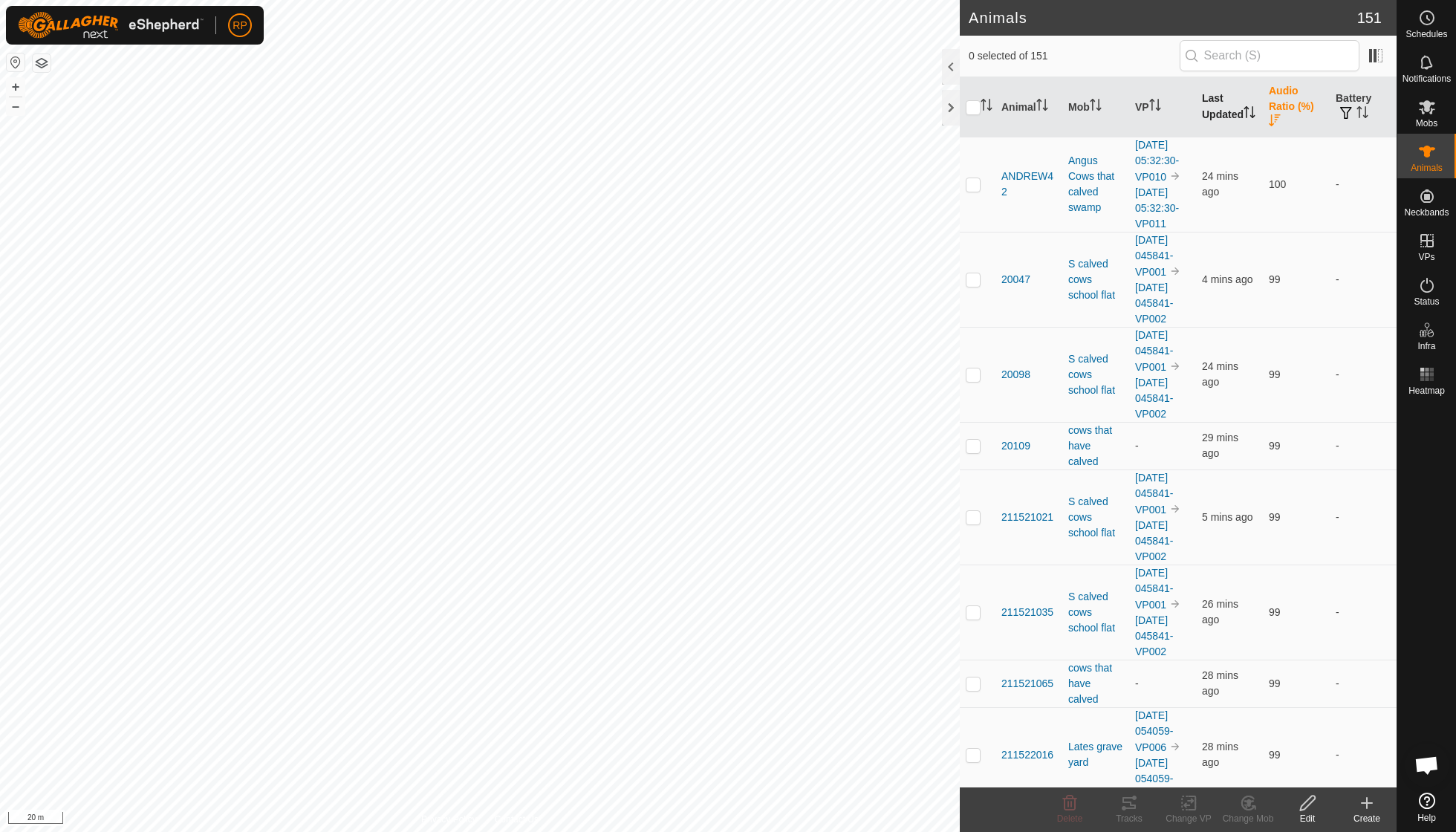
click at [698, 101] on th "Last Updated" at bounding box center [1229, 107] width 67 height 60
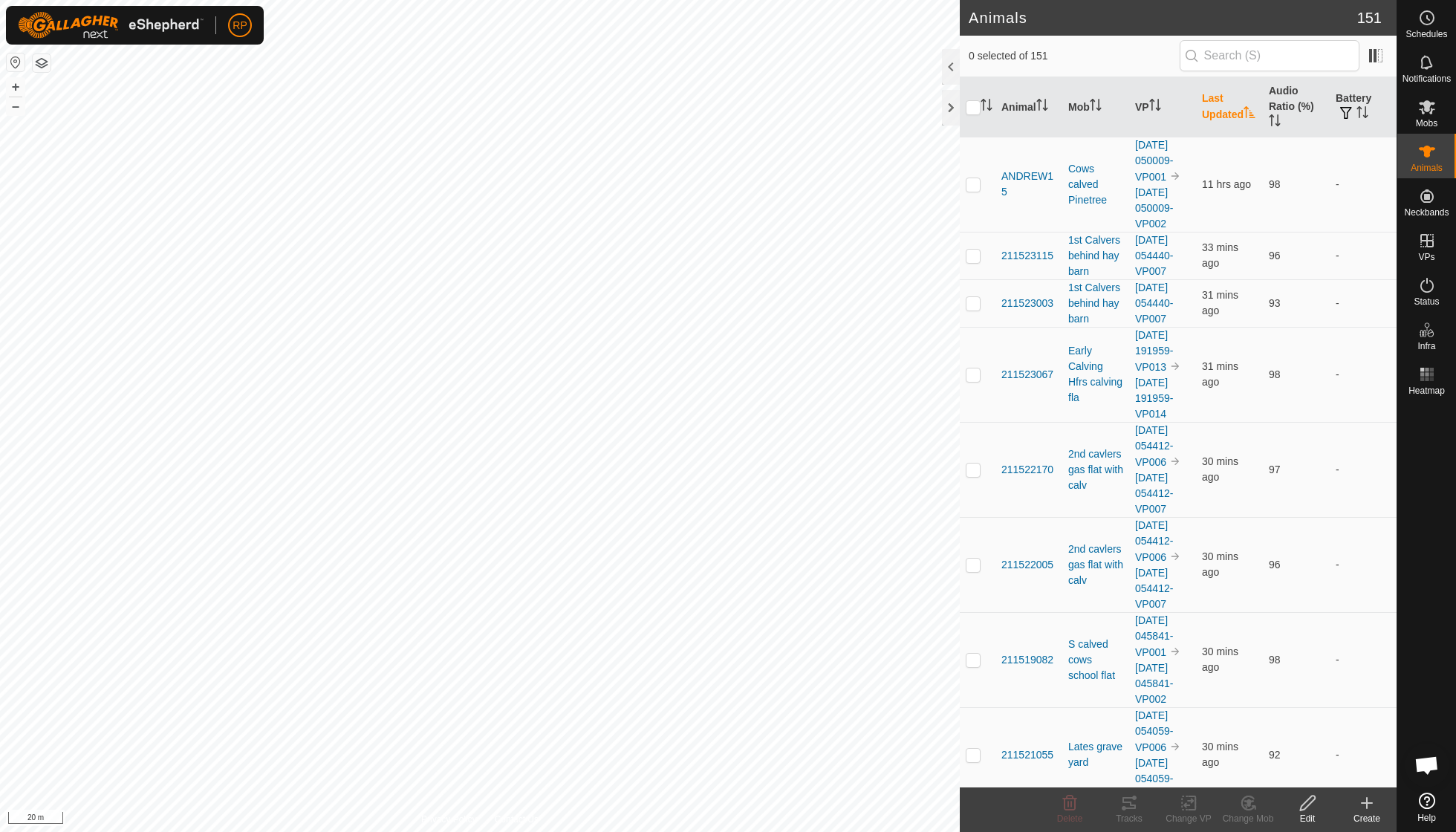
click at [698, 101] on th "Last Updated" at bounding box center [1229, 107] width 67 height 60
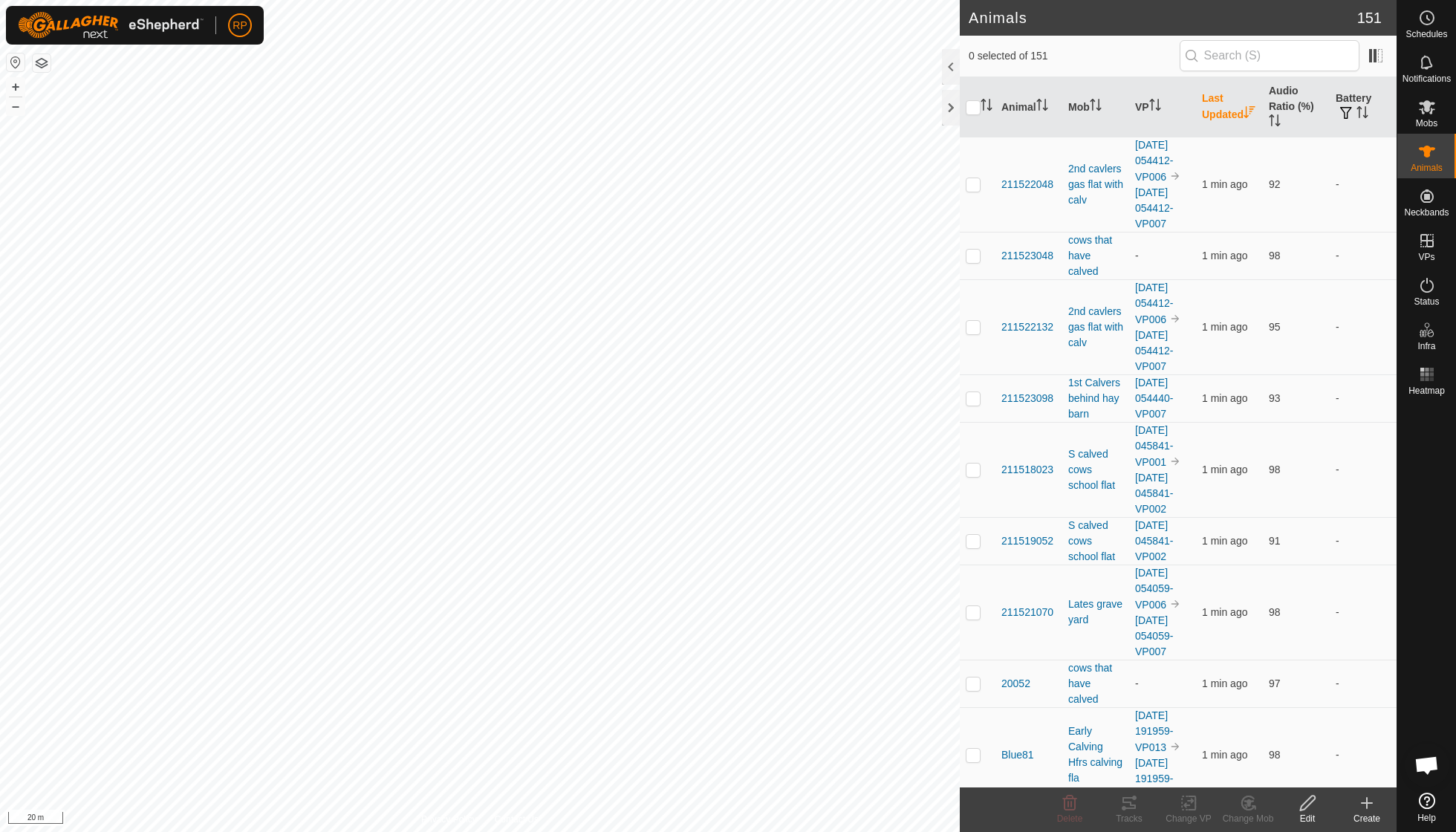
click at [698, 101] on th "Last Updated" at bounding box center [1229, 107] width 67 height 60
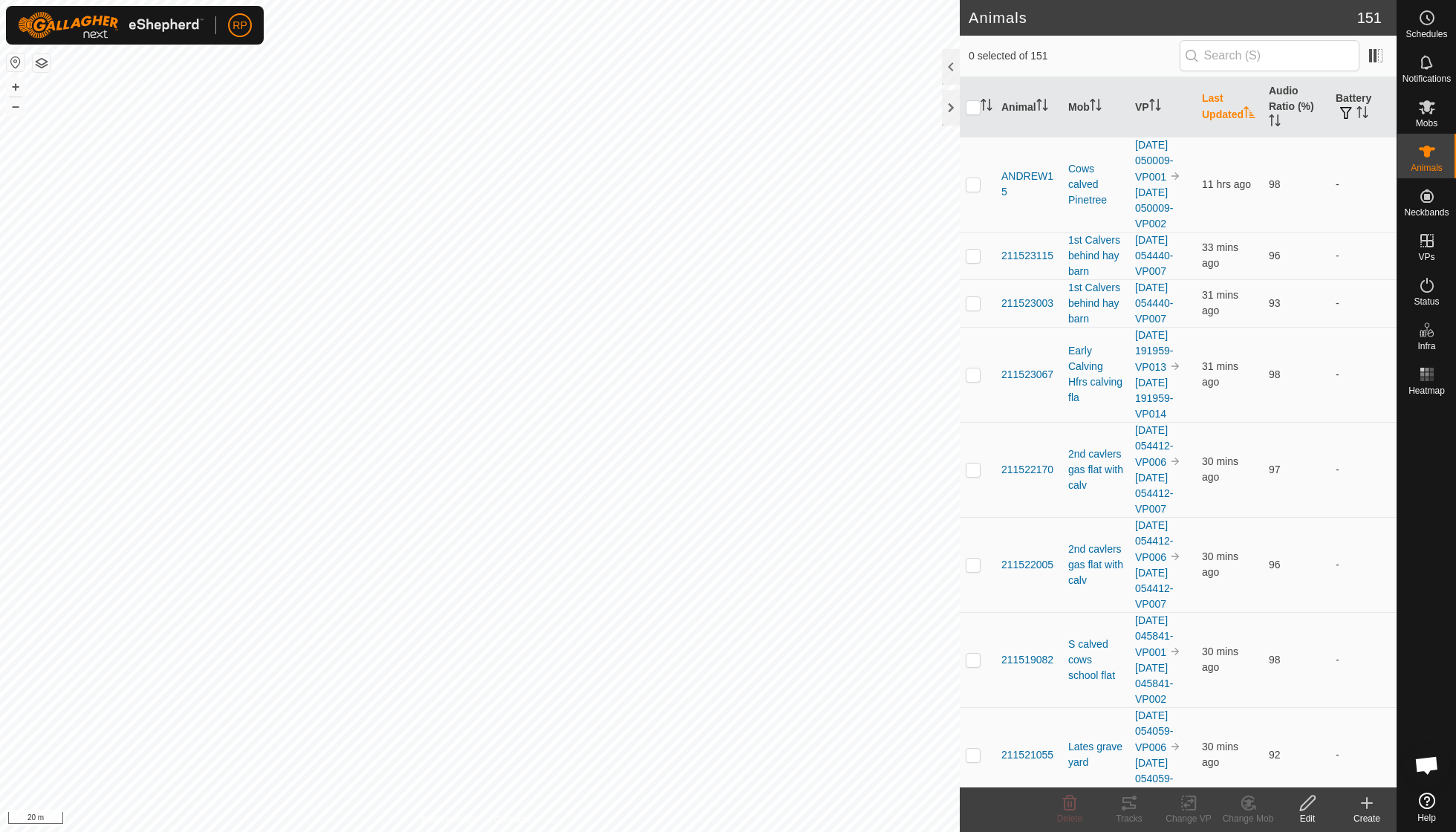
click at [698, 101] on th "Last Updated" at bounding box center [1229, 107] width 67 height 60
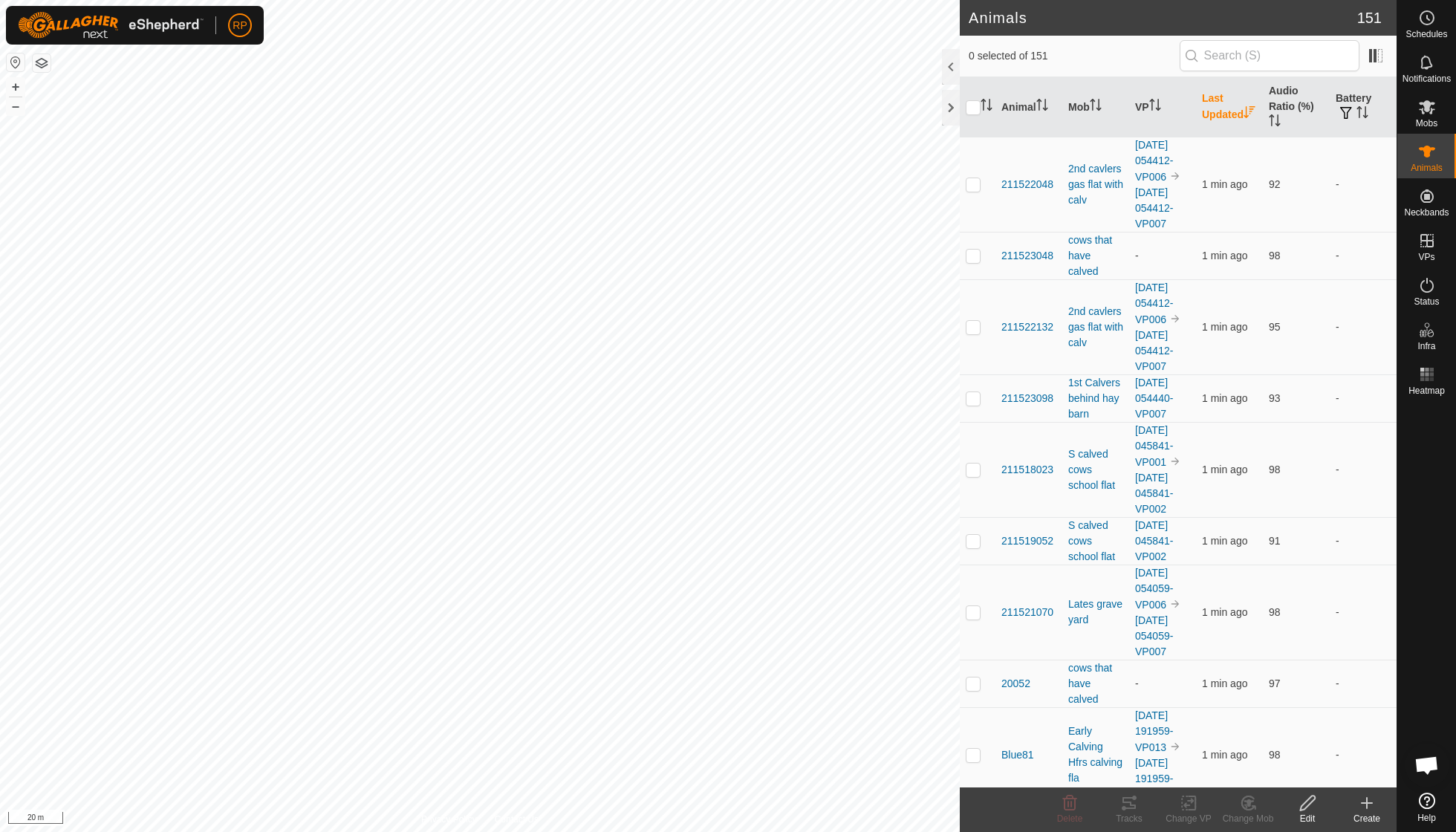
click at [698, 101] on th "Last Updated" at bounding box center [1229, 107] width 67 height 60
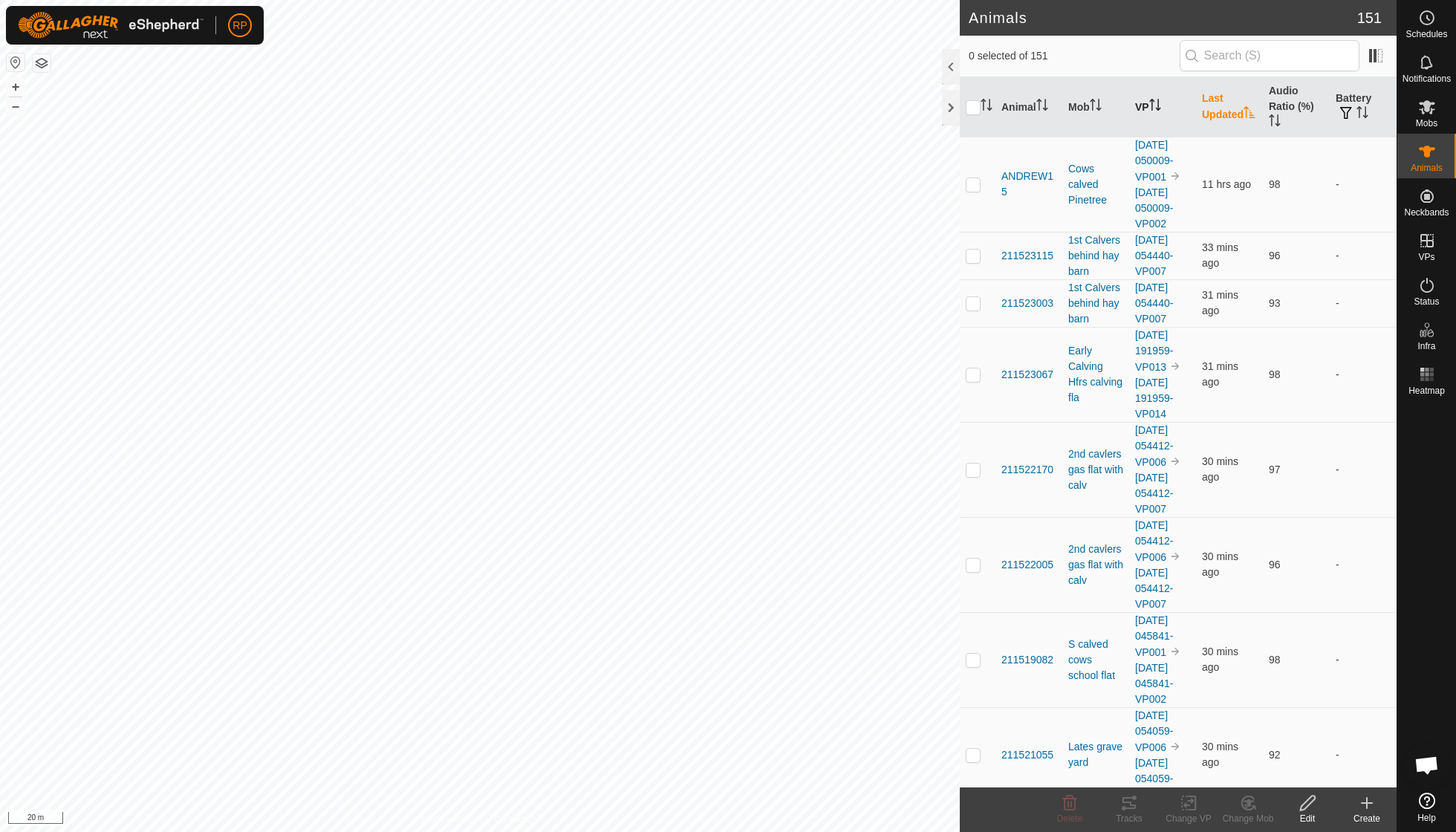
scroll to position [1, 0]
click at [698, 54] on span at bounding box center [1375, 55] width 24 height 24
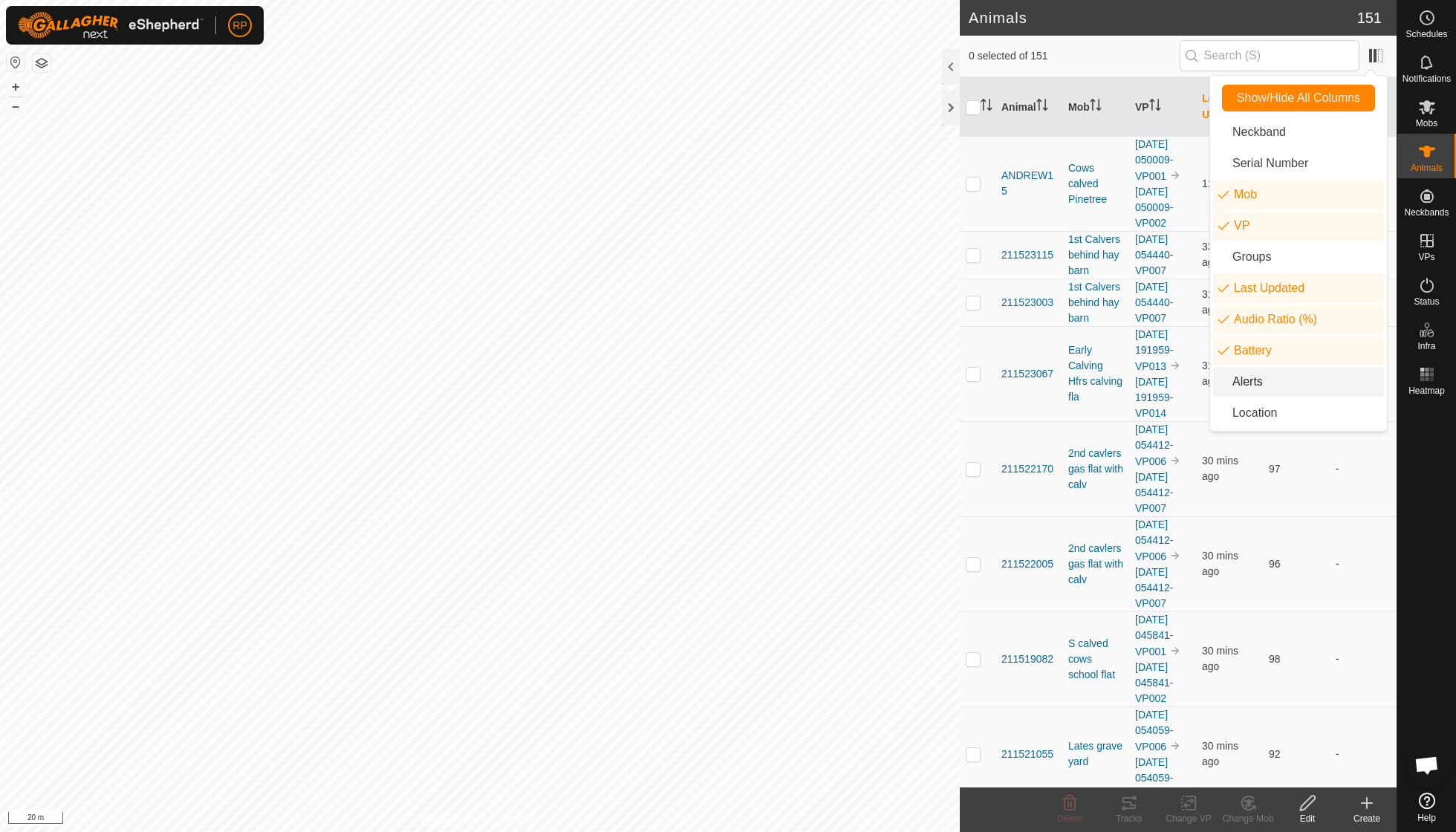
click at [698, 384] on li "Alerts" at bounding box center [1299, 381] width 171 height 30
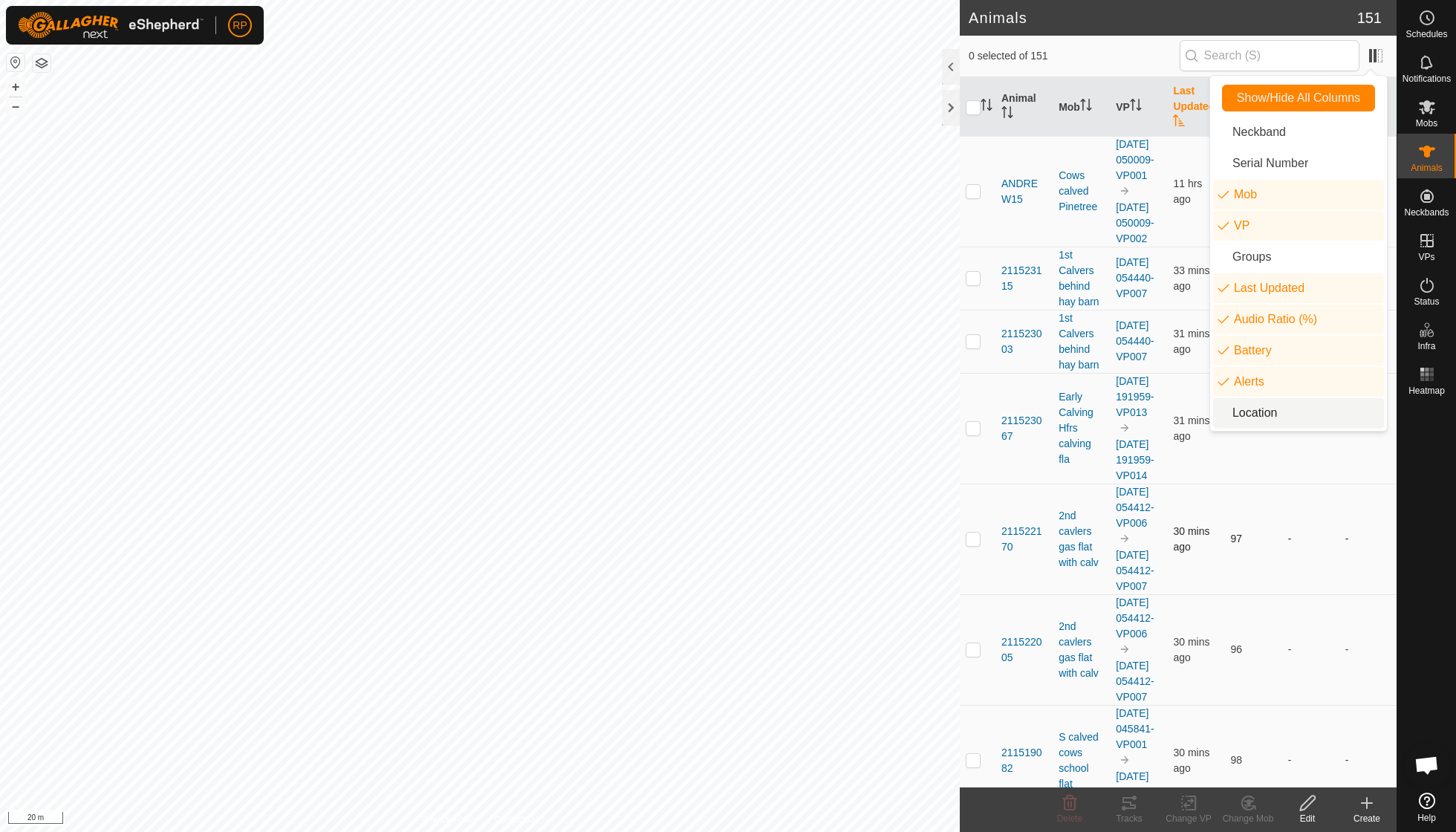
click at [698, 592] on td "-" at bounding box center [1311, 538] width 58 height 110
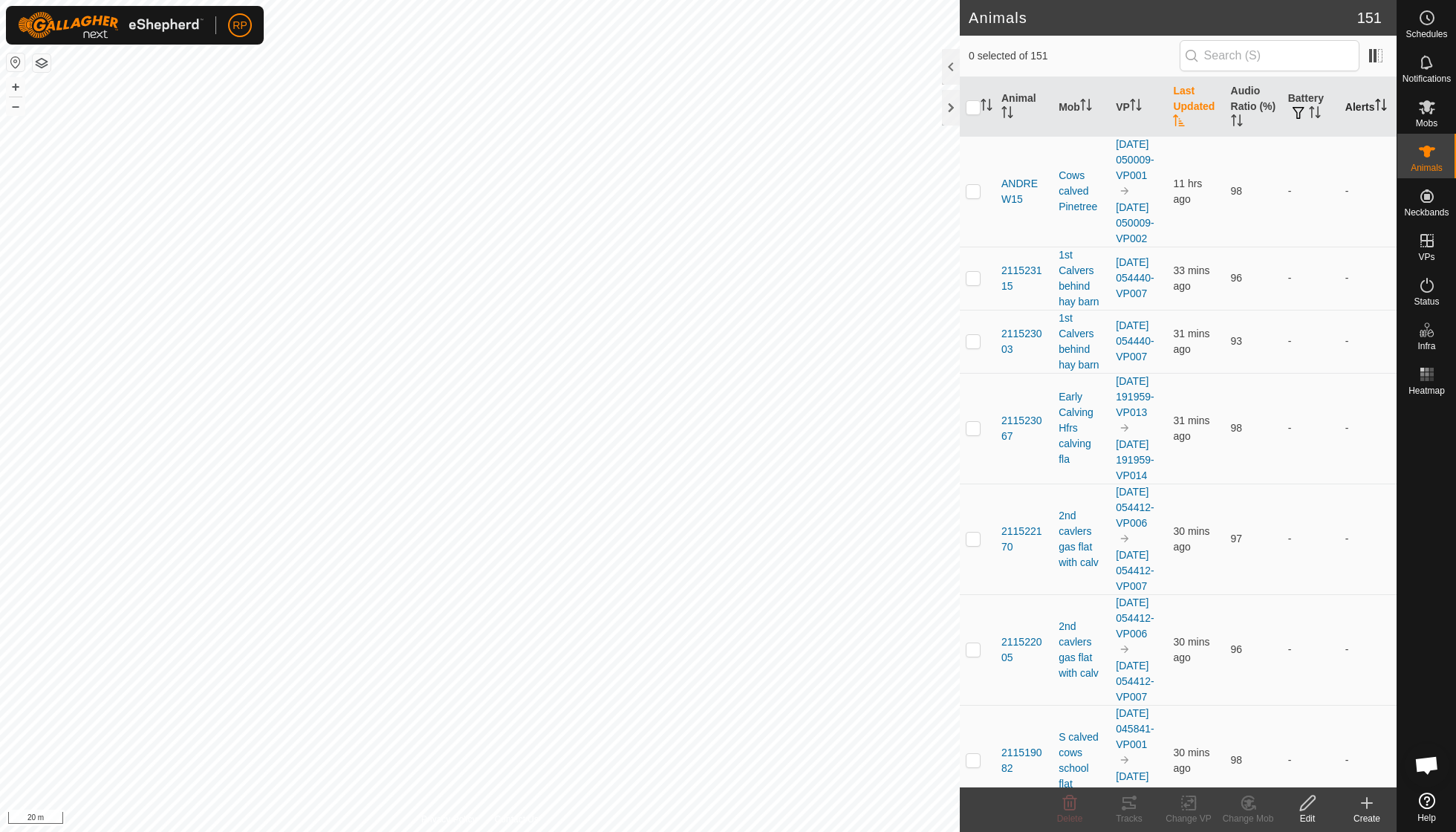
click at [698, 110] on th "Alerts" at bounding box center [1368, 107] width 58 height 60
